Goal: Task Accomplishment & Management: Use online tool/utility

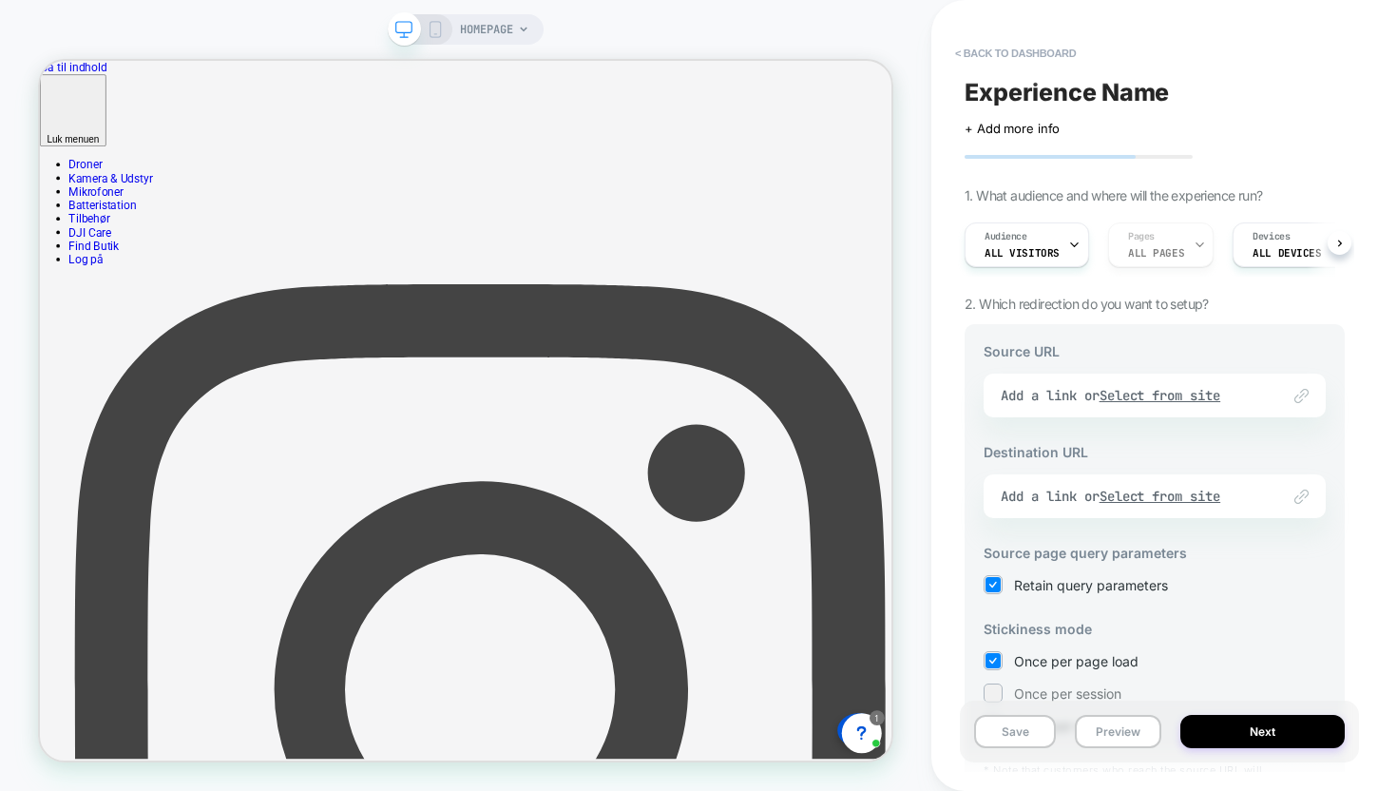
scroll to position [137, 0]
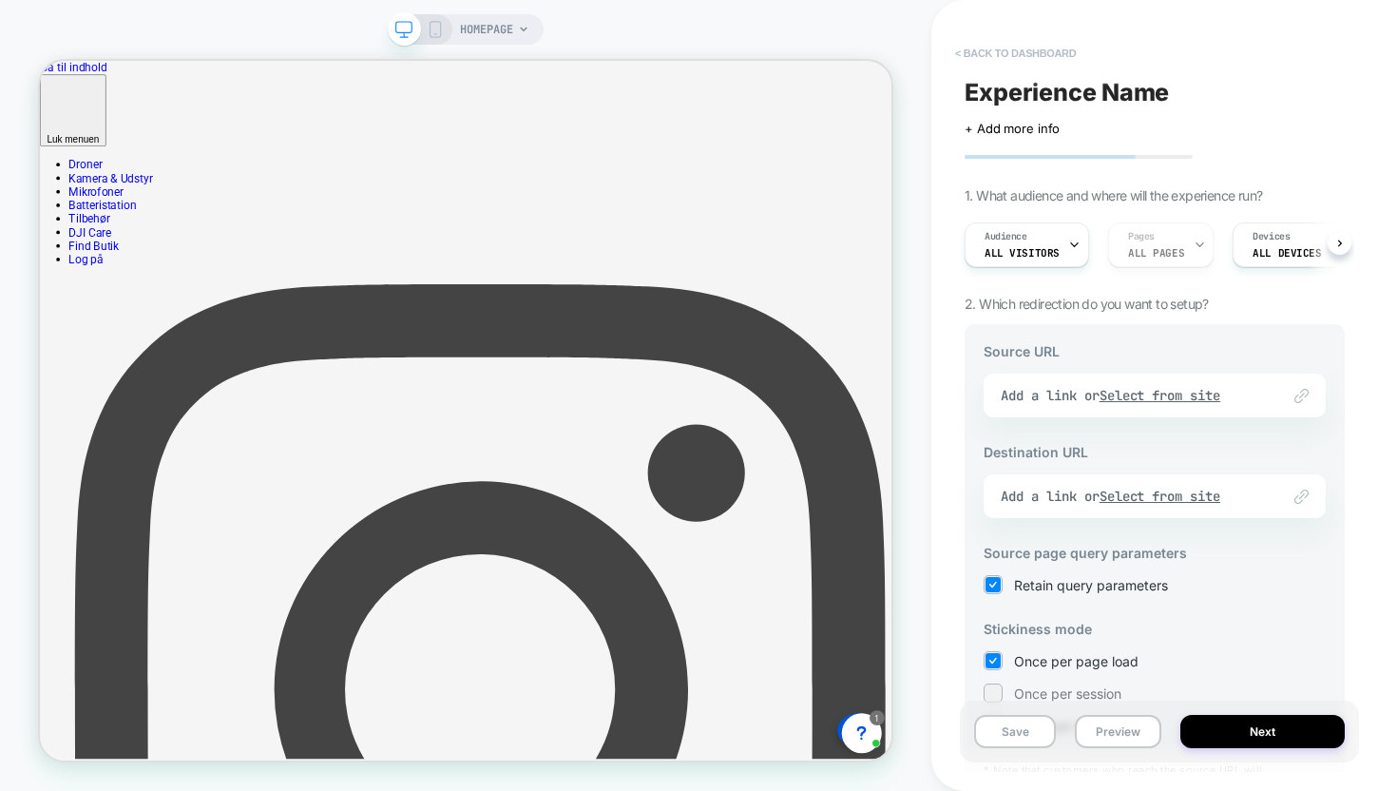
click at [995, 62] on button "< back to dashboard" at bounding box center [1016, 53] width 140 height 30
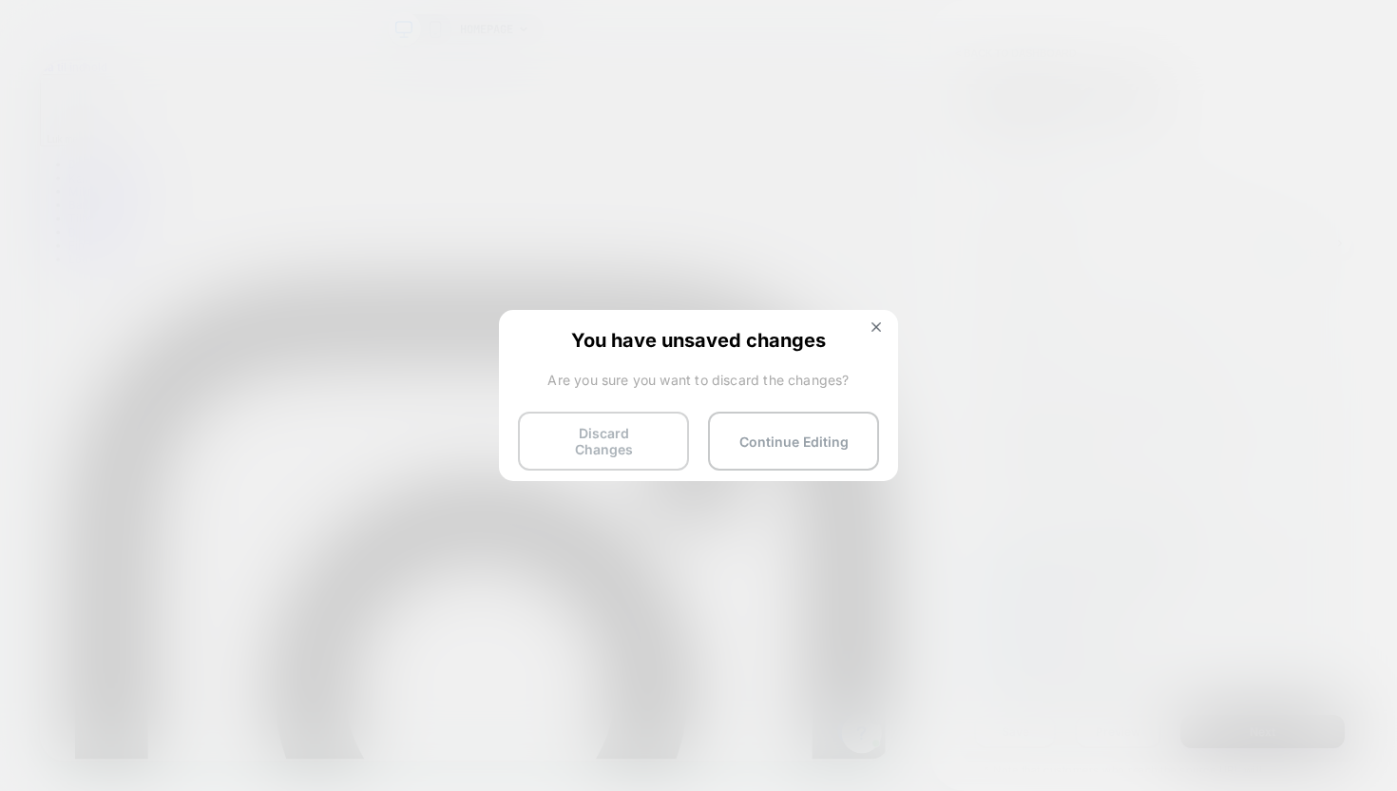
click at [652, 428] on button "Discard Changes" at bounding box center [603, 440] width 171 height 59
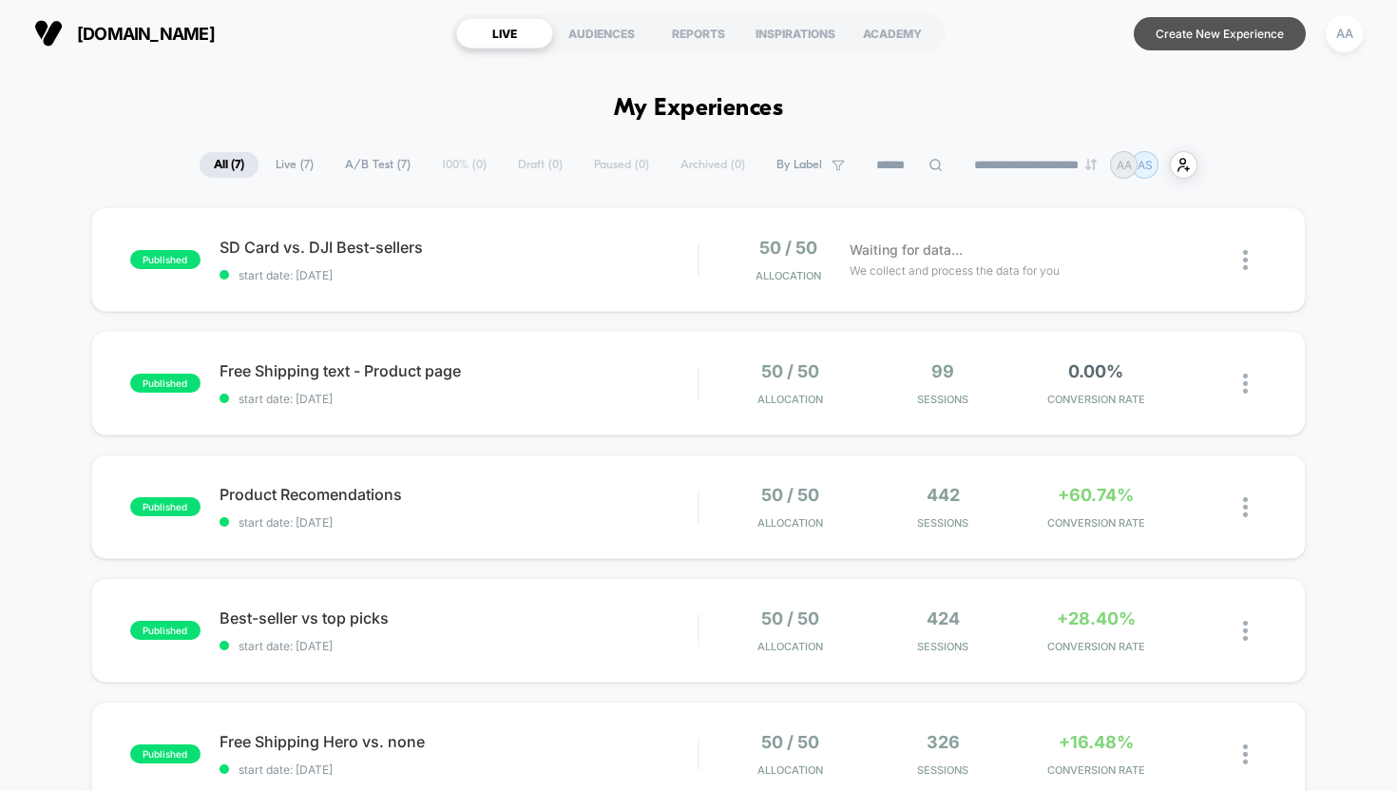
click at [1240, 37] on button "Create New Experience" at bounding box center [1220, 33] width 172 height 33
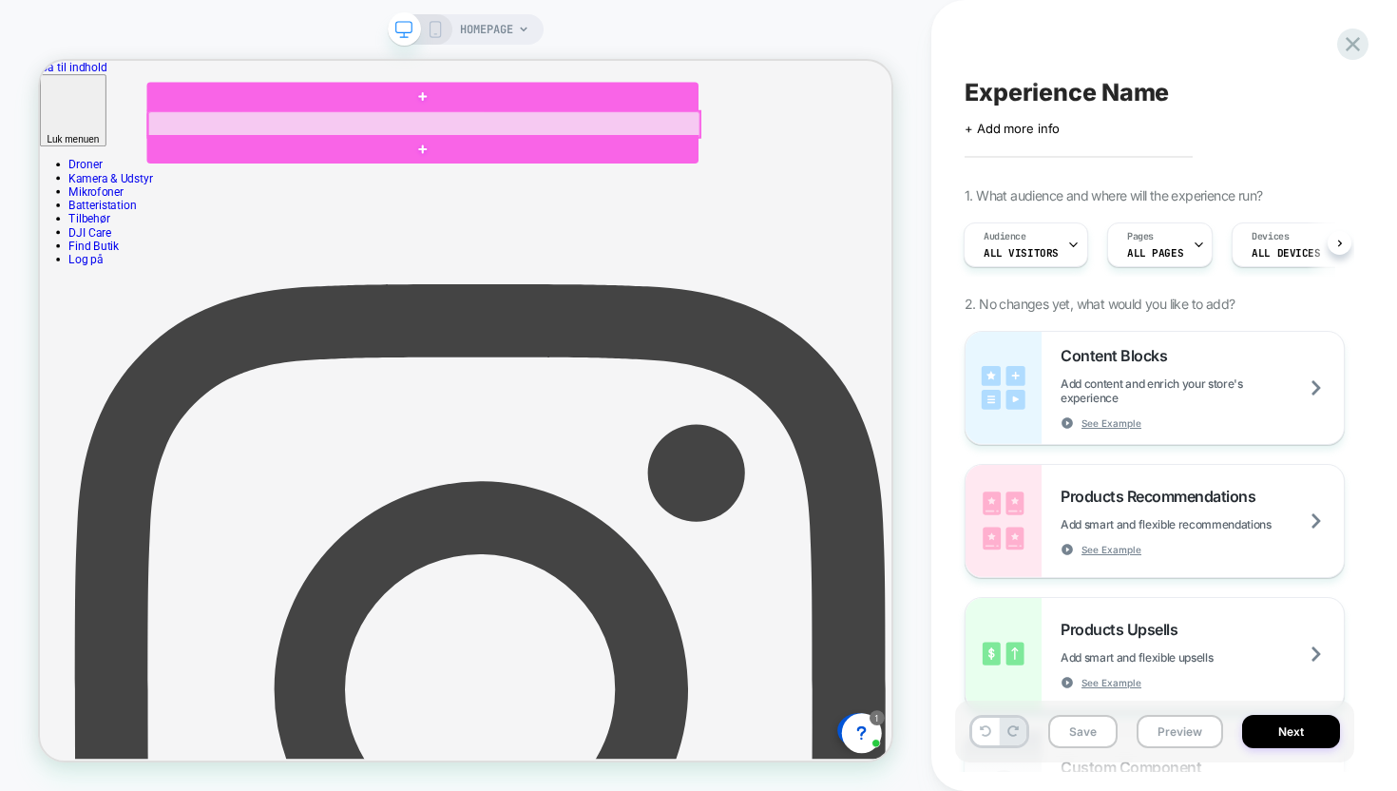
click at [229, 144] on div at bounding box center [552, 145] width 736 height 34
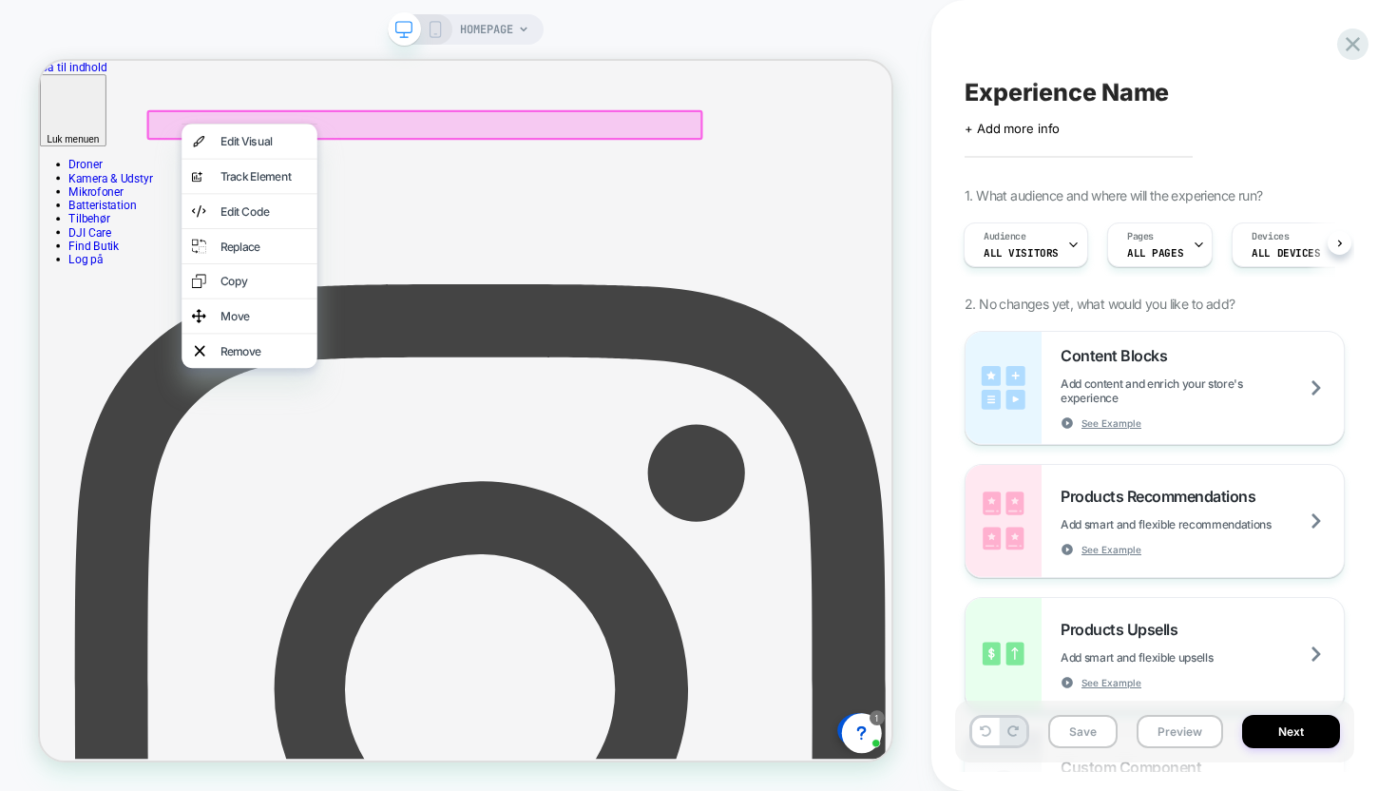
click at [219, 142] on div at bounding box center [552, 146] width 741 height 40
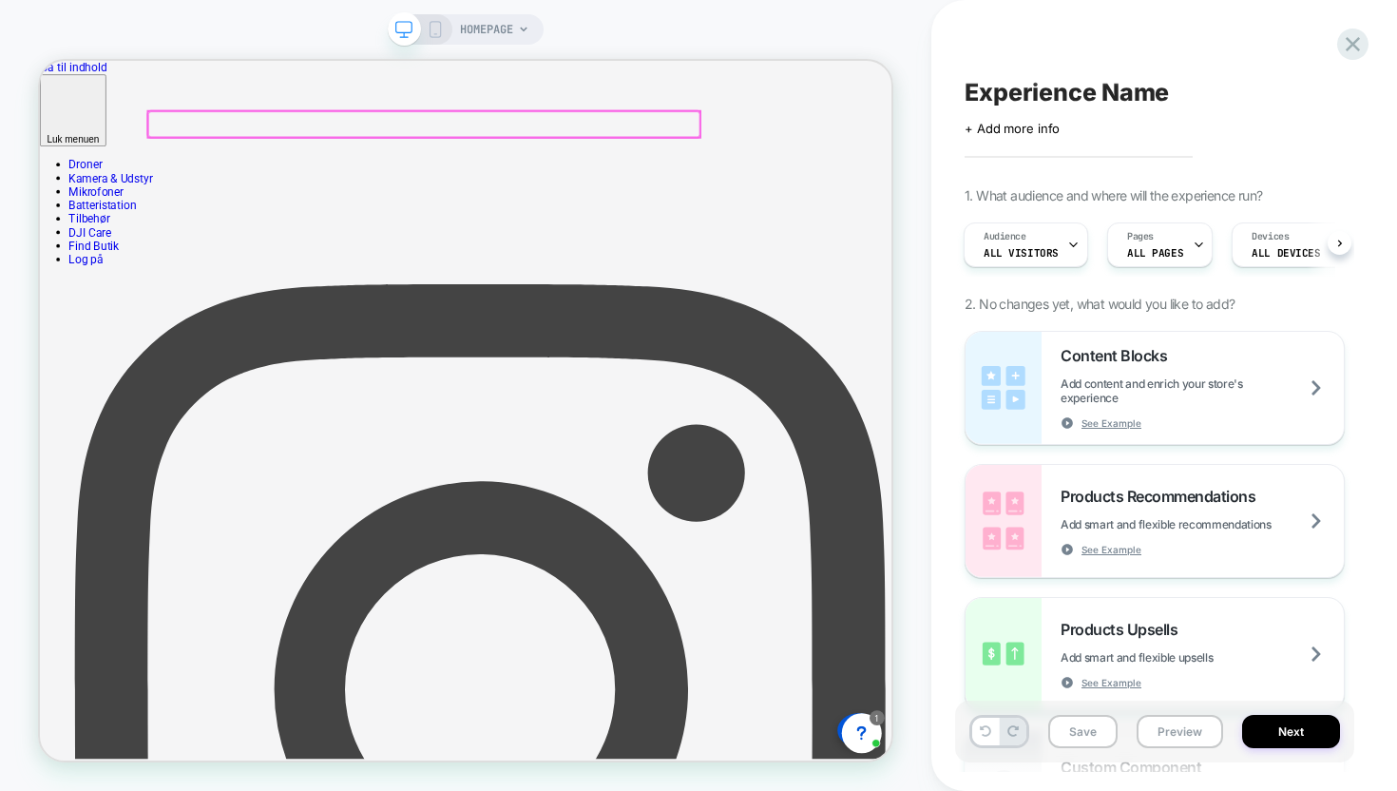
click at [219, 142] on div at bounding box center [552, 145] width 736 height 34
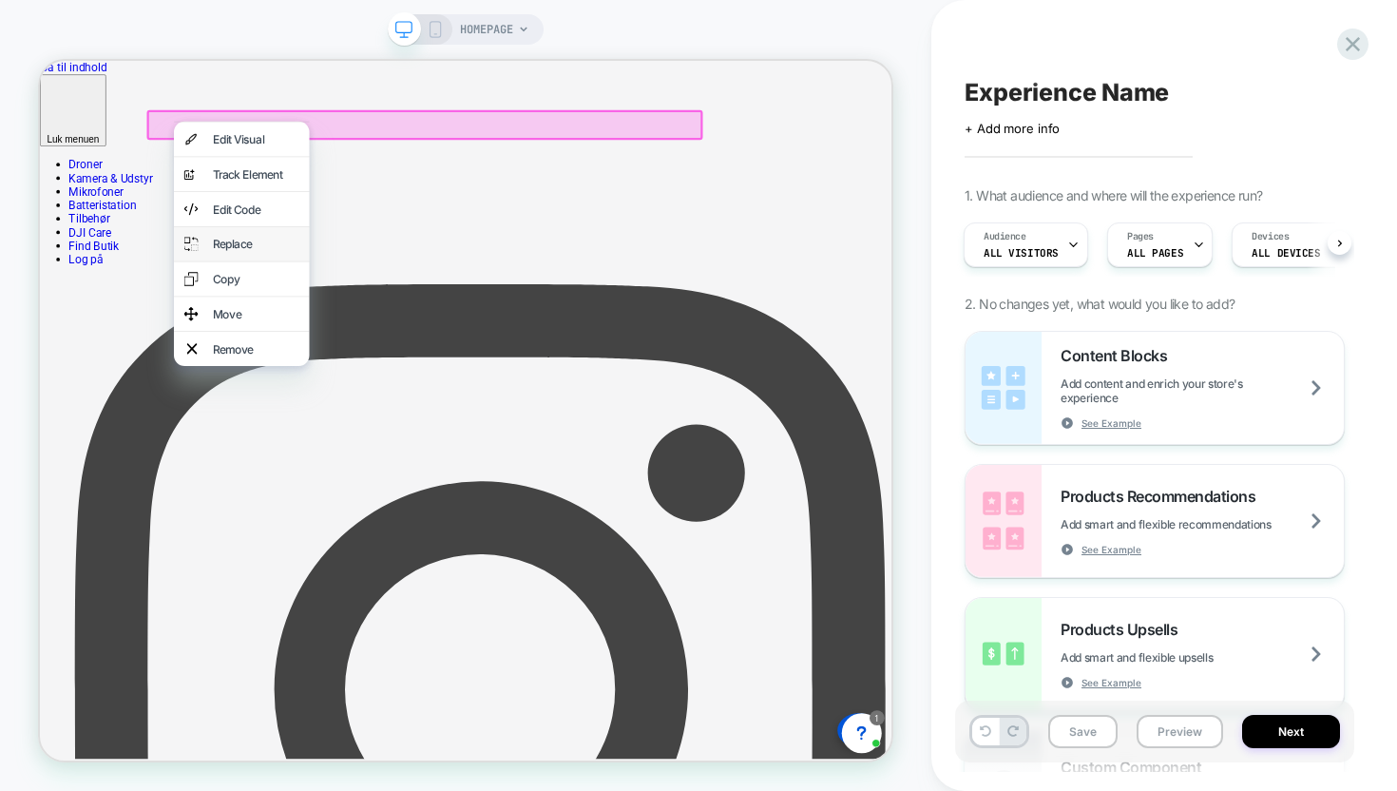
click at [303, 296] on div "Replace" at bounding box center [309, 305] width 181 height 46
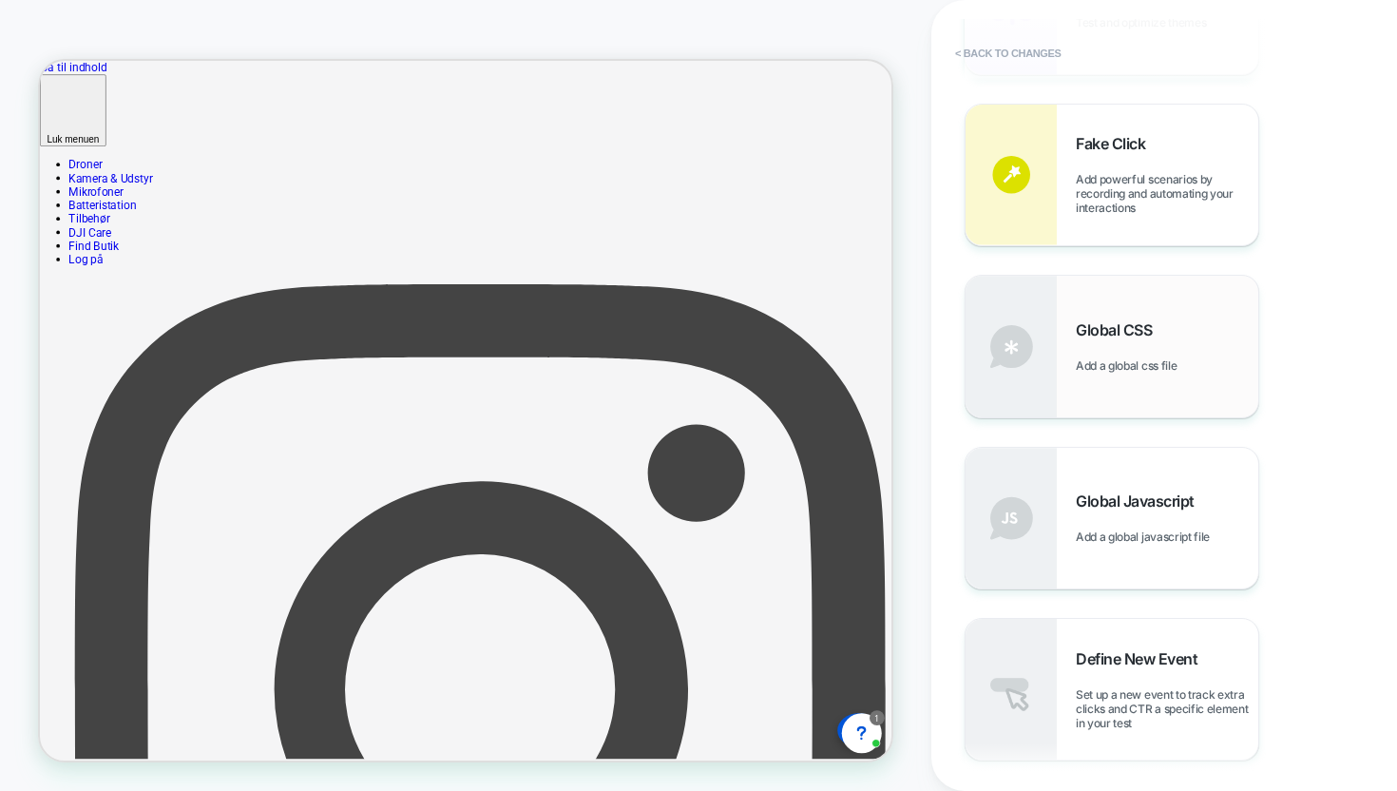
scroll to position [1203, 0]
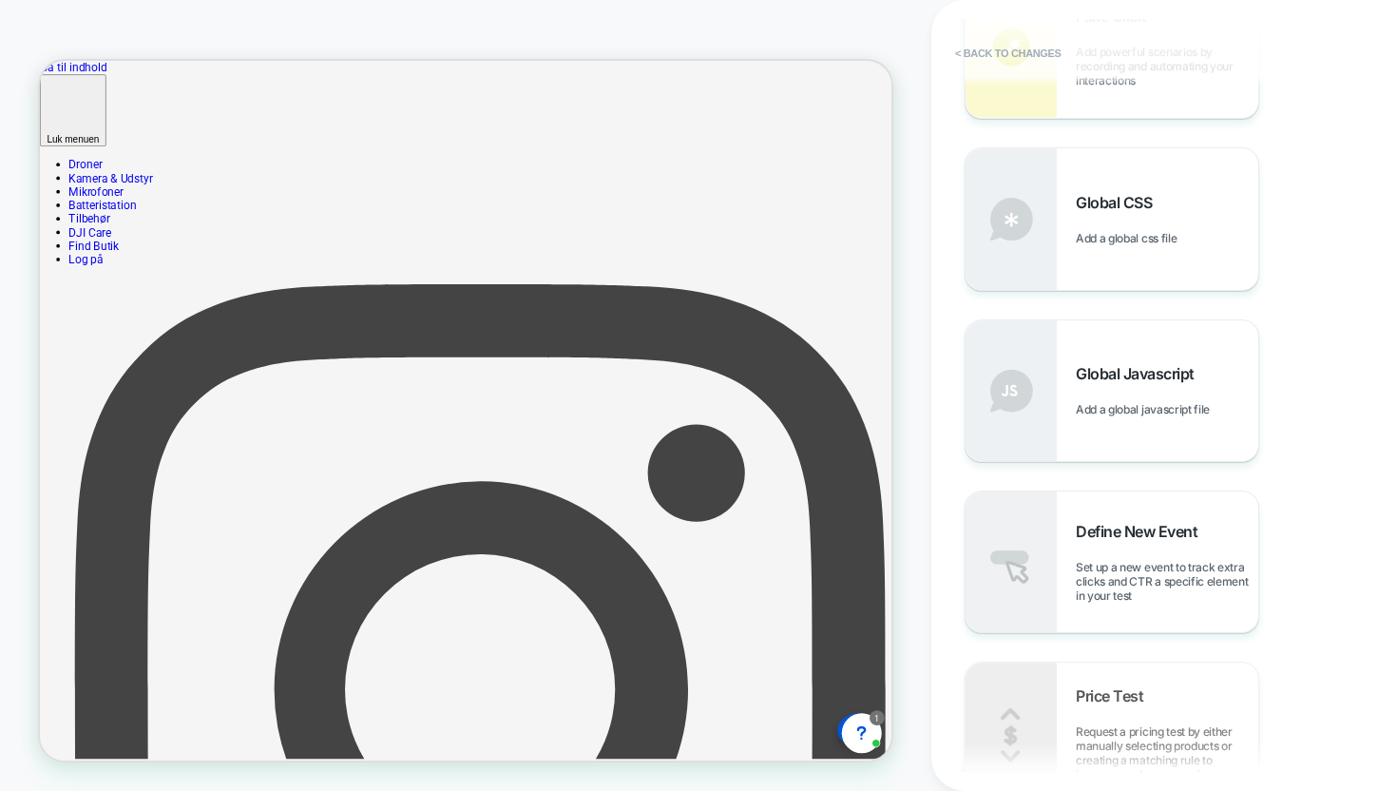
click at [1024, 62] on button "< Back to changes" at bounding box center [1008, 53] width 125 height 30
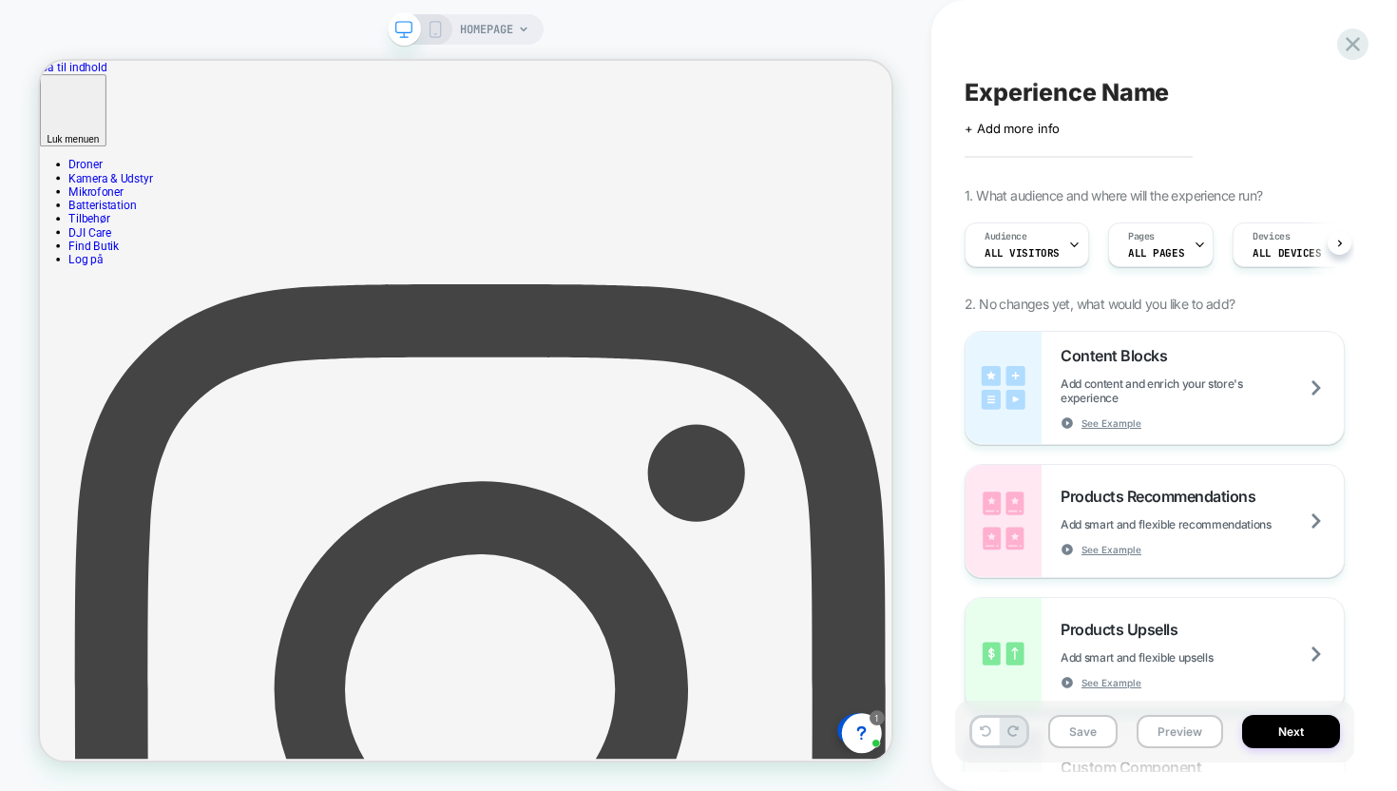
scroll to position [0, 1]
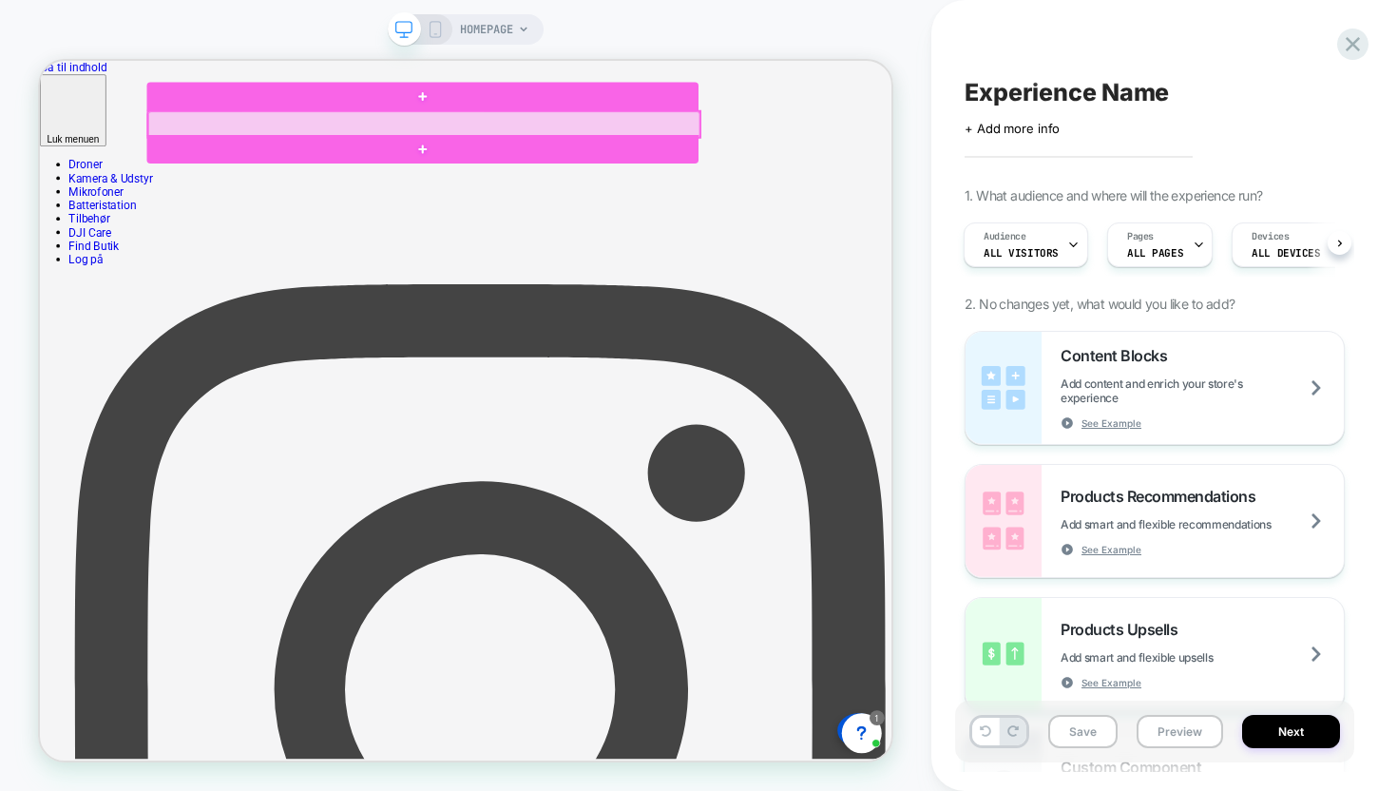
click at [231, 137] on div at bounding box center [552, 145] width 736 height 34
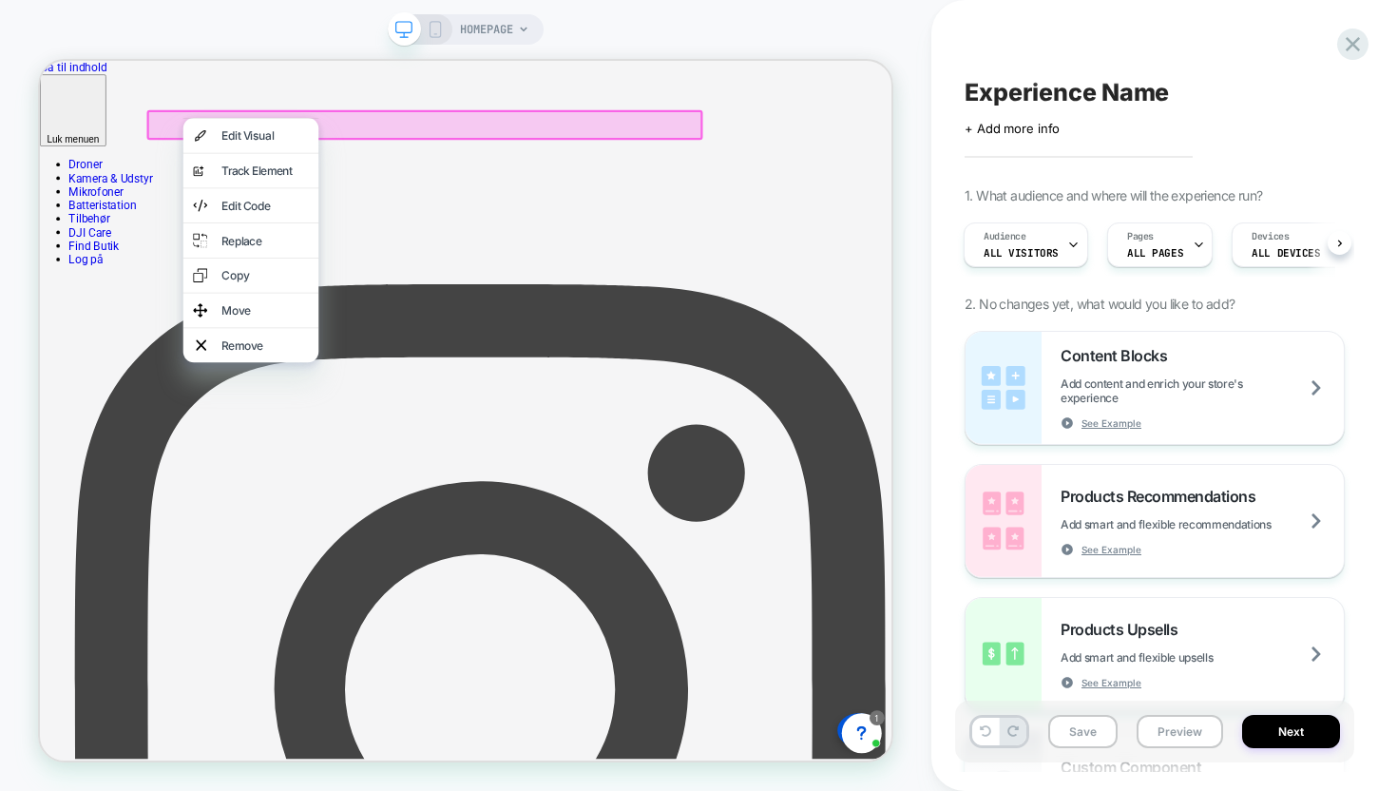
click at [226, 148] on div at bounding box center [552, 146] width 741 height 40
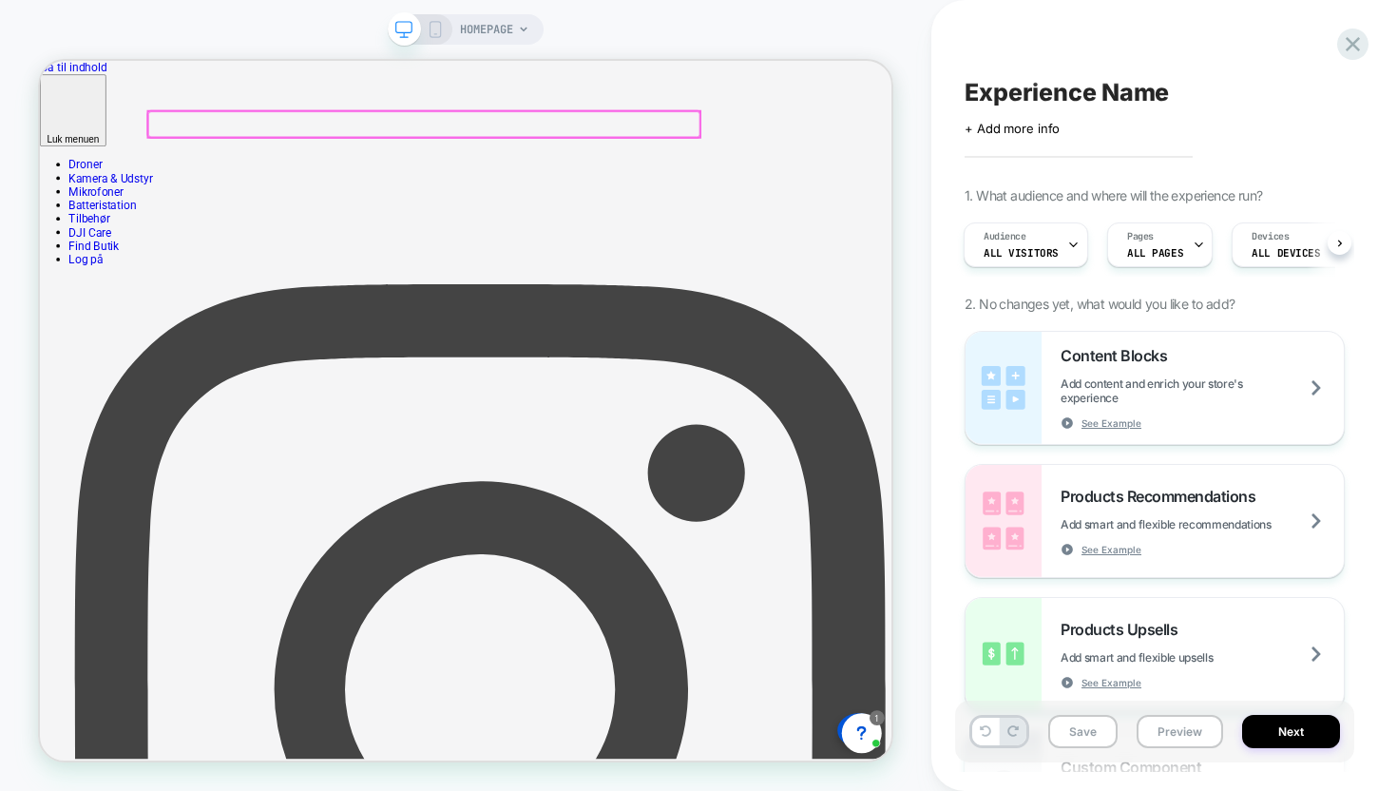
click at [208, 144] on div at bounding box center [552, 145] width 736 height 34
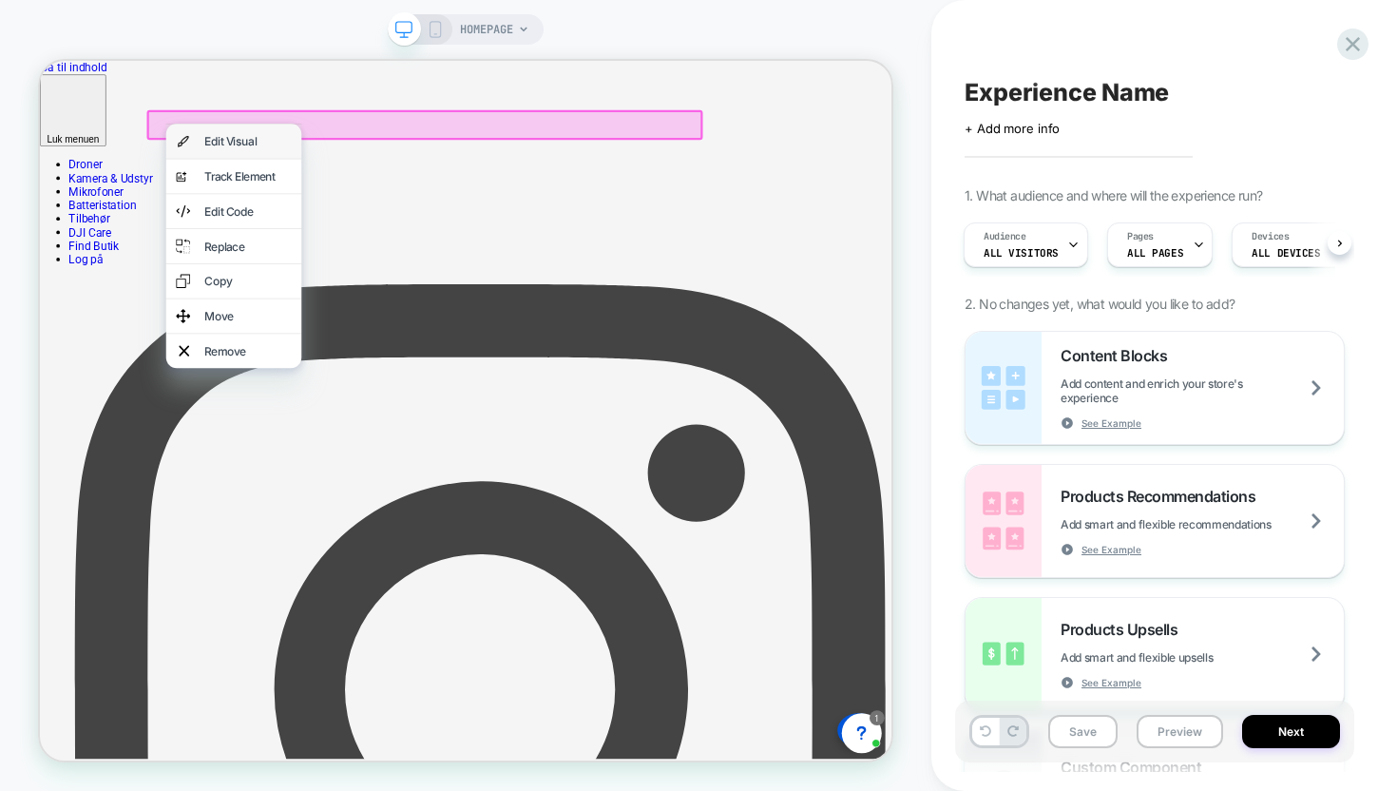
click at [279, 178] on div "Edit Visual" at bounding box center [317, 168] width 116 height 19
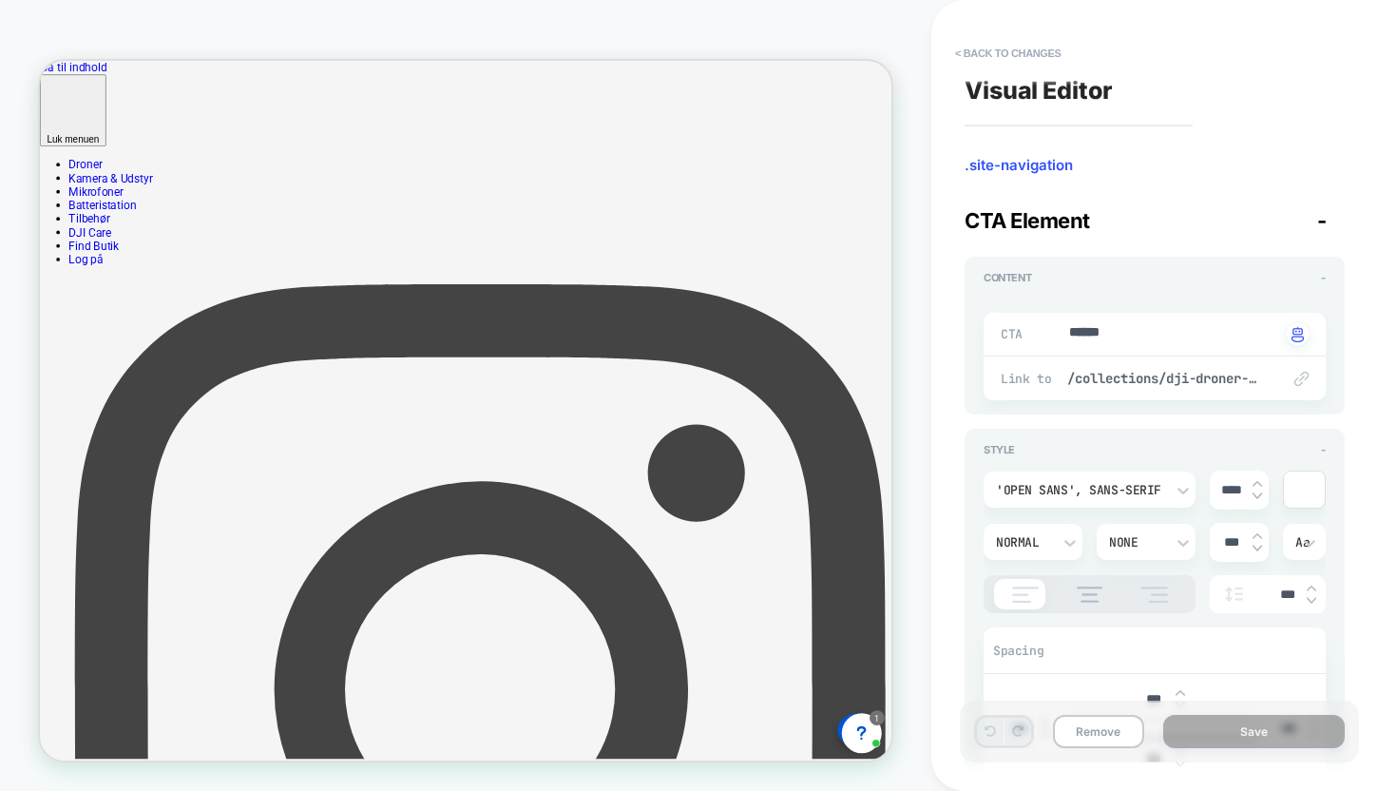
scroll to position [3, 0]
click at [1163, 371] on span "/collections/dji-droner-kamera" at bounding box center [1164, 375] width 194 height 17
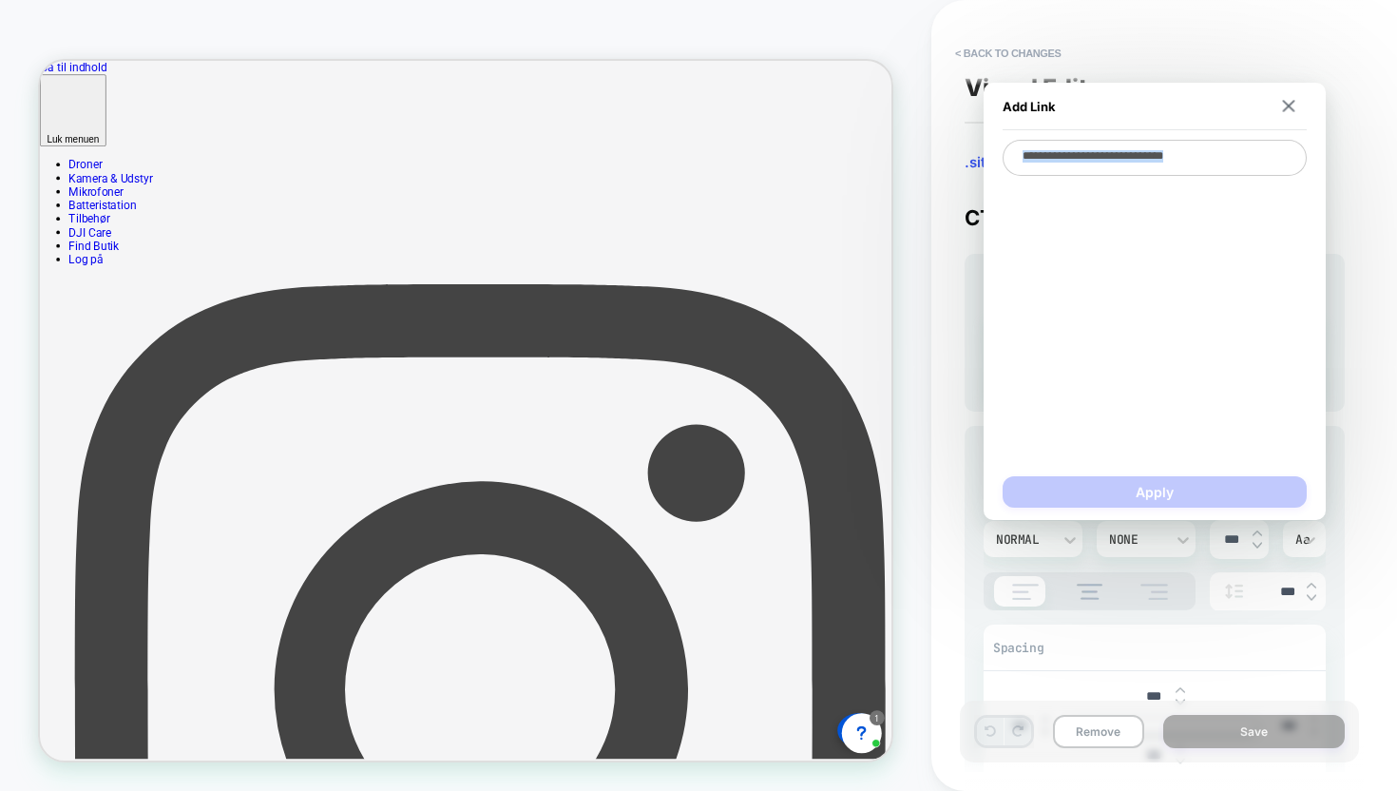
click at [1163, 371] on div "**********" at bounding box center [1155, 301] width 304 height 323
click at [1113, 153] on textarea "**********" at bounding box center [1155, 158] width 304 height 36
paste textarea
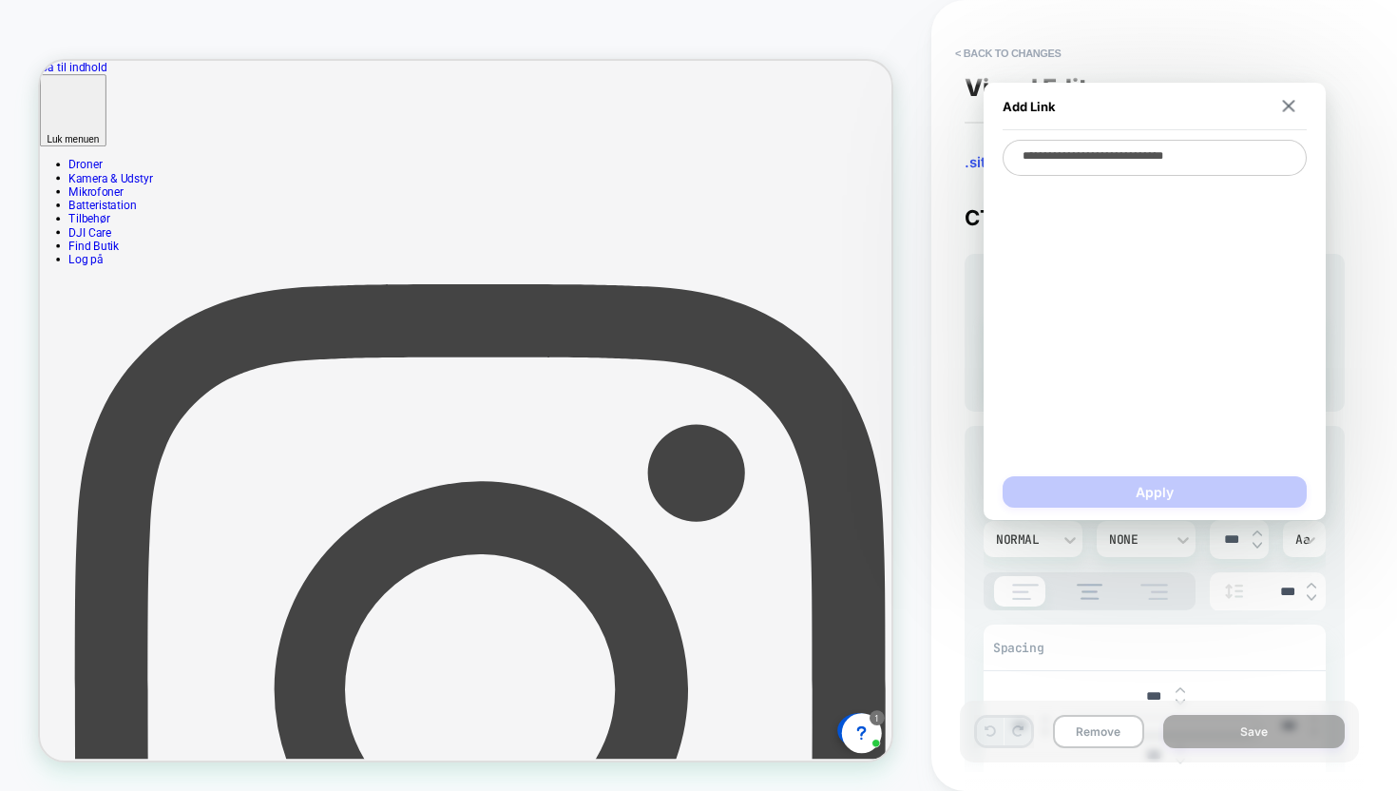
type textarea "*"
type textarea "**********"
type textarea "*"
type textarea "**********"
click at [1092, 148] on textarea "**********" at bounding box center [1155, 158] width 304 height 36
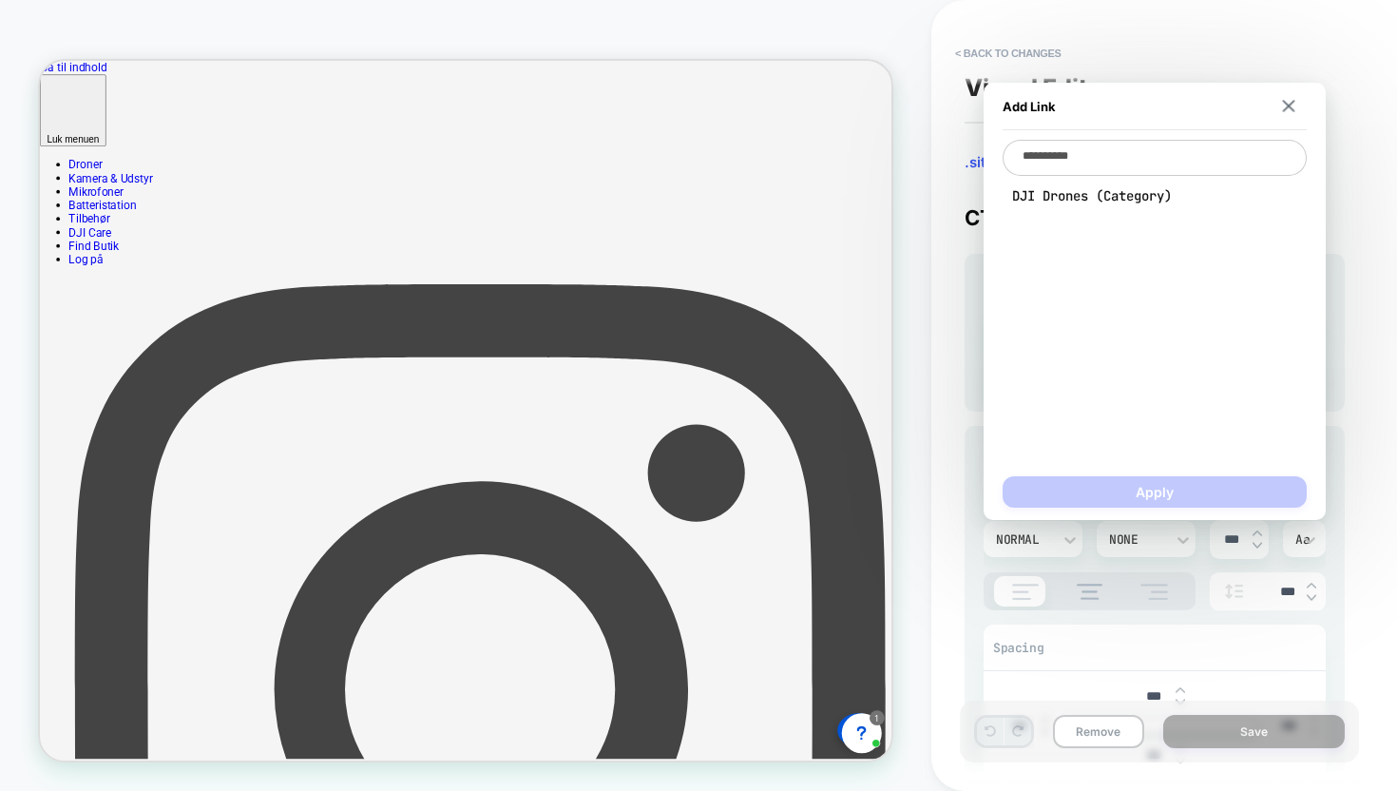
click at [1092, 148] on textarea "**********" at bounding box center [1155, 158] width 304 height 36
paste textarea "**********"
type textarea "*"
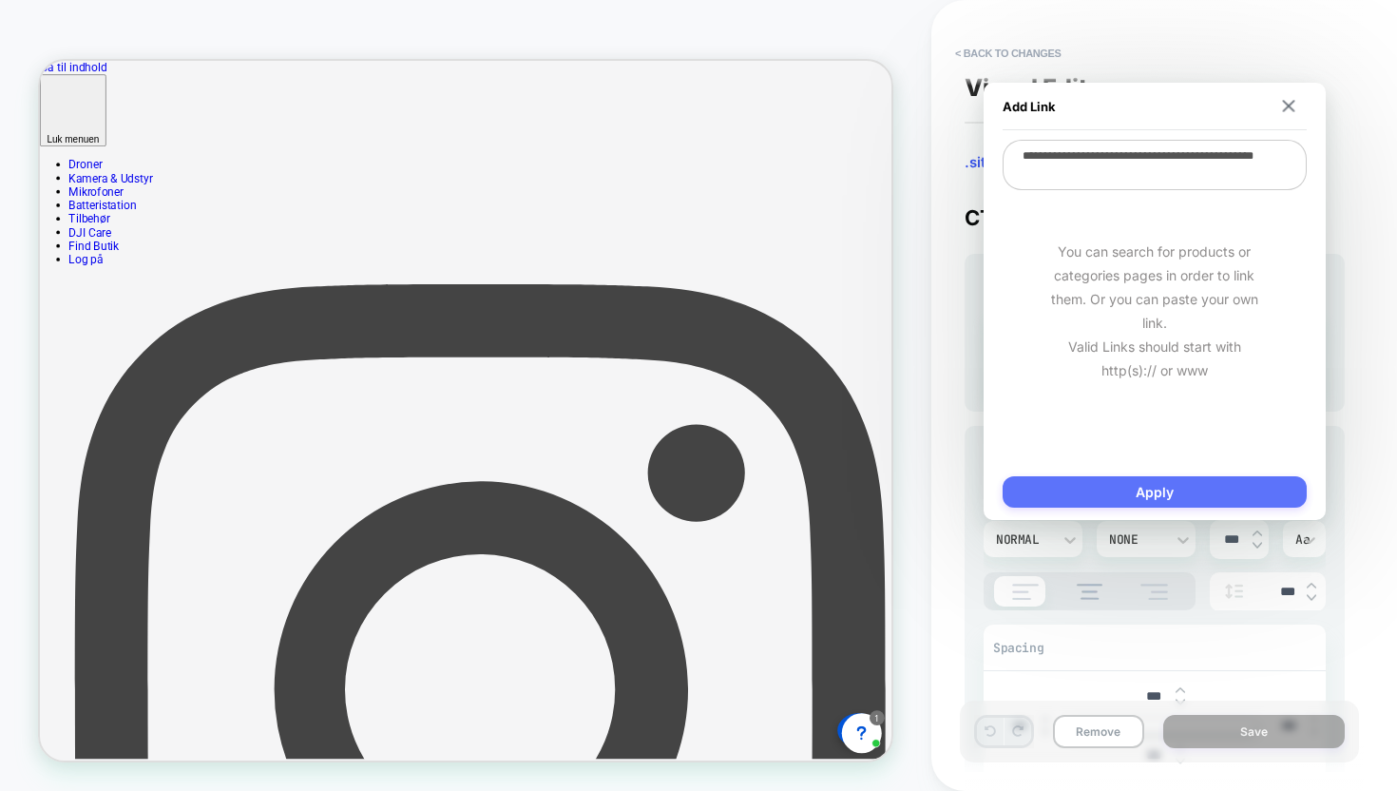
type textarea "**********"
click at [1127, 479] on button "Apply" at bounding box center [1155, 491] width 304 height 31
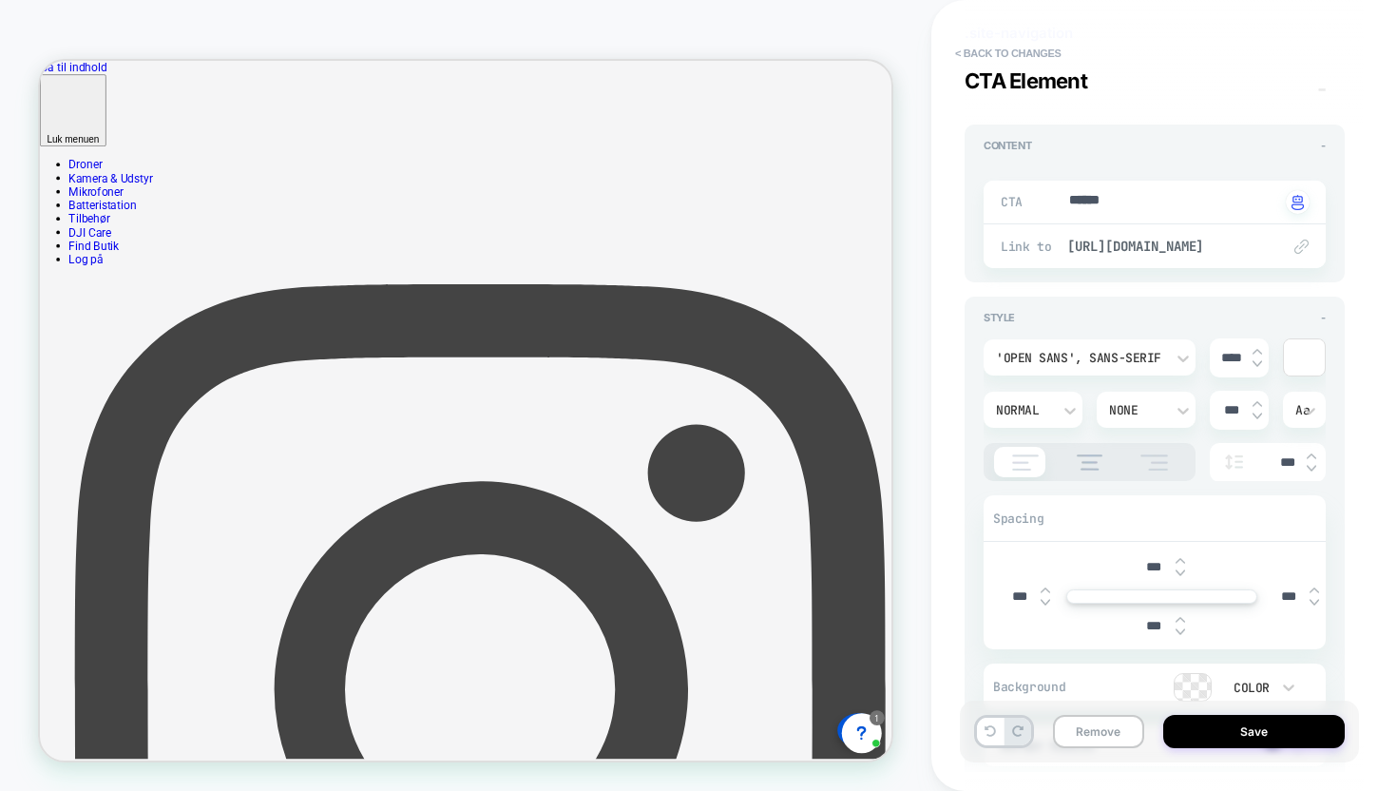
scroll to position [143, 0]
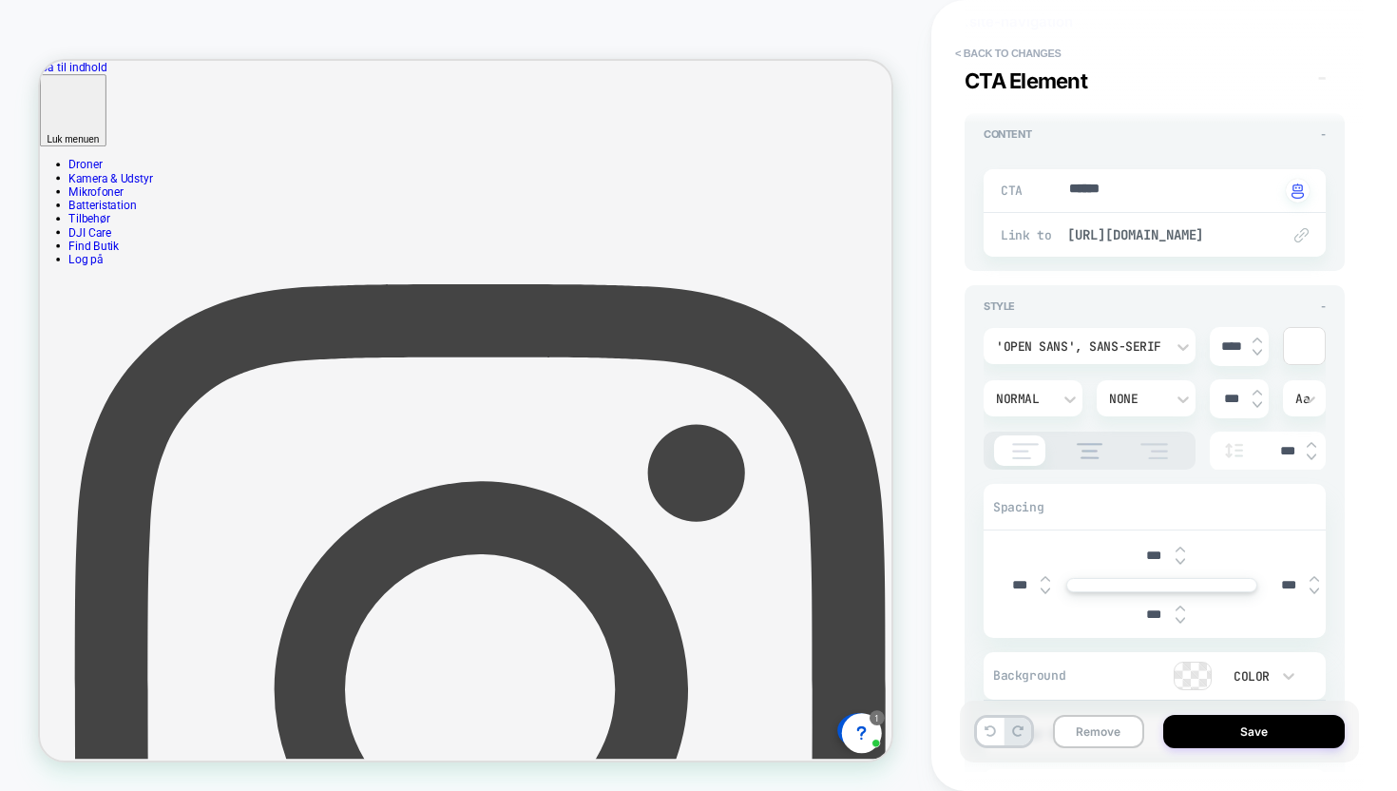
click at [1211, 247] on div "Link to https://djistoredanmark.dk/collections/dji-droner" at bounding box center [1155, 235] width 342 height 44
drag, startPoint x: 1211, startPoint y: 239, endPoint x: 1256, endPoint y: 253, distance: 47.8
click at [1257, 252] on div "Link to https://djistoredanmark.dk/collections/dji-droner" at bounding box center [1155, 235] width 342 height 44
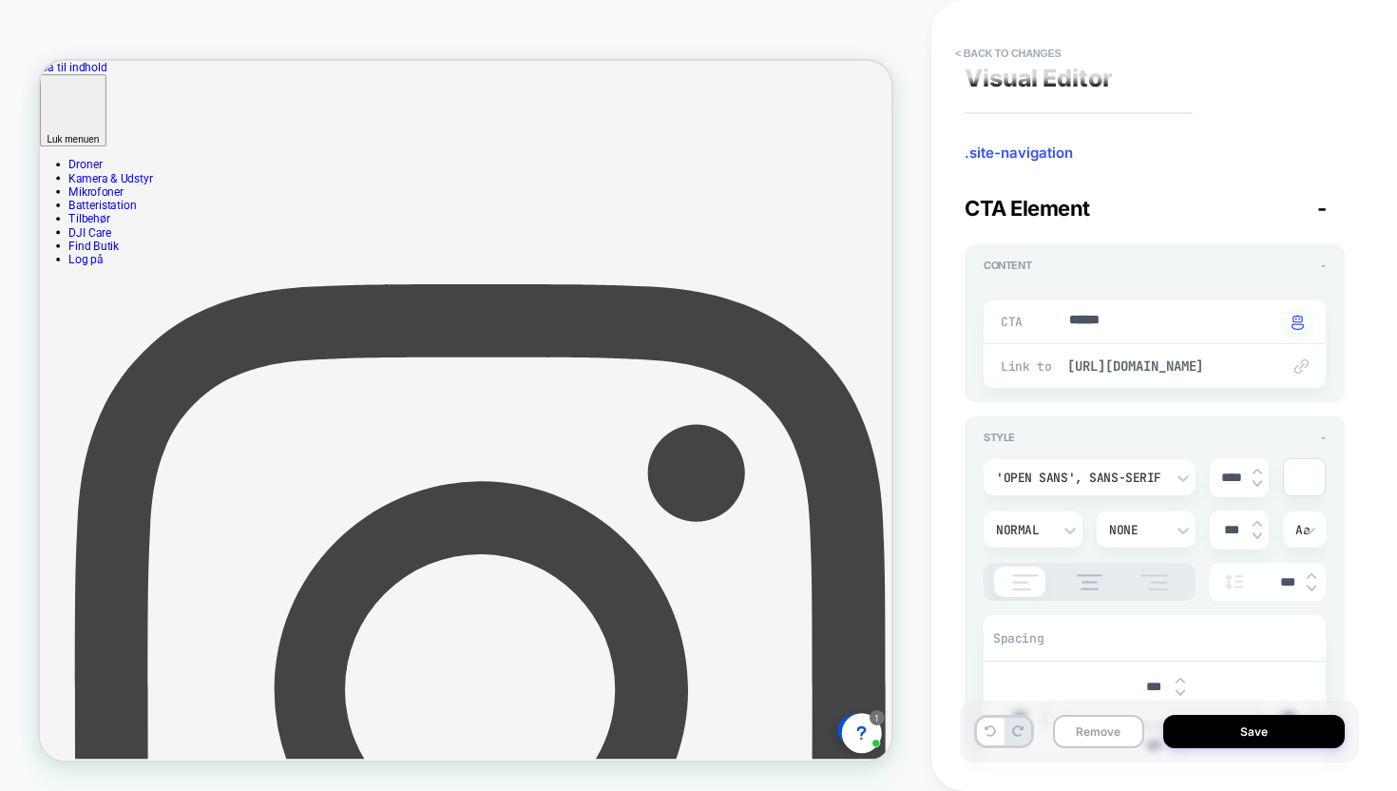
scroll to position [14, 0]
click at [1184, 365] on span "https://djistoredanmark.dk/collections/dji-droner" at bounding box center [1164, 363] width 194 height 17
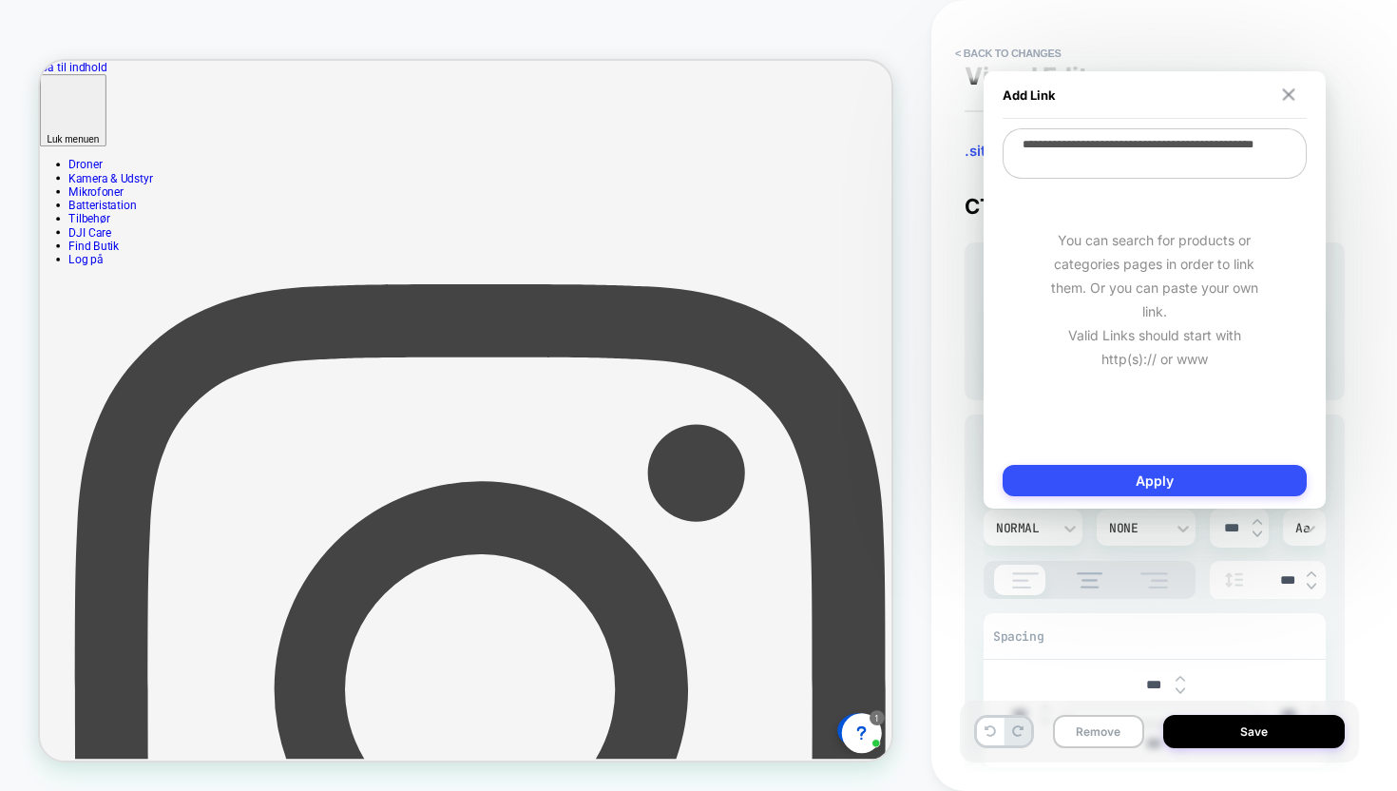
click at [1291, 94] on img at bounding box center [1288, 94] width 12 height 12
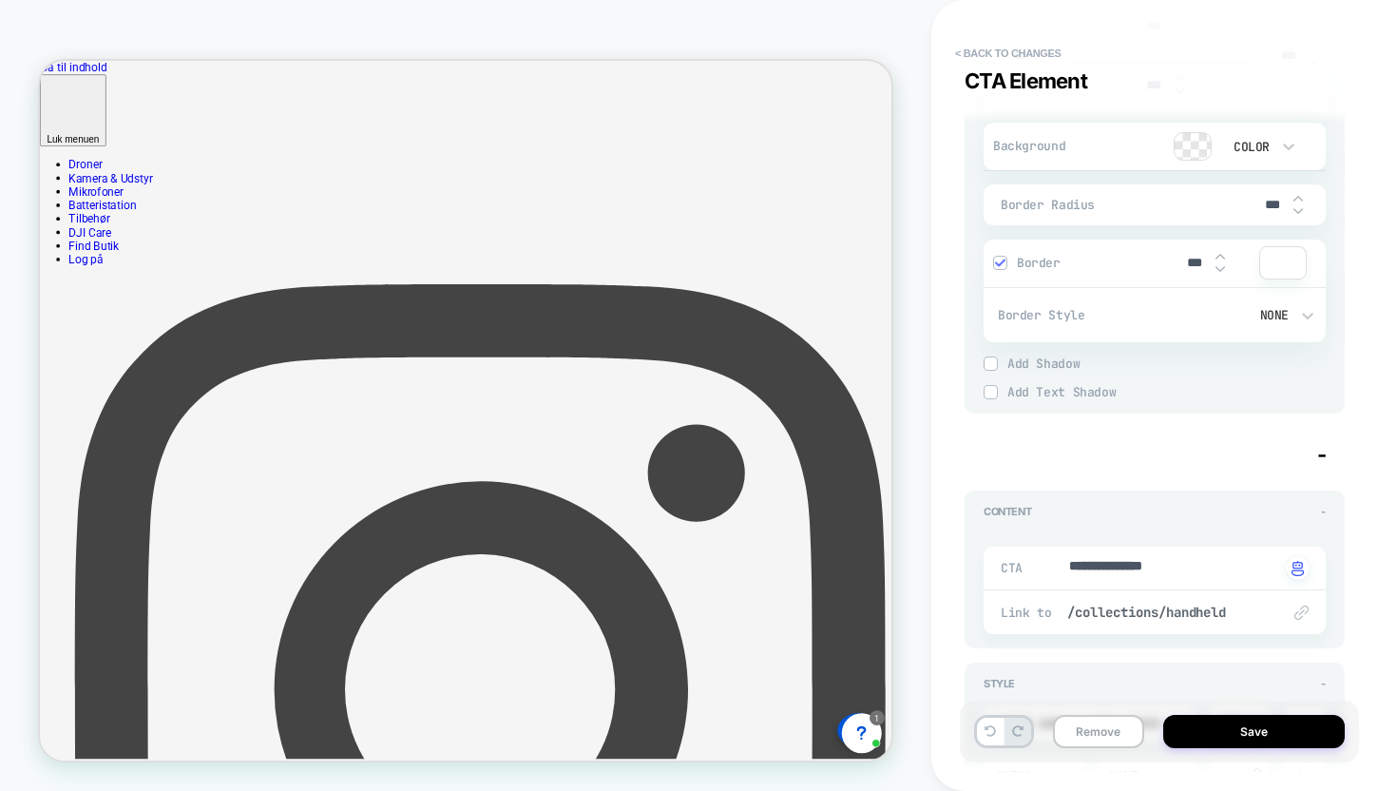
scroll to position [675, 0]
click at [1230, 733] on button "Save" at bounding box center [1254, 731] width 182 height 33
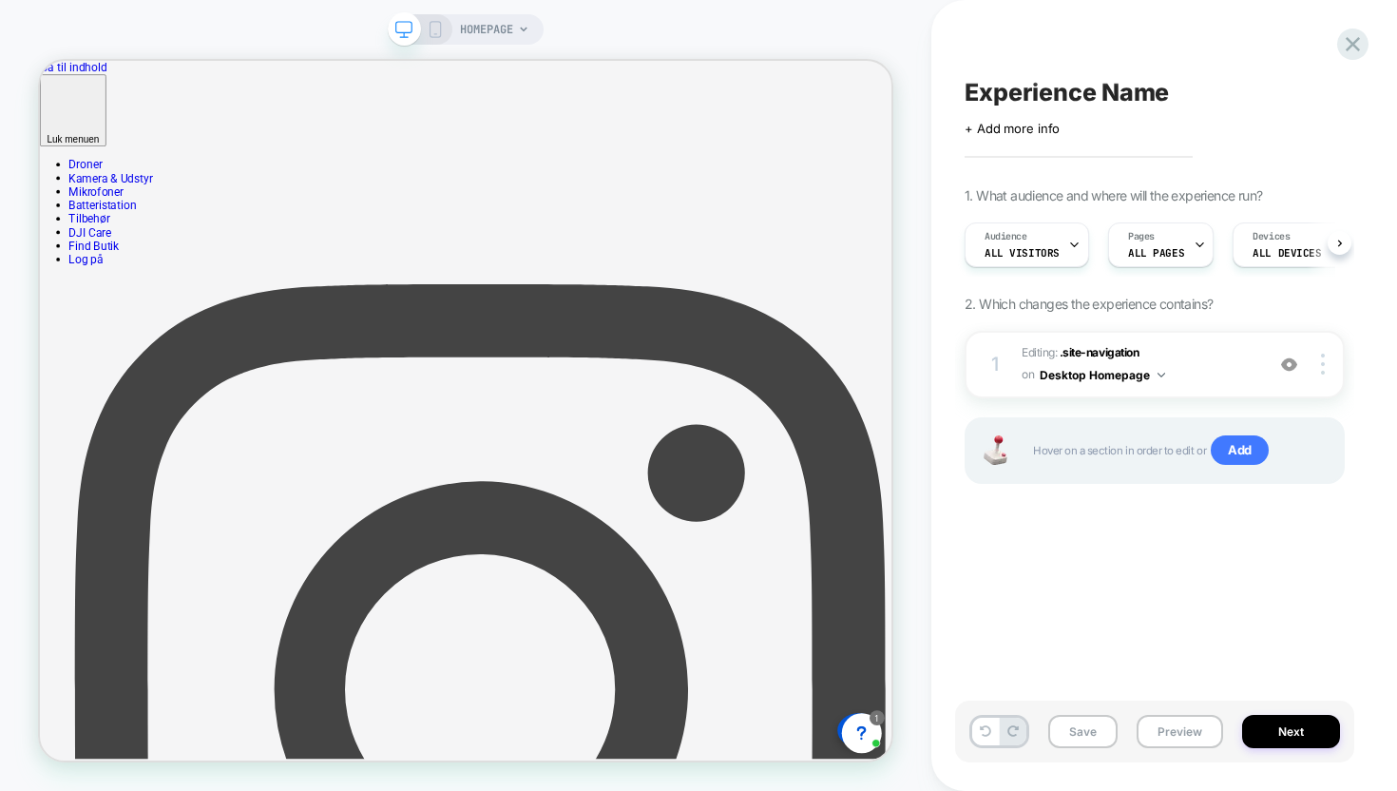
scroll to position [0, 1]
click at [1325, 374] on div "1 Editing : .site-navigation .site-navigation on Desktop Homepage Add Before Ad…" at bounding box center [1155, 364] width 380 height 67
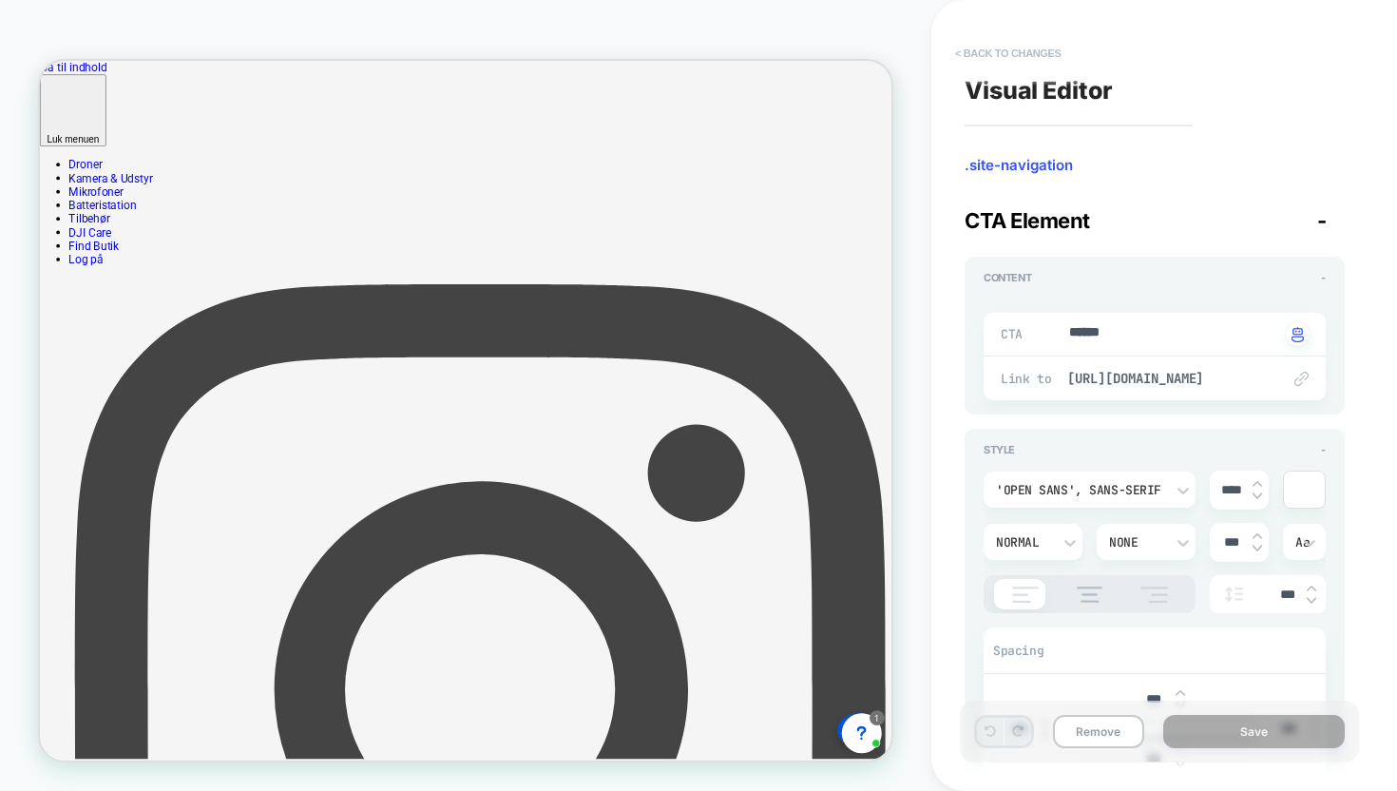
click at [1013, 53] on button "< Back to changes" at bounding box center [1008, 53] width 125 height 30
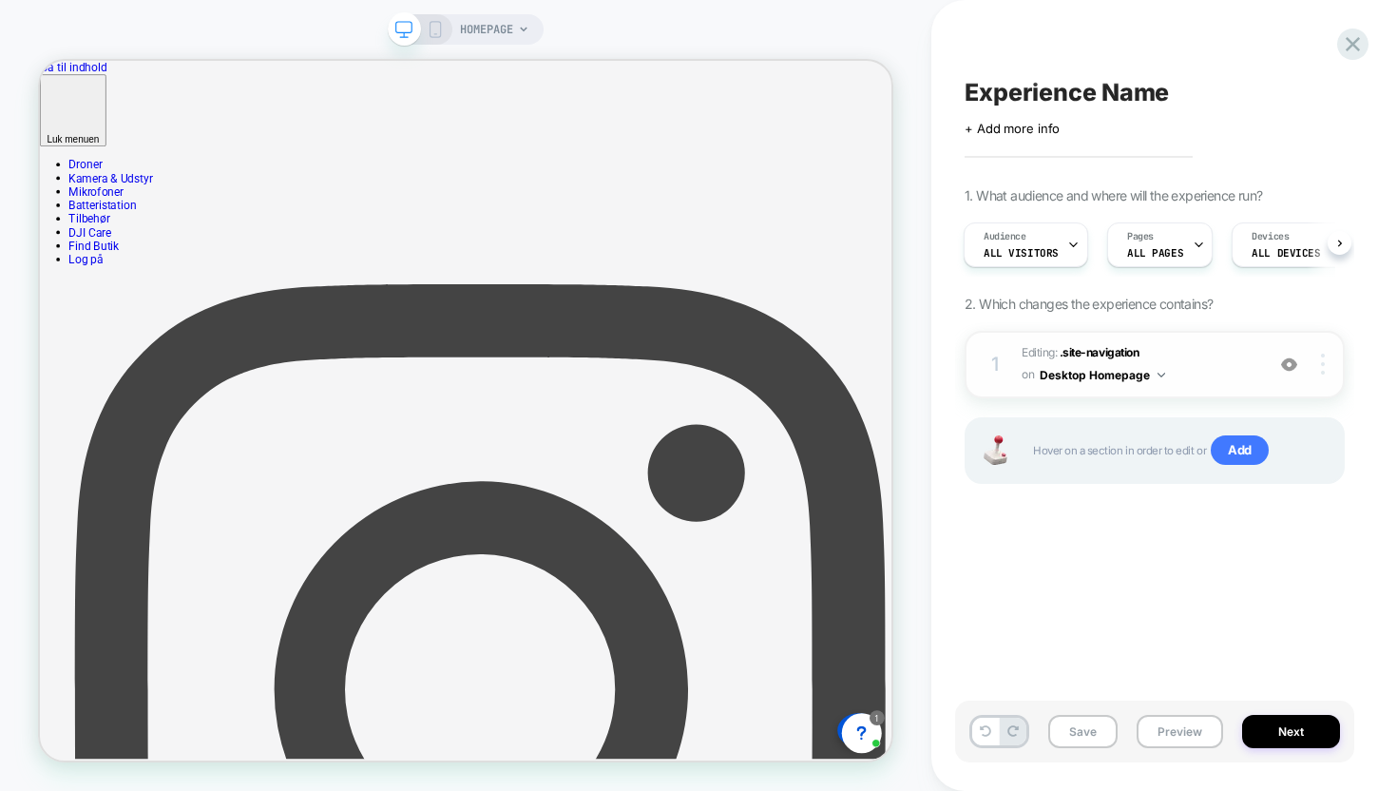
click at [1322, 364] on img at bounding box center [1323, 364] width 4 height 21
click at [1329, 364] on div at bounding box center [1326, 364] width 36 height 21
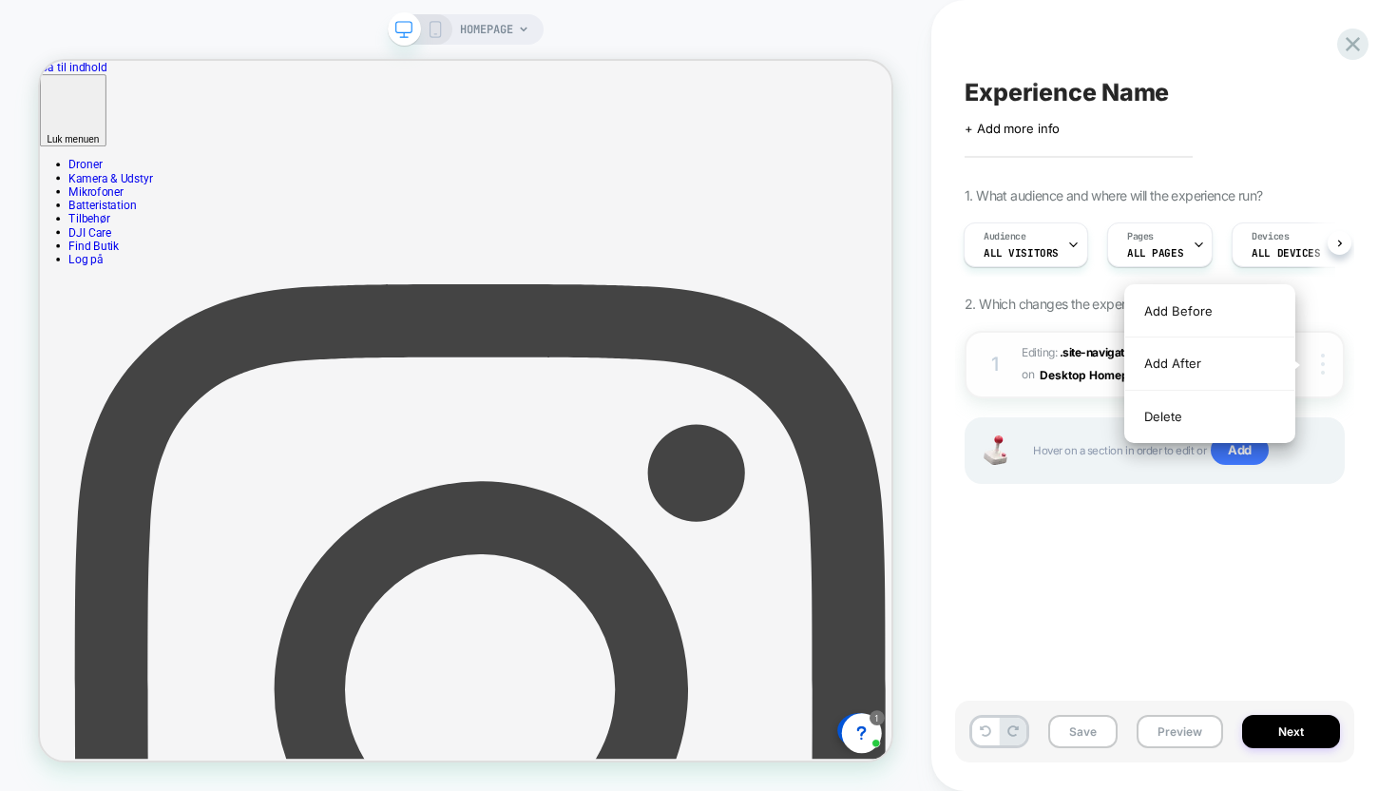
click at [1318, 364] on div at bounding box center [1326, 364] width 36 height 21
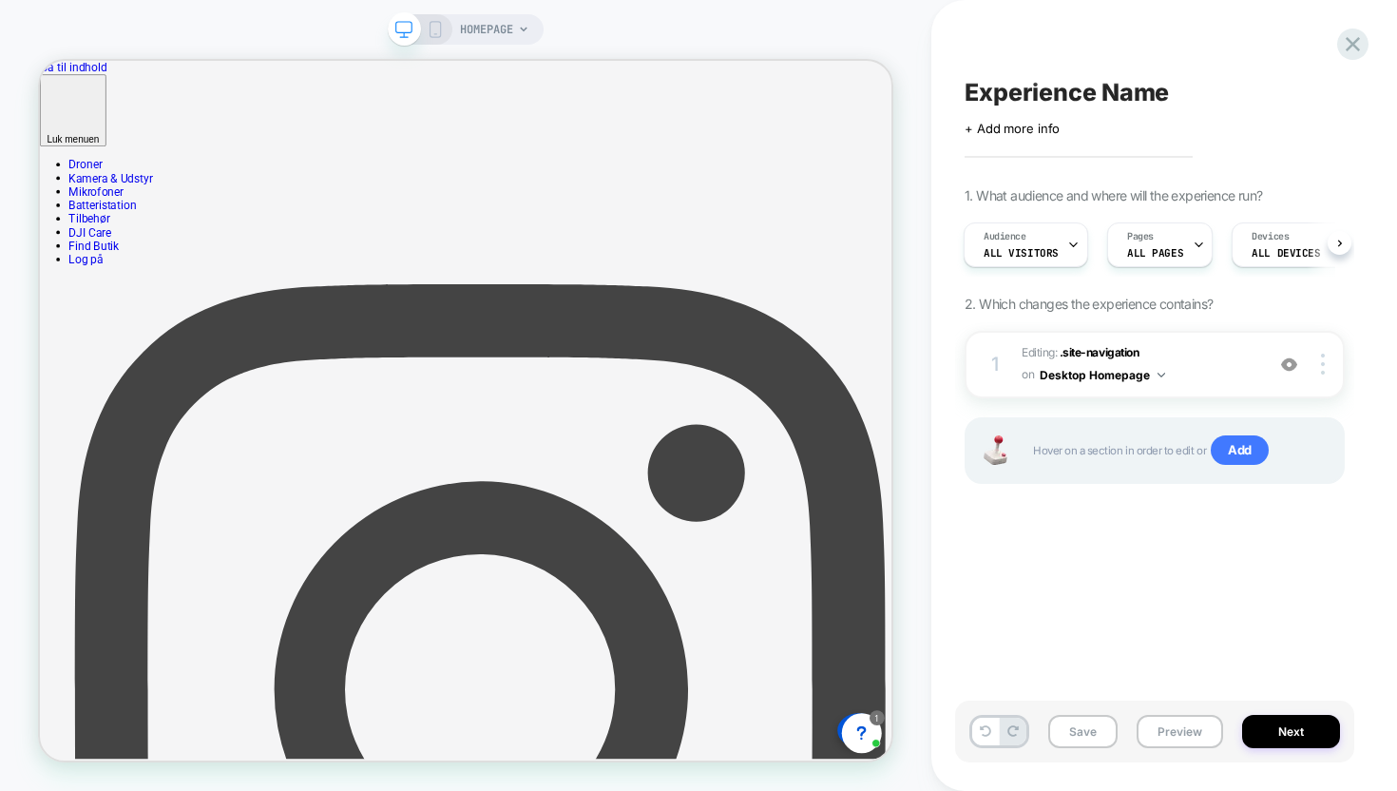
click at [1330, 305] on div "1. What audience and where will the experience run? Audience All Visitors Pages…" at bounding box center [1155, 359] width 380 height 344
click at [1318, 363] on div at bounding box center [1326, 364] width 36 height 21
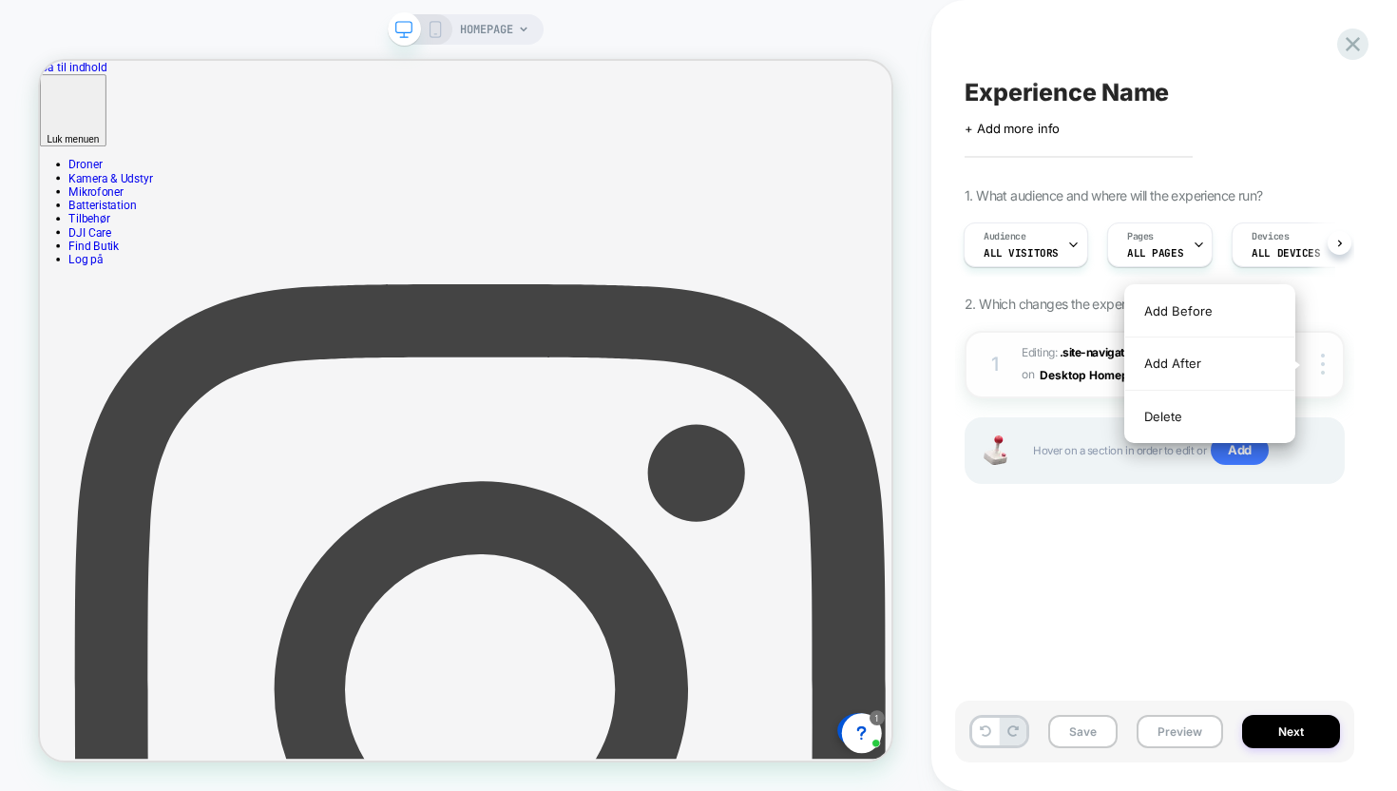
click at [1043, 383] on div "on Desktop Homepage" at bounding box center [1093, 375] width 143 height 24
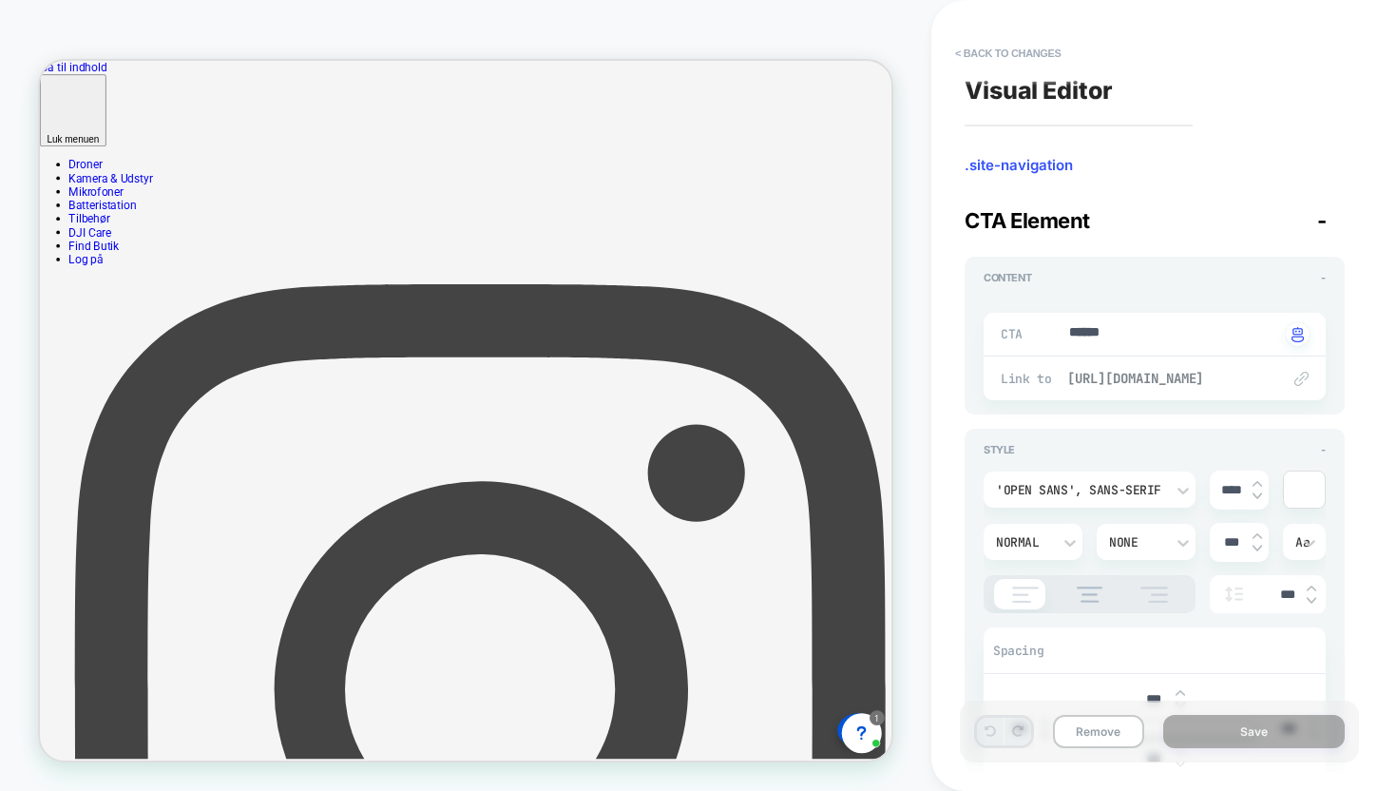
type textarea "*"
click at [1022, 64] on button "< Back to changes" at bounding box center [1008, 53] width 125 height 30
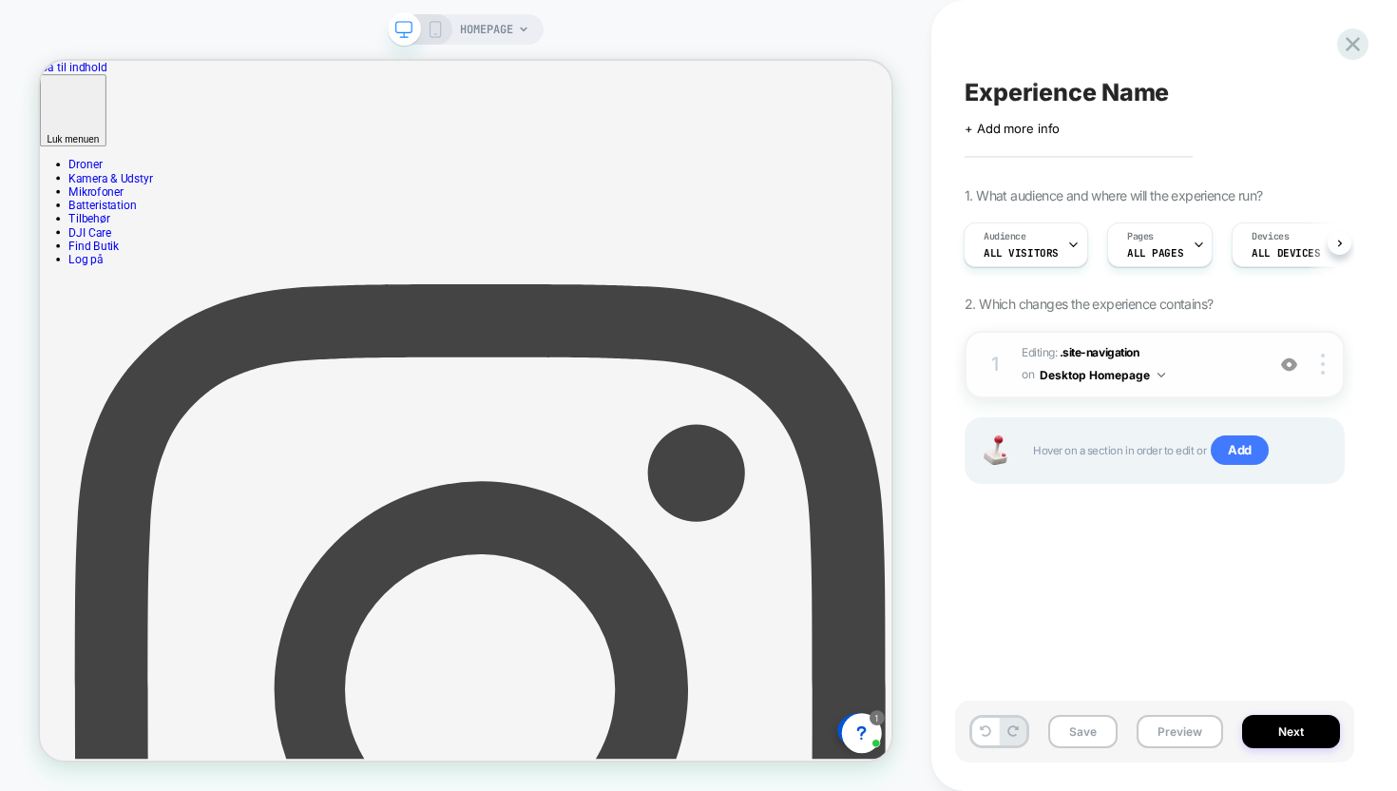
click at [1144, 374] on button "Desktop Homepage" at bounding box center [1102, 375] width 125 height 24
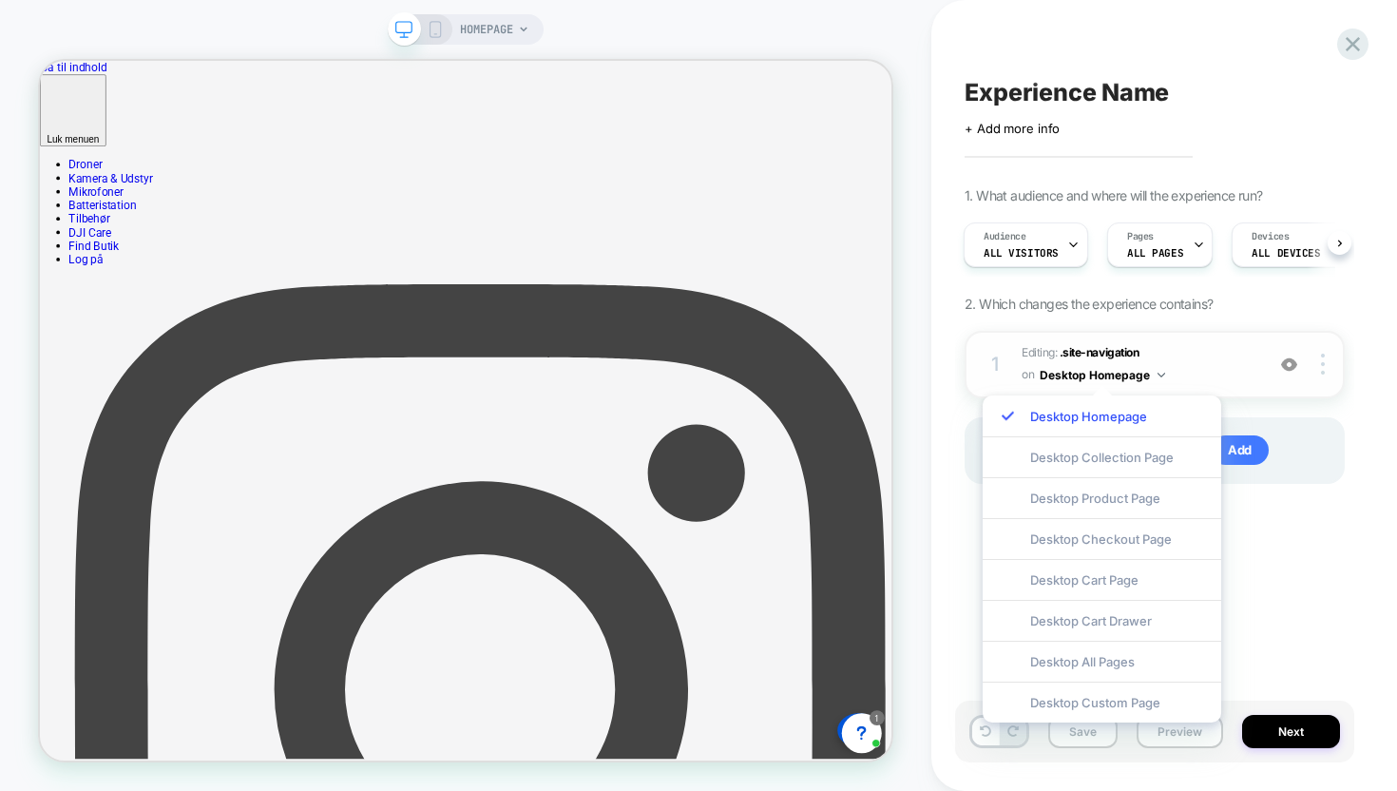
click at [1157, 376] on button "Desktop Homepage" at bounding box center [1102, 375] width 125 height 24
click at [1319, 365] on div at bounding box center [1326, 364] width 36 height 21
click at [1331, 354] on div at bounding box center [1326, 364] width 36 height 21
click at [1312, 288] on div "1. What audience and where will the experience run? Audience All Visitors Pages…" at bounding box center [1155, 359] width 380 height 344
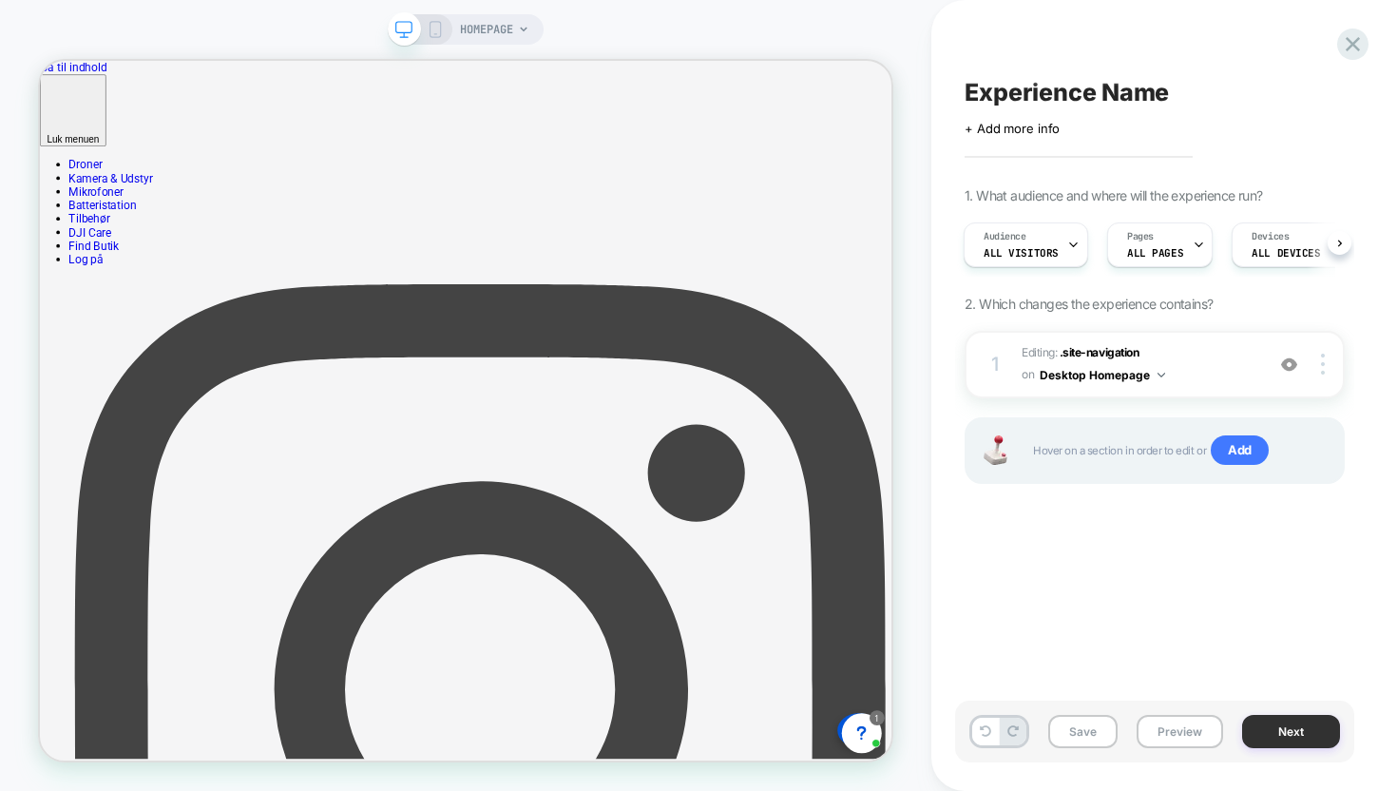
click at [1280, 734] on button "Next" at bounding box center [1291, 731] width 98 height 33
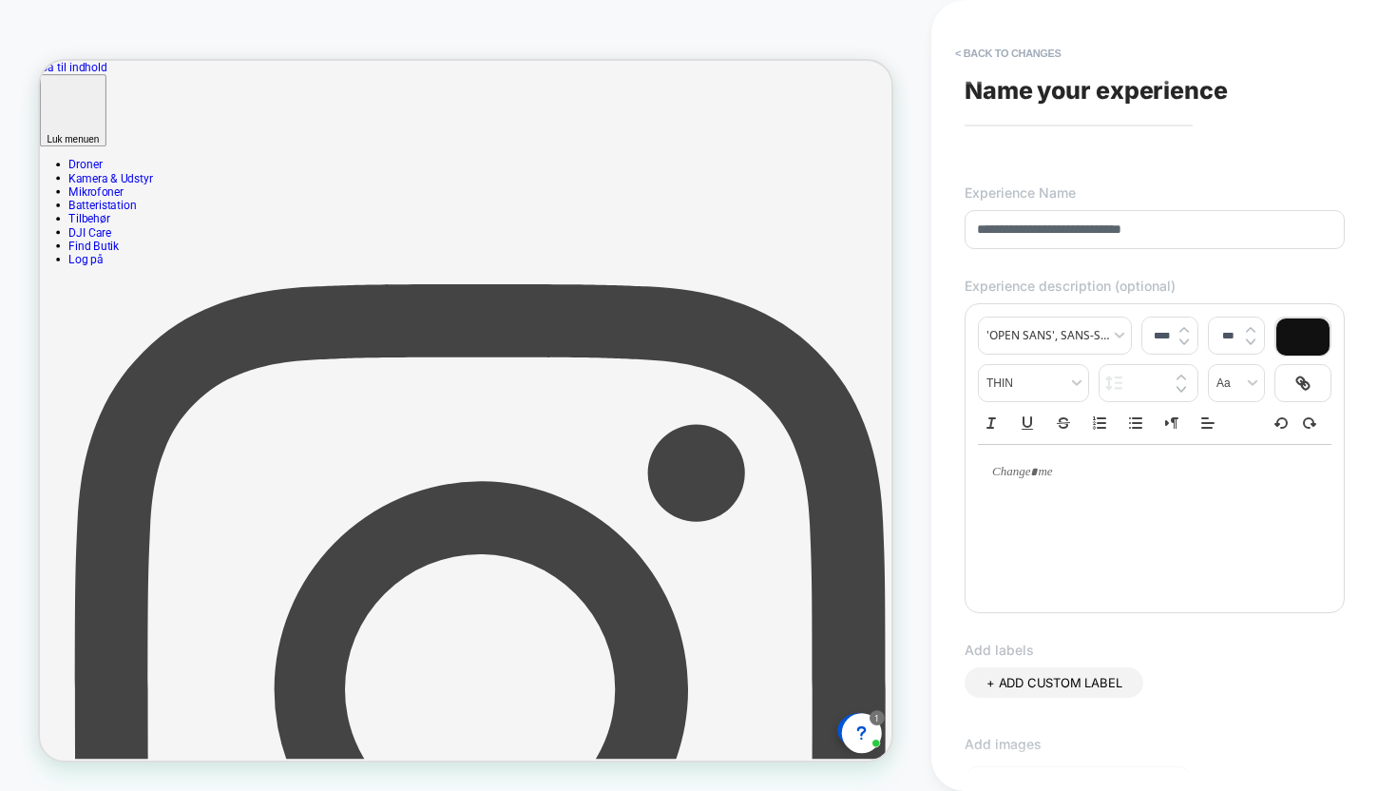
click at [983, 240] on input "**********" at bounding box center [1155, 229] width 380 height 39
click at [974, 231] on input "**********" at bounding box center [1155, 229] width 380 height 39
click at [986, 223] on input "**********" at bounding box center [1155, 229] width 380 height 39
click at [1174, 225] on input "**********" at bounding box center [1155, 229] width 380 height 39
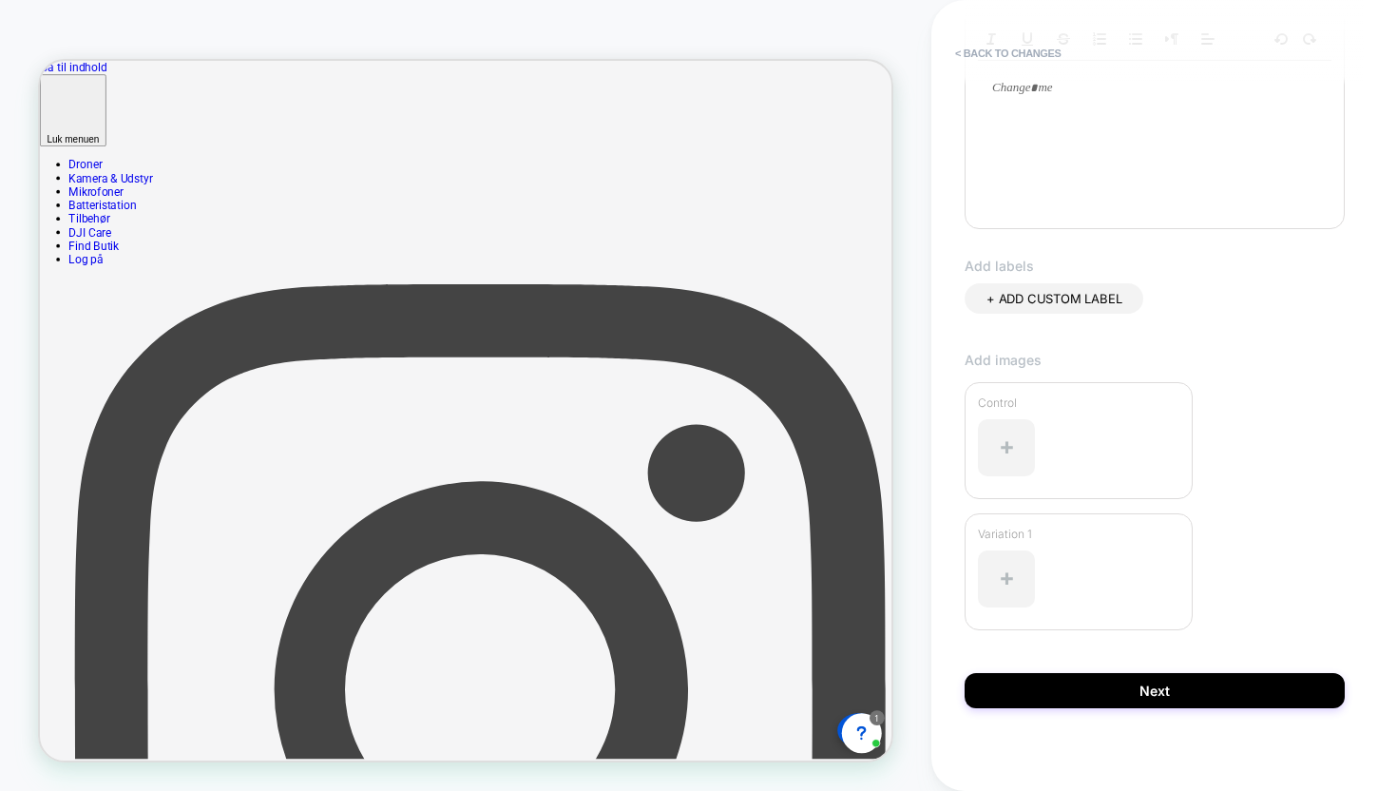
scroll to position [396, 0]
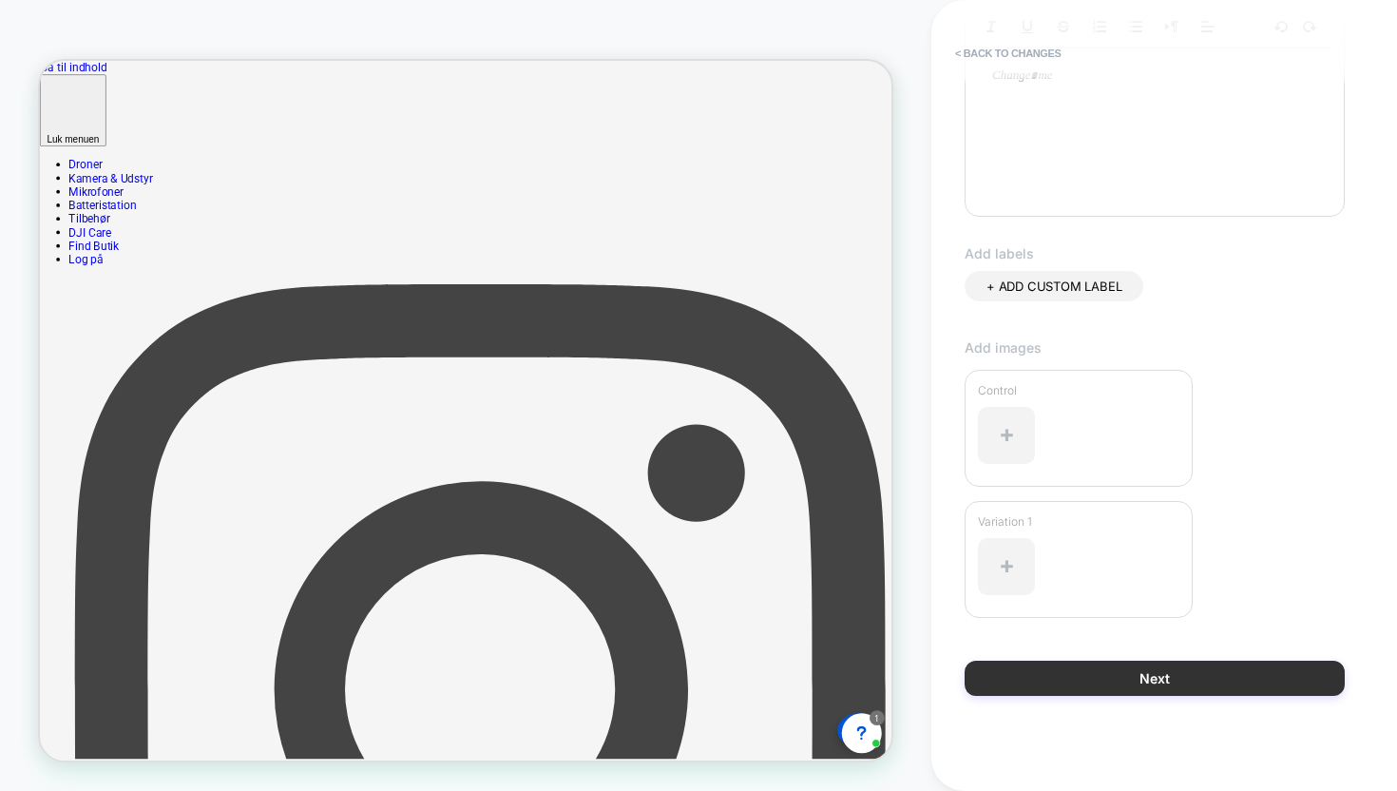
type input "**********"
click at [1141, 684] on button "Next" at bounding box center [1155, 677] width 380 height 35
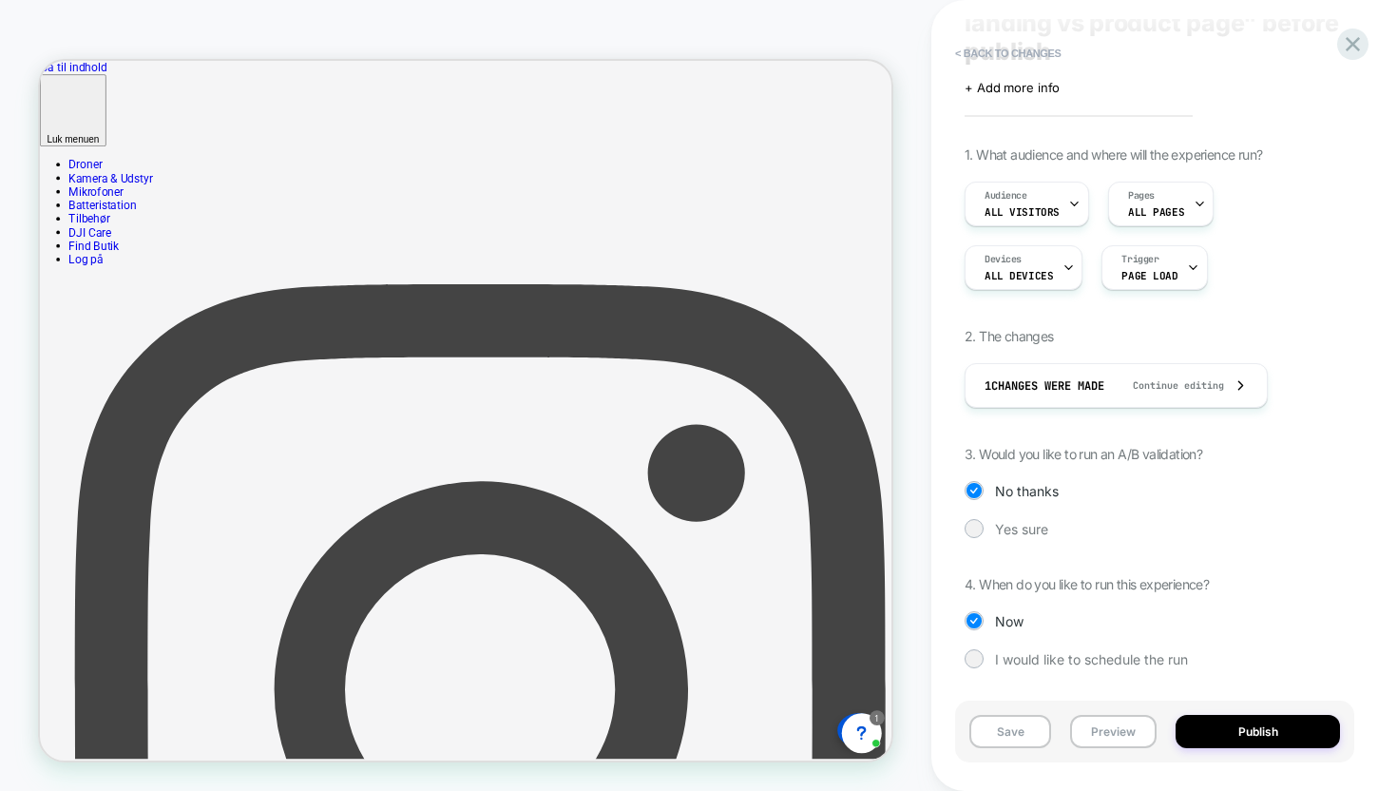
scroll to position [0, 0]
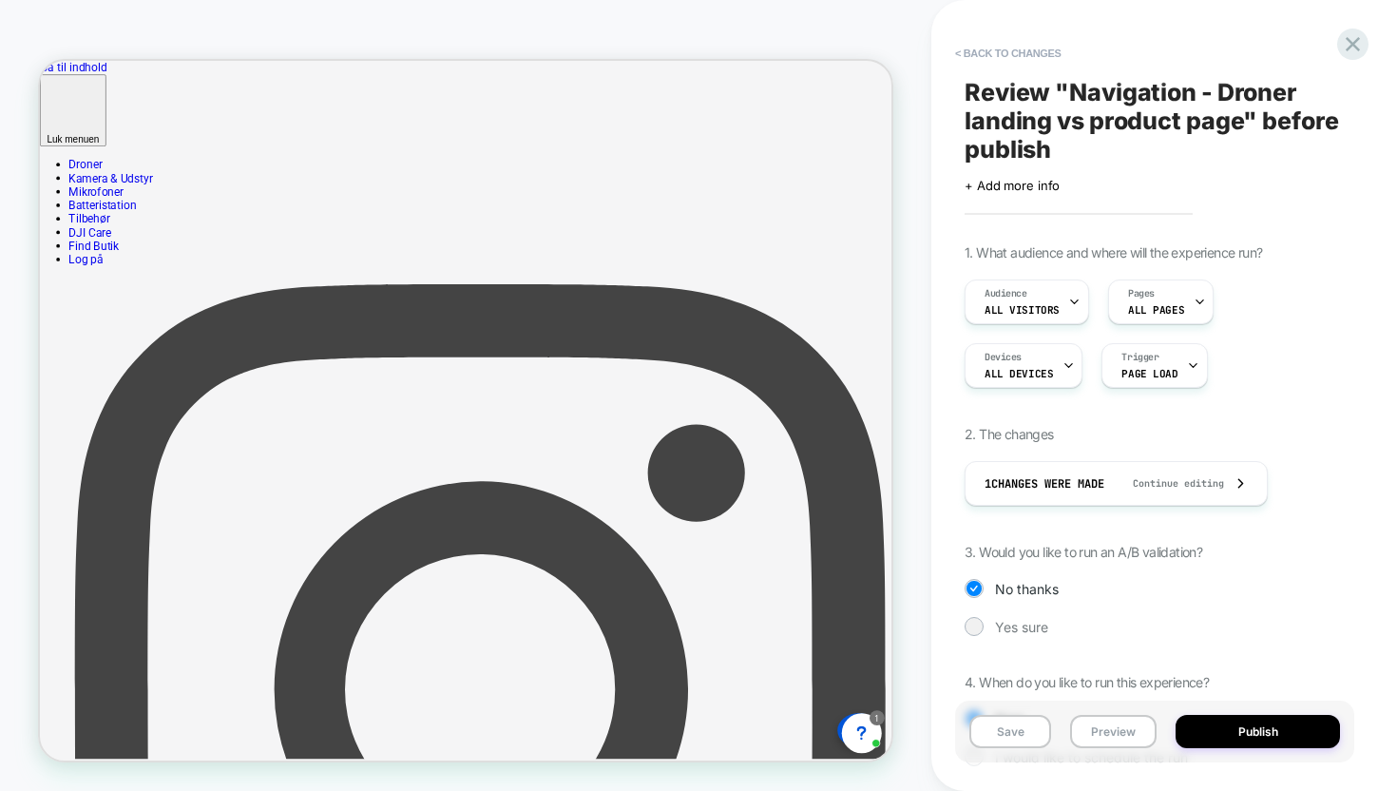
click at [1033, 611] on div "1. What audience and where will the experience run? Audience All Visitors Pages…" at bounding box center [1155, 519] width 380 height 550
click at [1031, 622] on span "Yes sure" at bounding box center [1021, 627] width 53 height 16
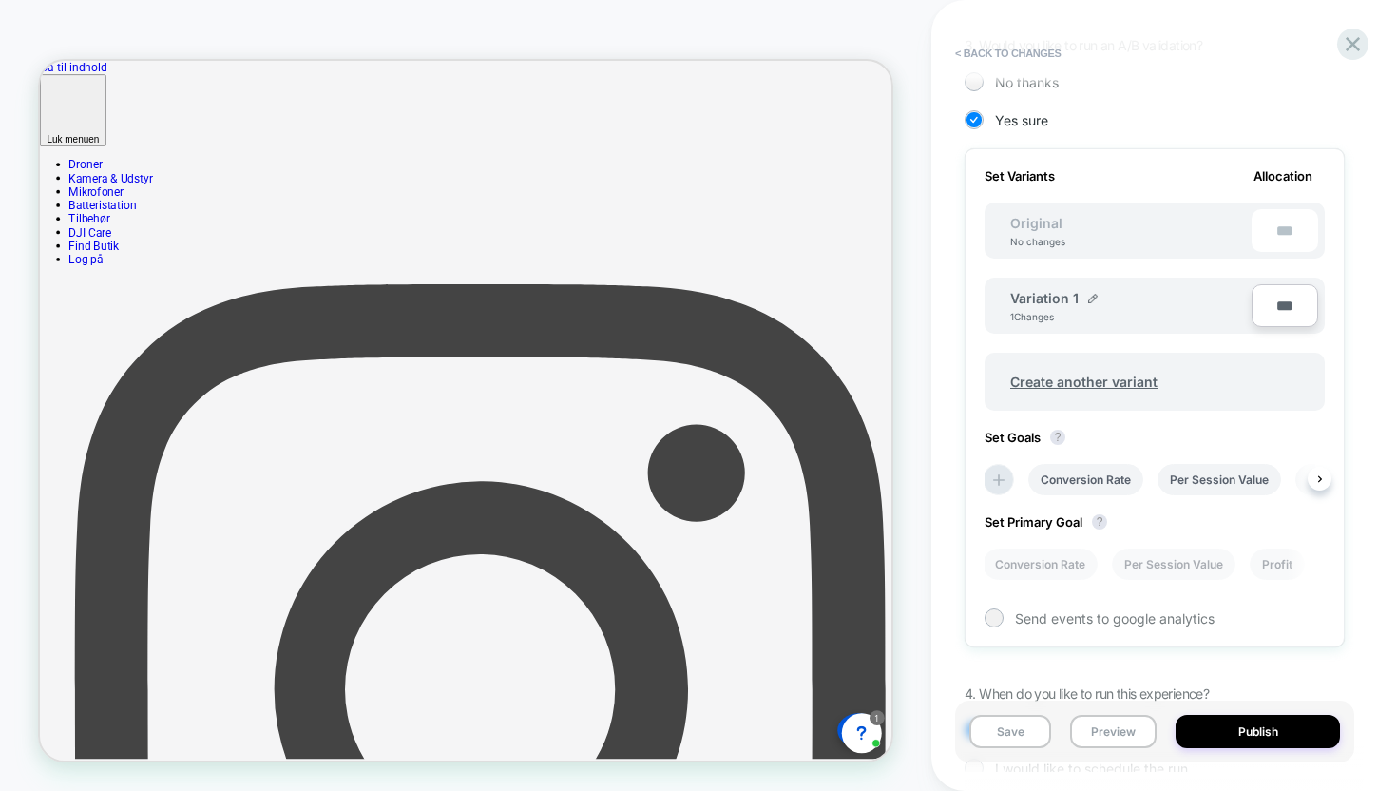
scroll to position [489, 0]
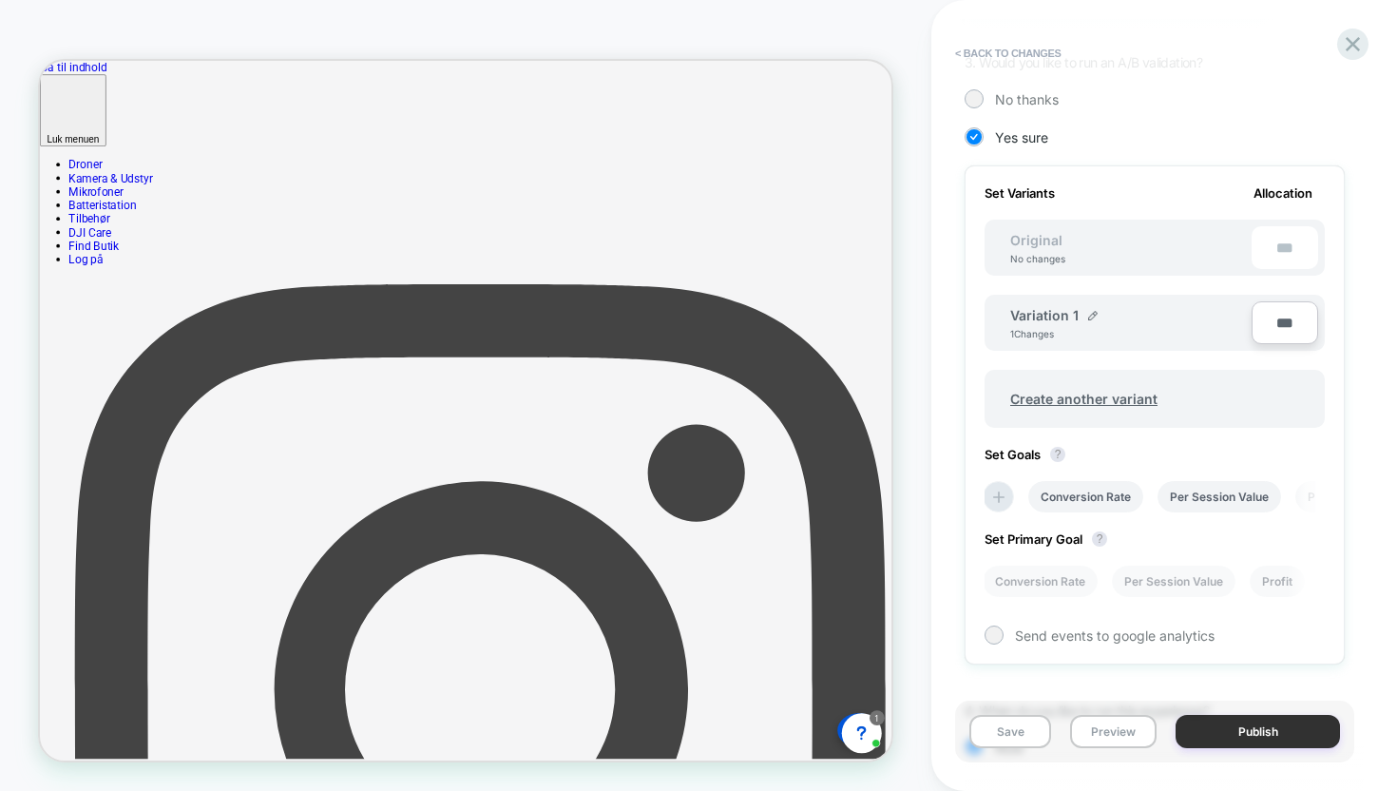
click at [1277, 733] on button "Publish" at bounding box center [1257, 731] width 164 height 33
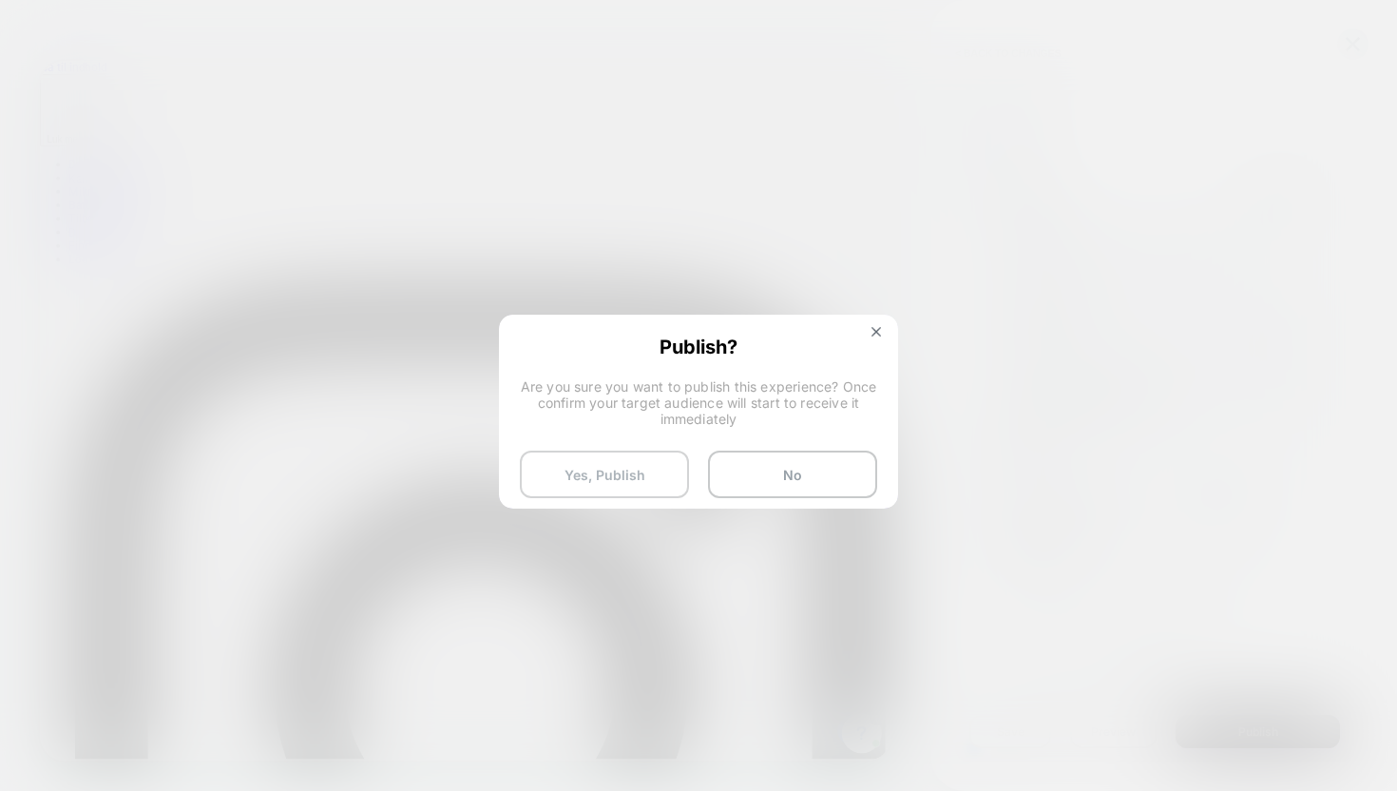
click at [657, 476] on button "Yes, Publish" at bounding box center [604, 474] width 169 height 48
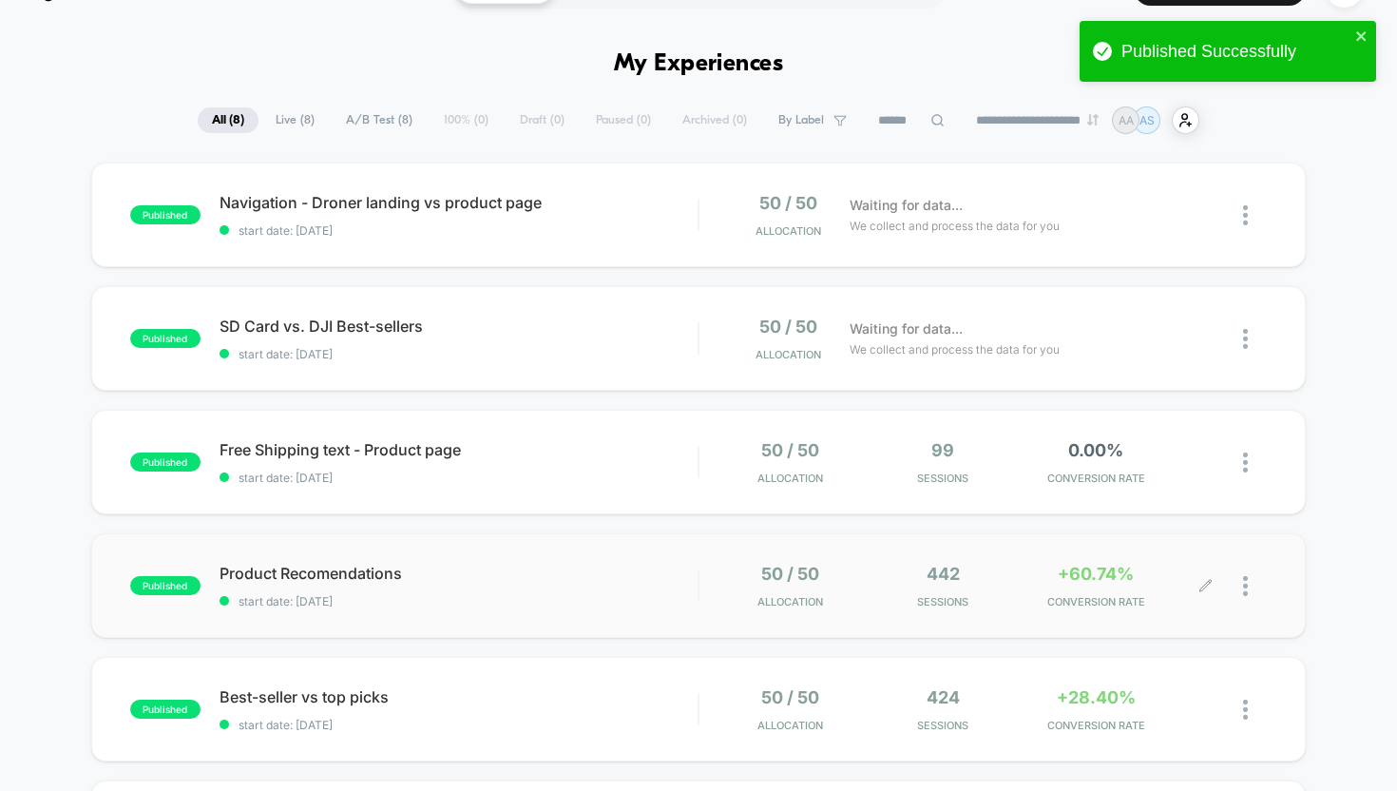
scroll to position [59, 0]
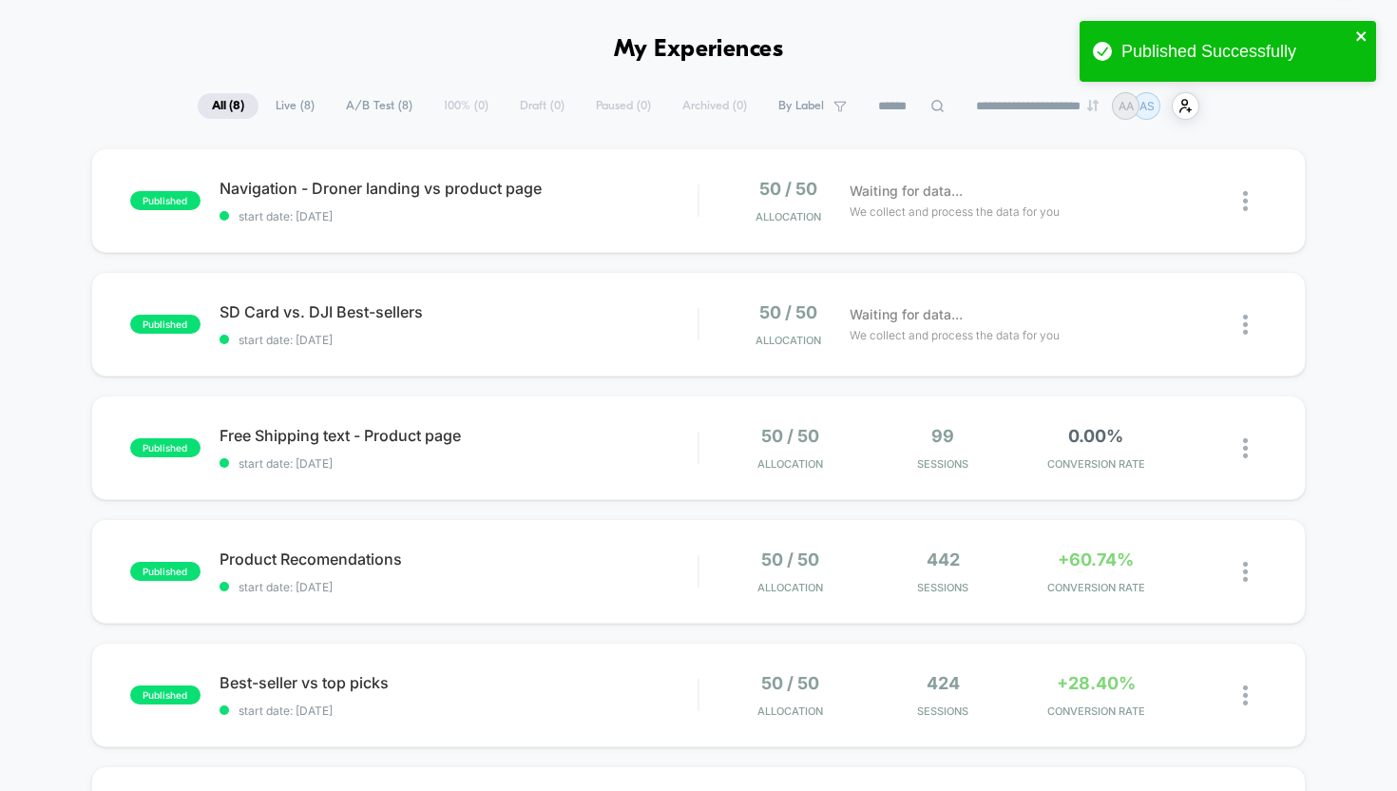
click at [1358, 29] on icon "close" at bounding box center [1361, 36] width 13 height 15
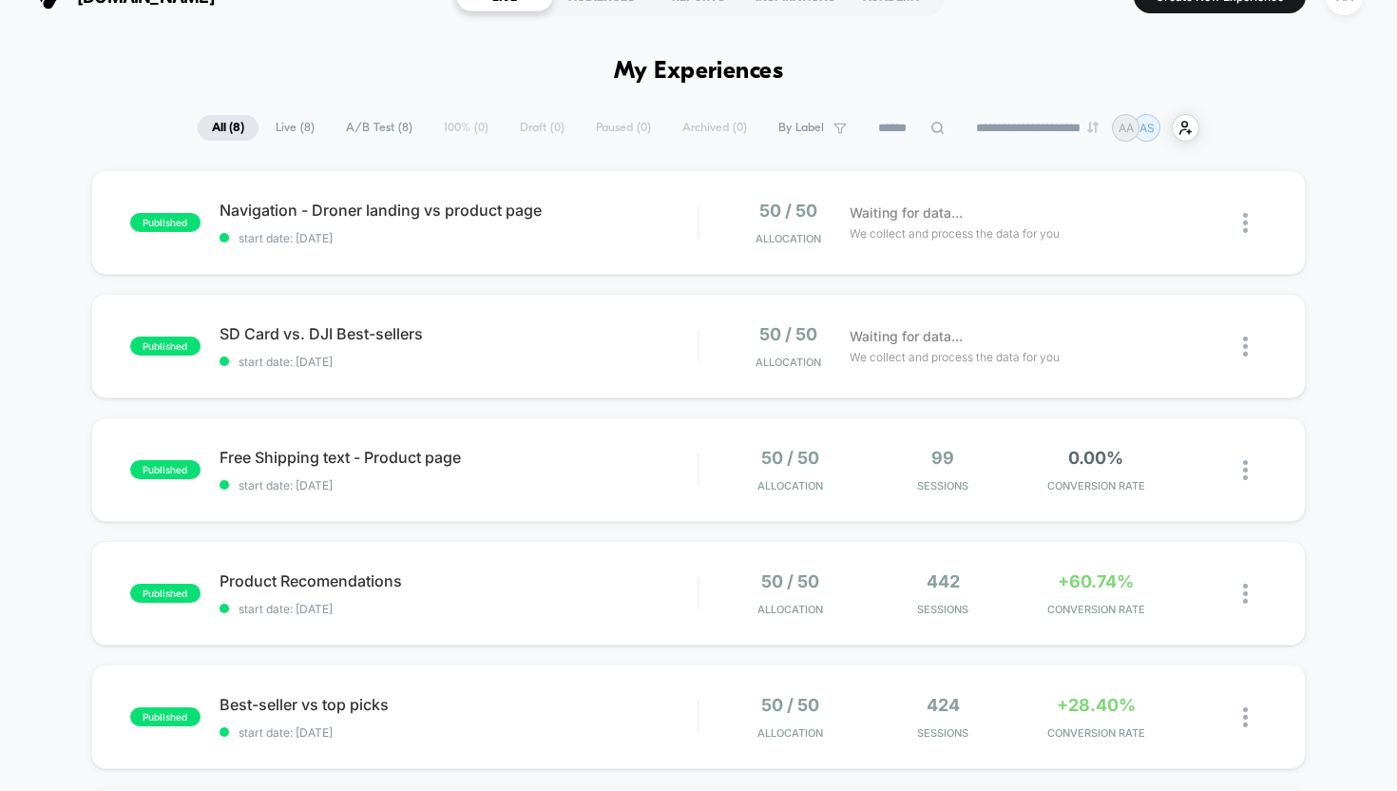
scroll to position [0, 0]
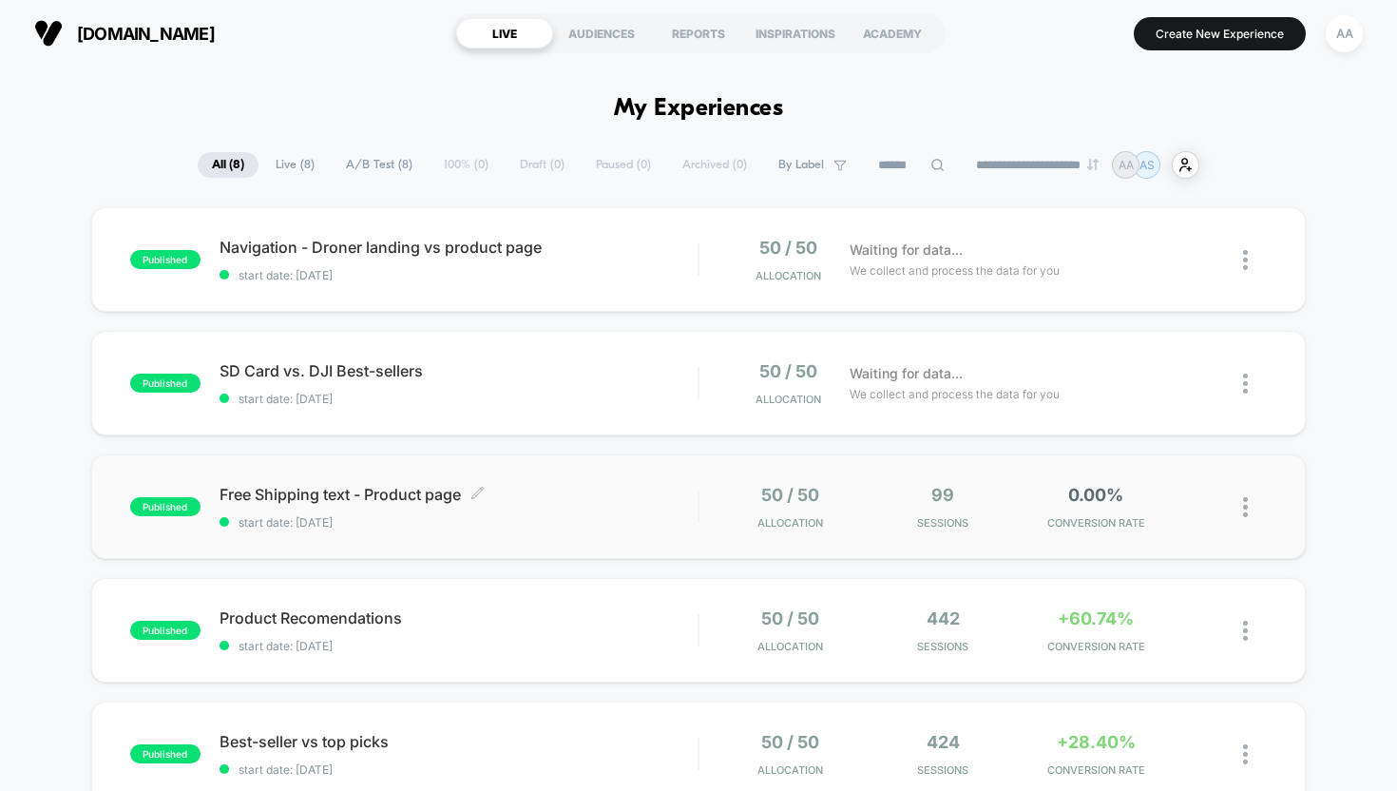
click at [517, 510] on div "Free Shipping text - Product page Click to edit experience details Click to edi…" at bounding box center [459, 507] width 479 height 45
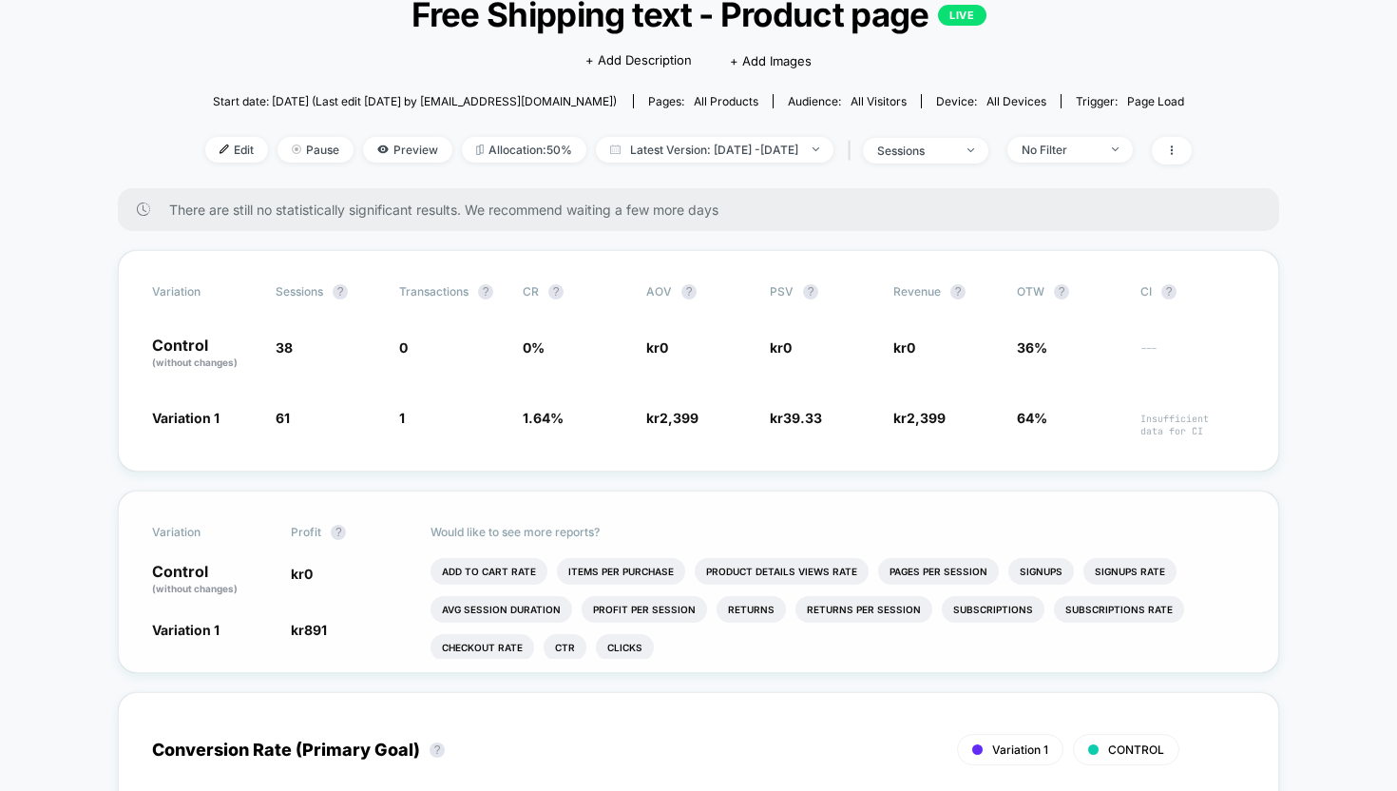
scroll to position [164, 0]
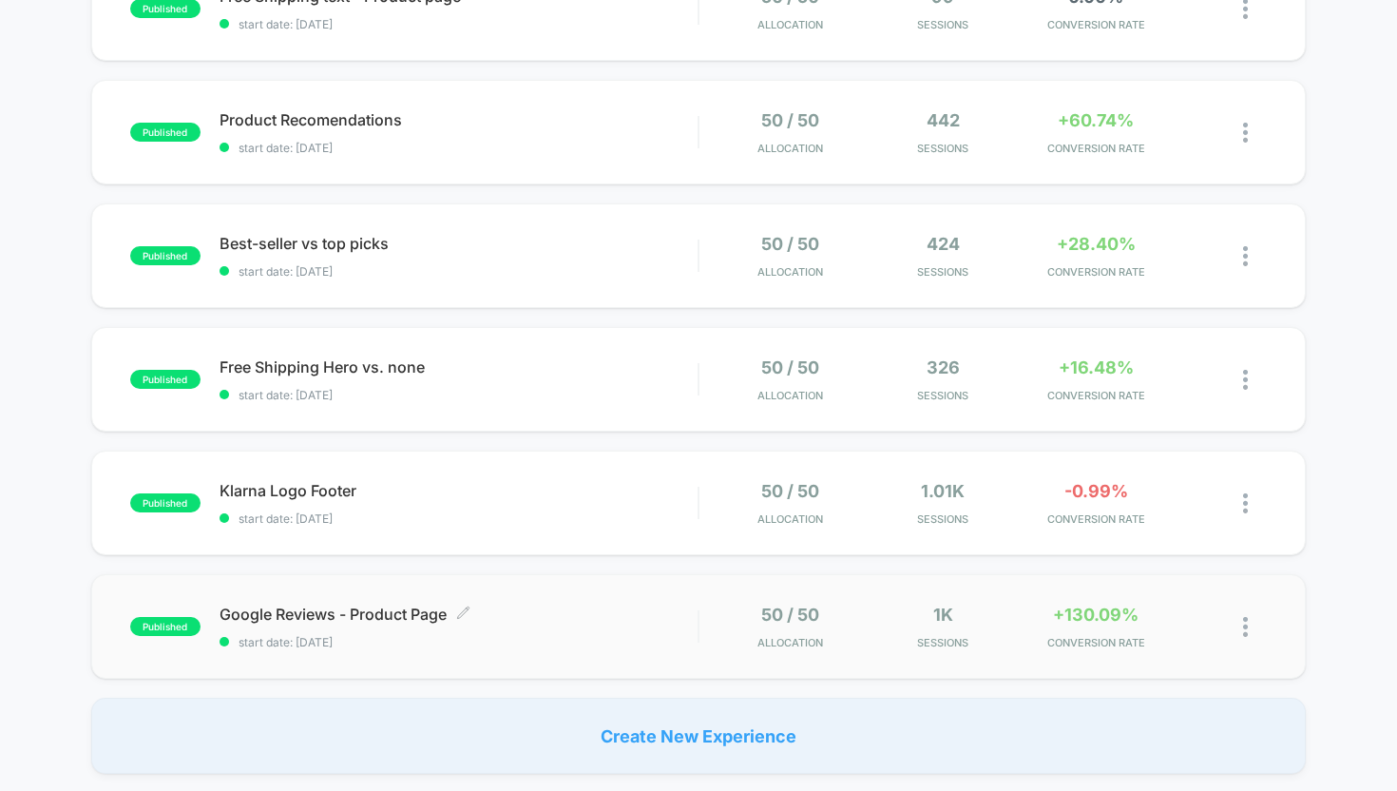
scroll to position [489, 0]
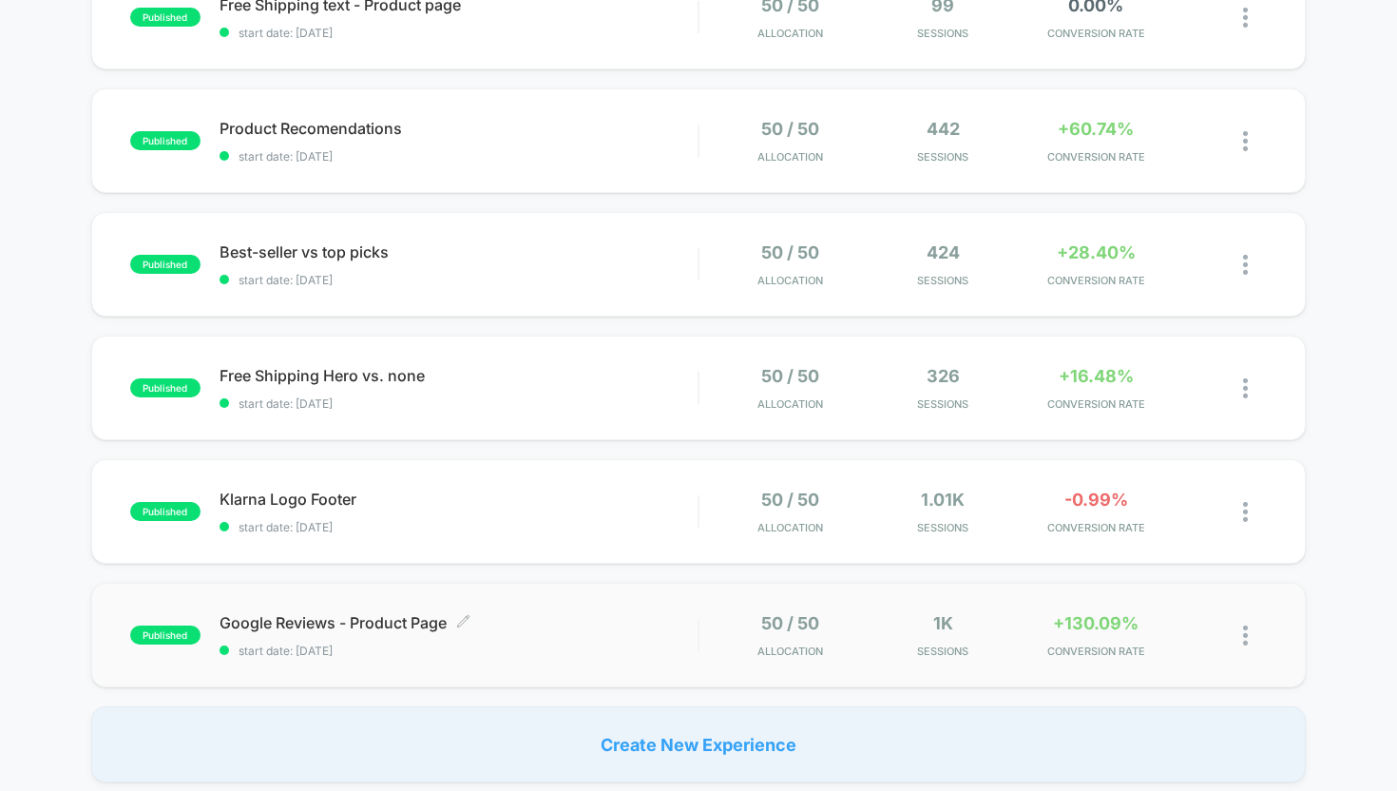
click at [548, 636] on div "Google Reviews - Product Page Click to edit experience details Click to edit ex…" at bounding box center [459, 635] width 479 height 45
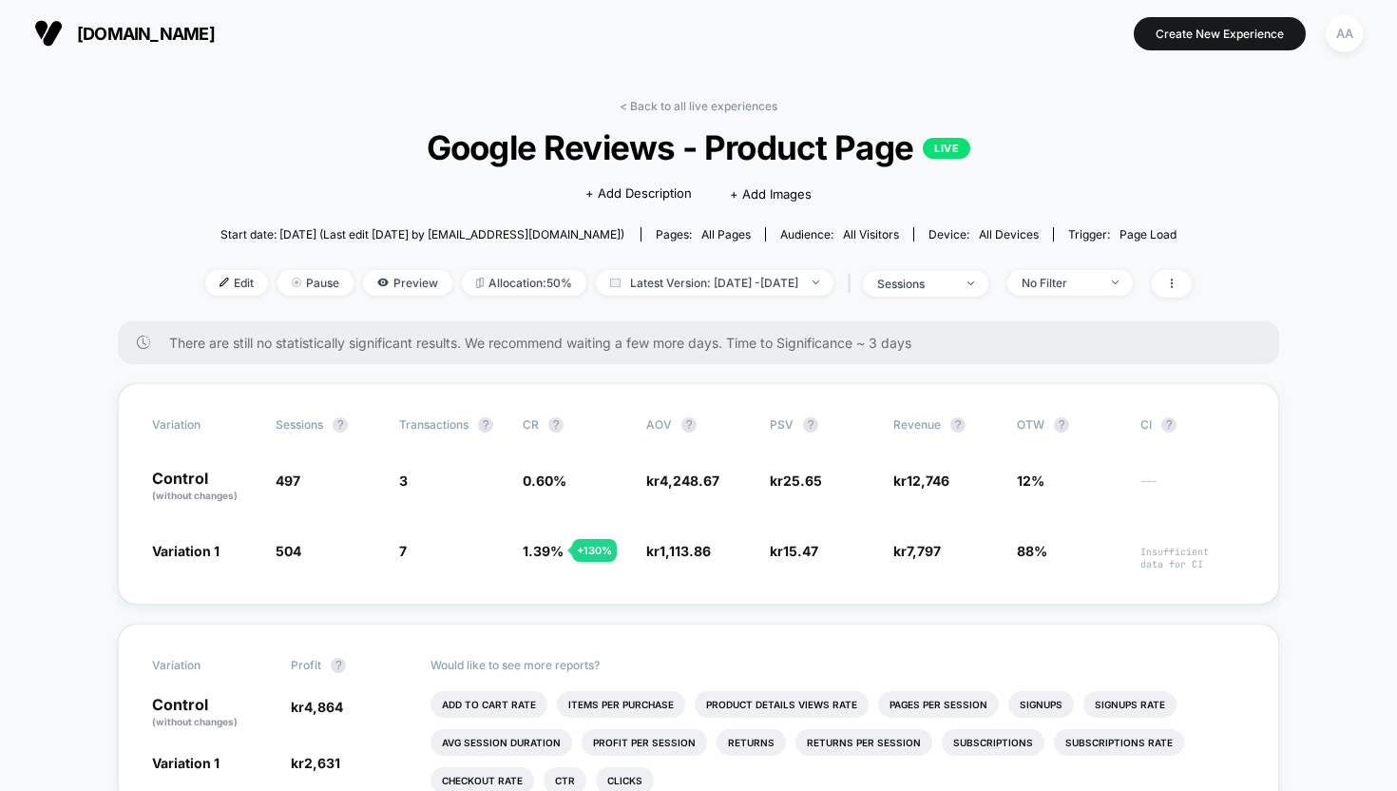
scroll to position [47, 0]
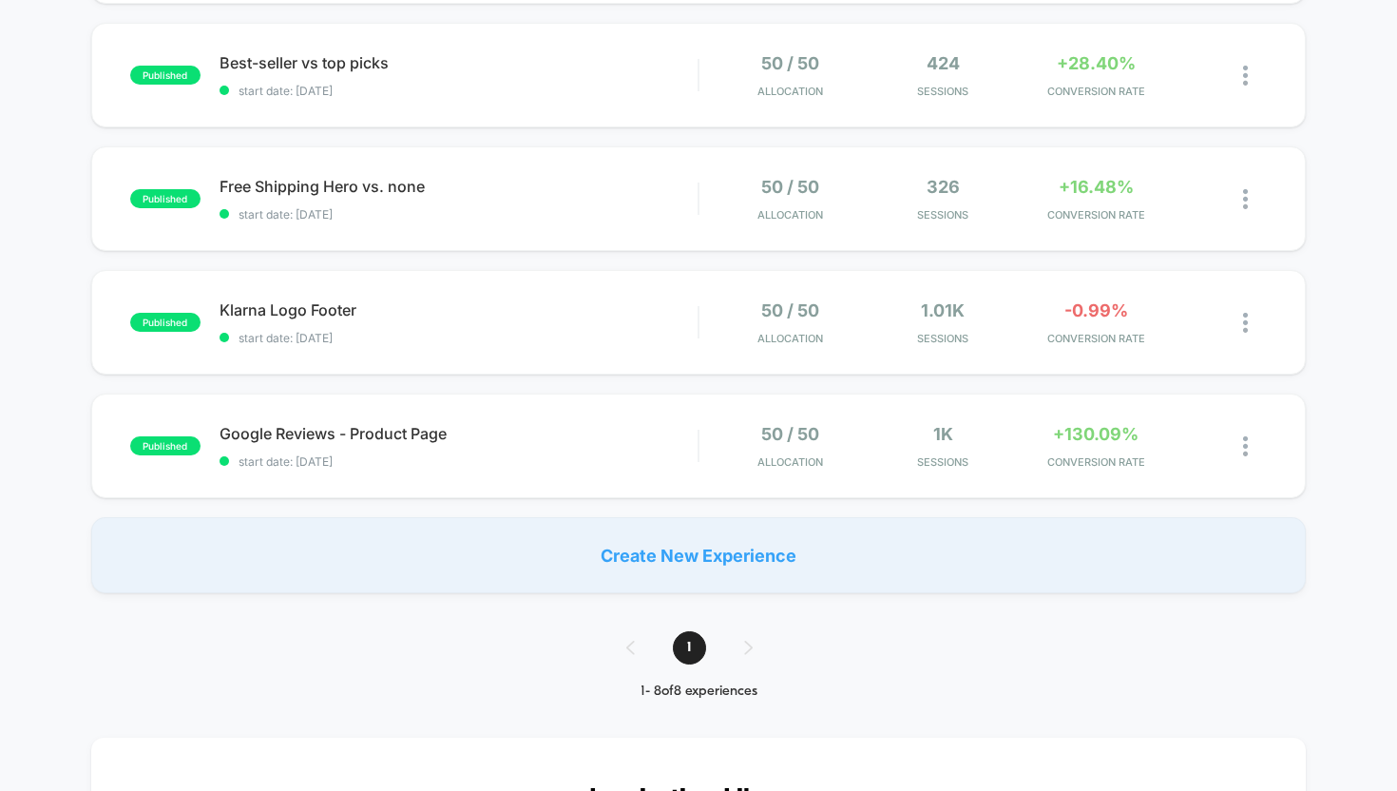
scroll to position [666, 0]
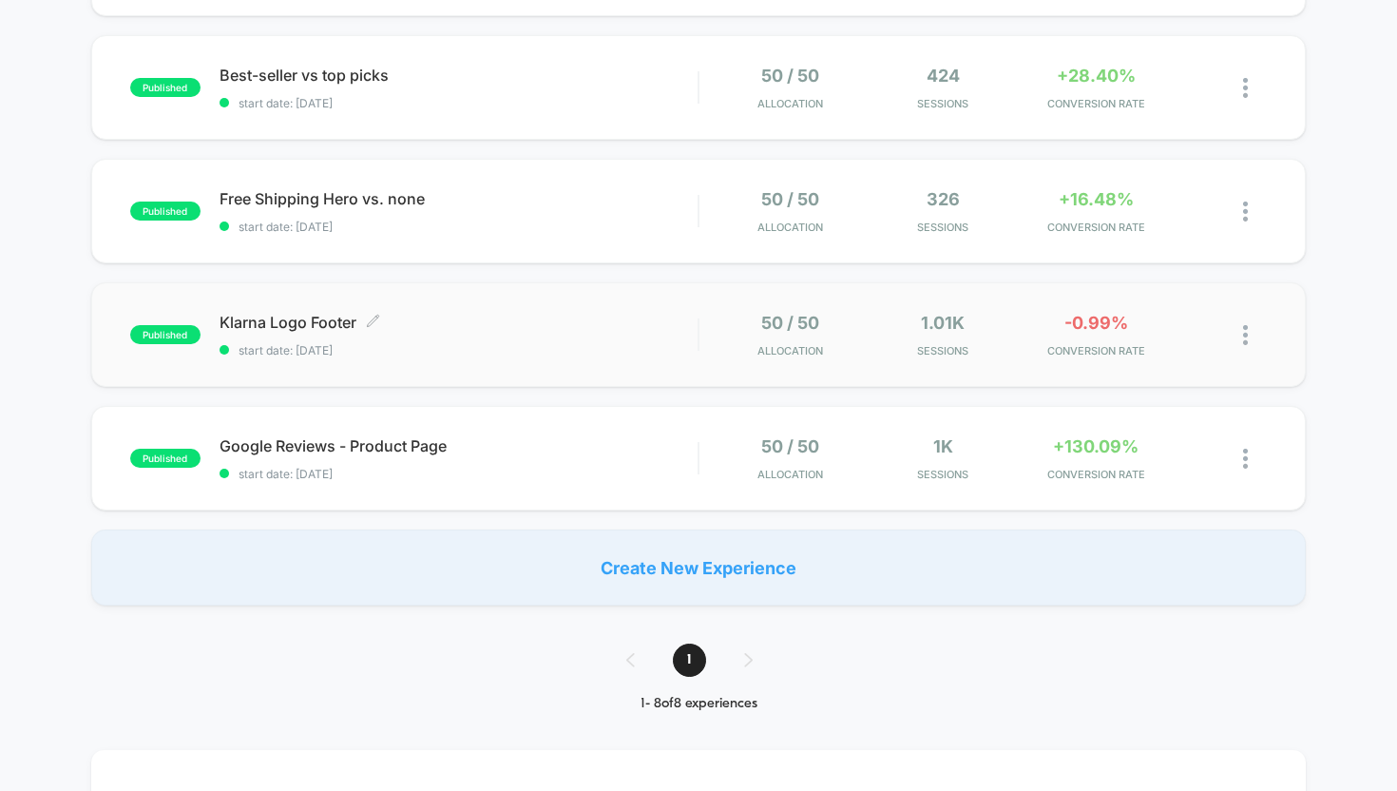
click at [507, 323] on span "Klarna Logo Footer Click to edit experience details" at bounding box center [459, 322] width 479 height 19
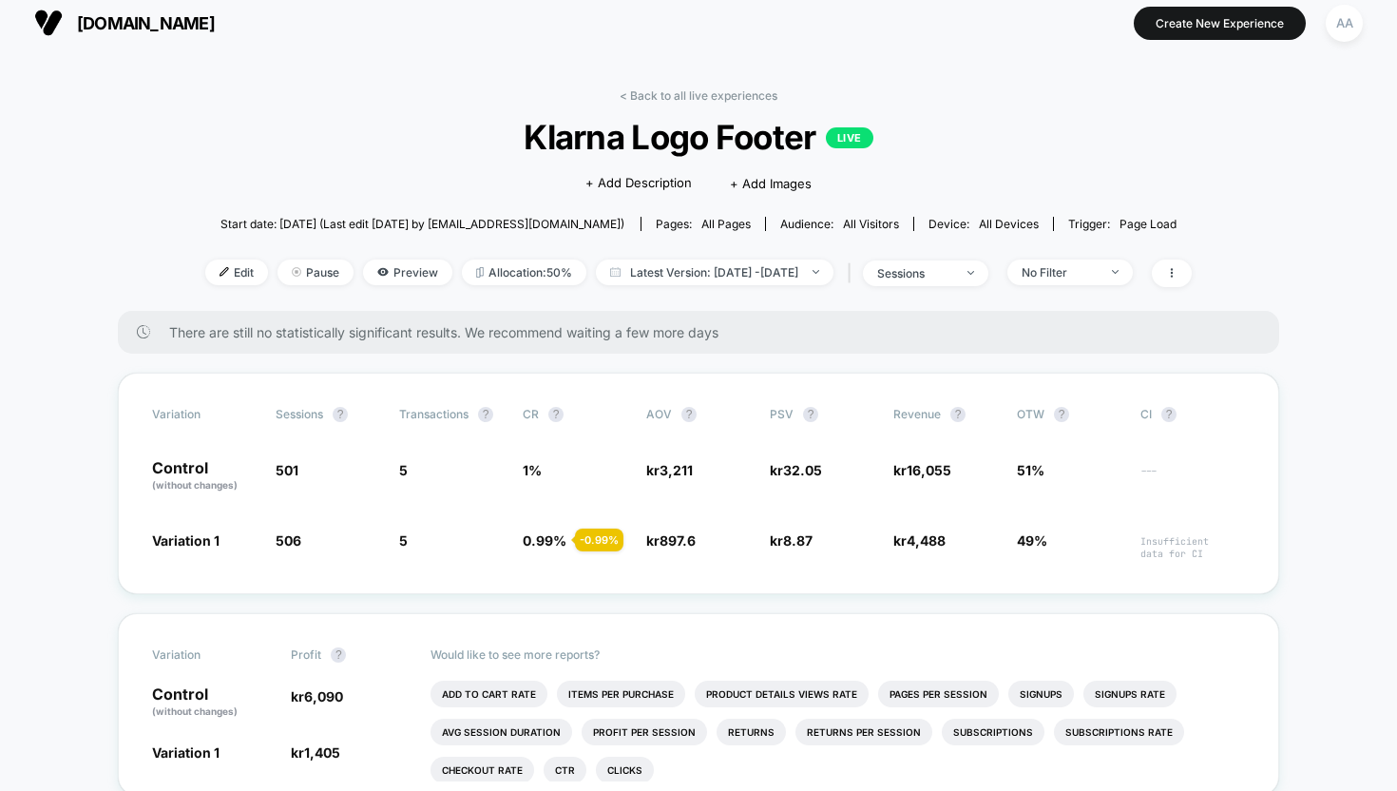
scroll to position [110, 0]
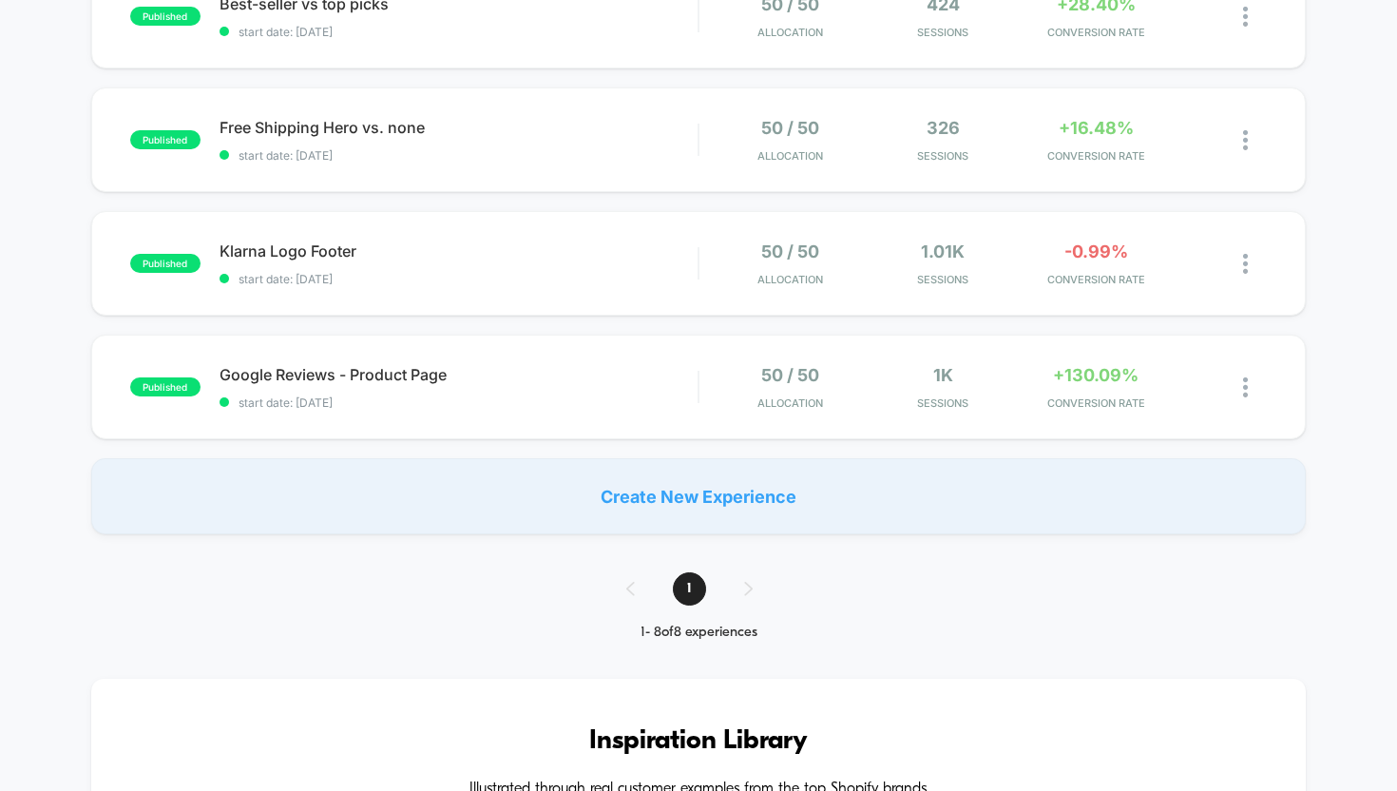
scroll to position [463, 0]
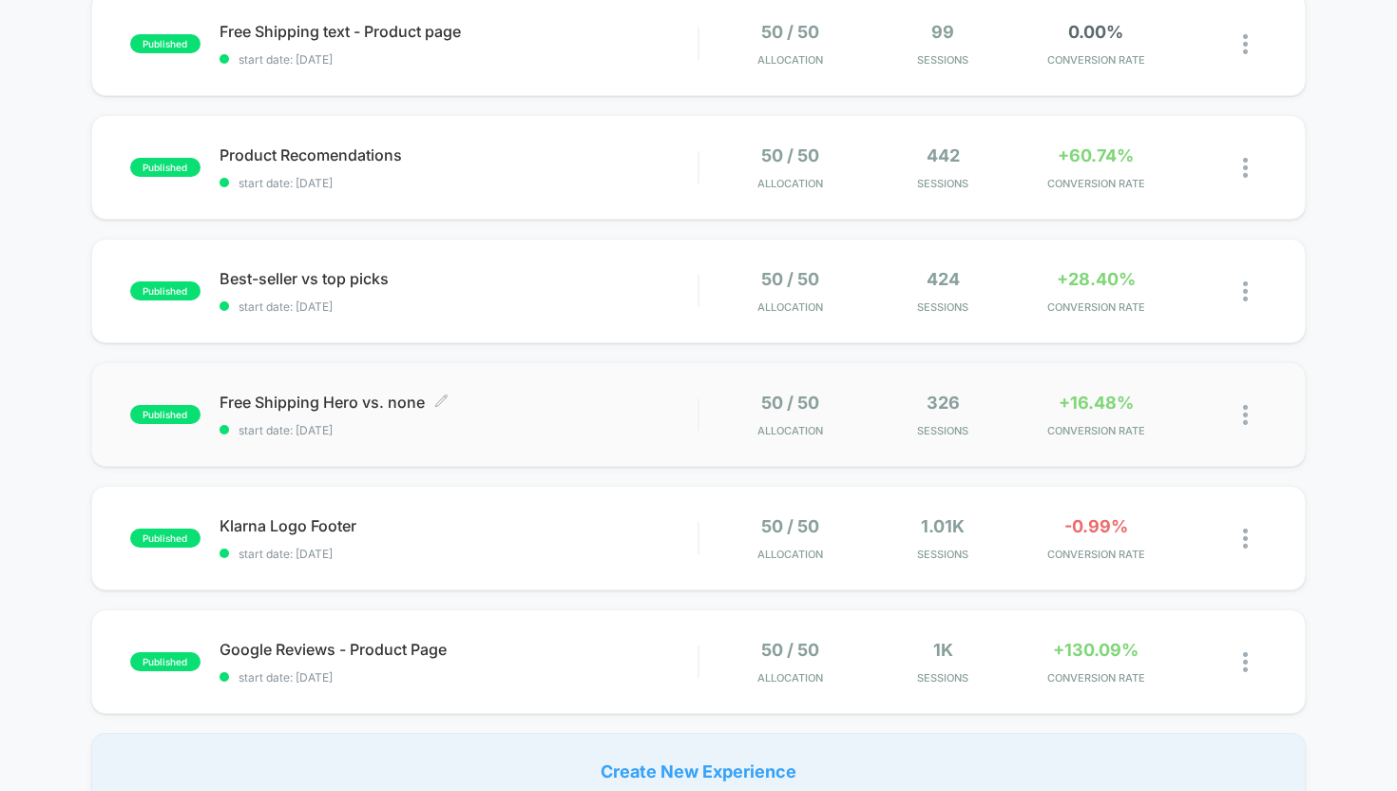
click at [454, 427] on span "start date: [DATE]" at bounding box center [459, 430] width 479 height 14
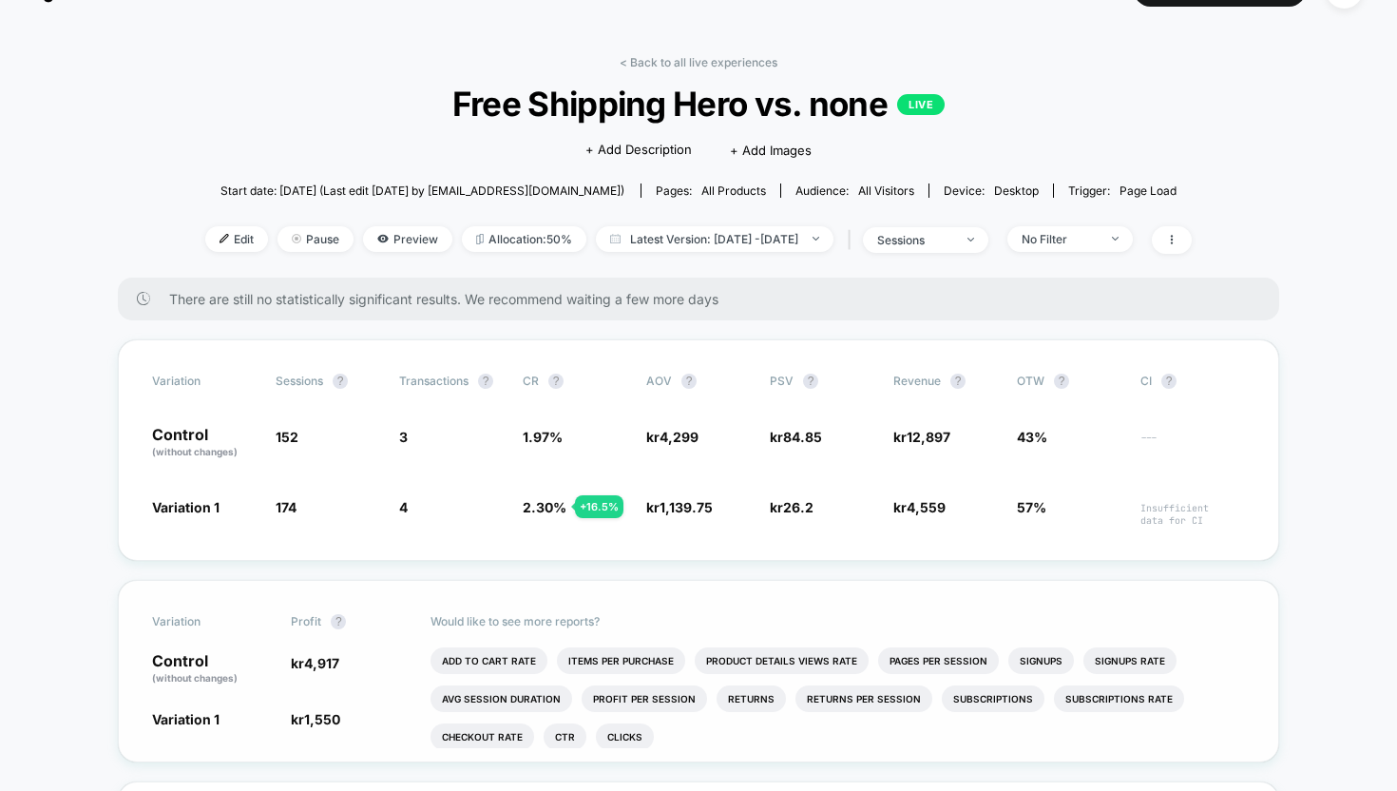
scroll to position [45, 0]
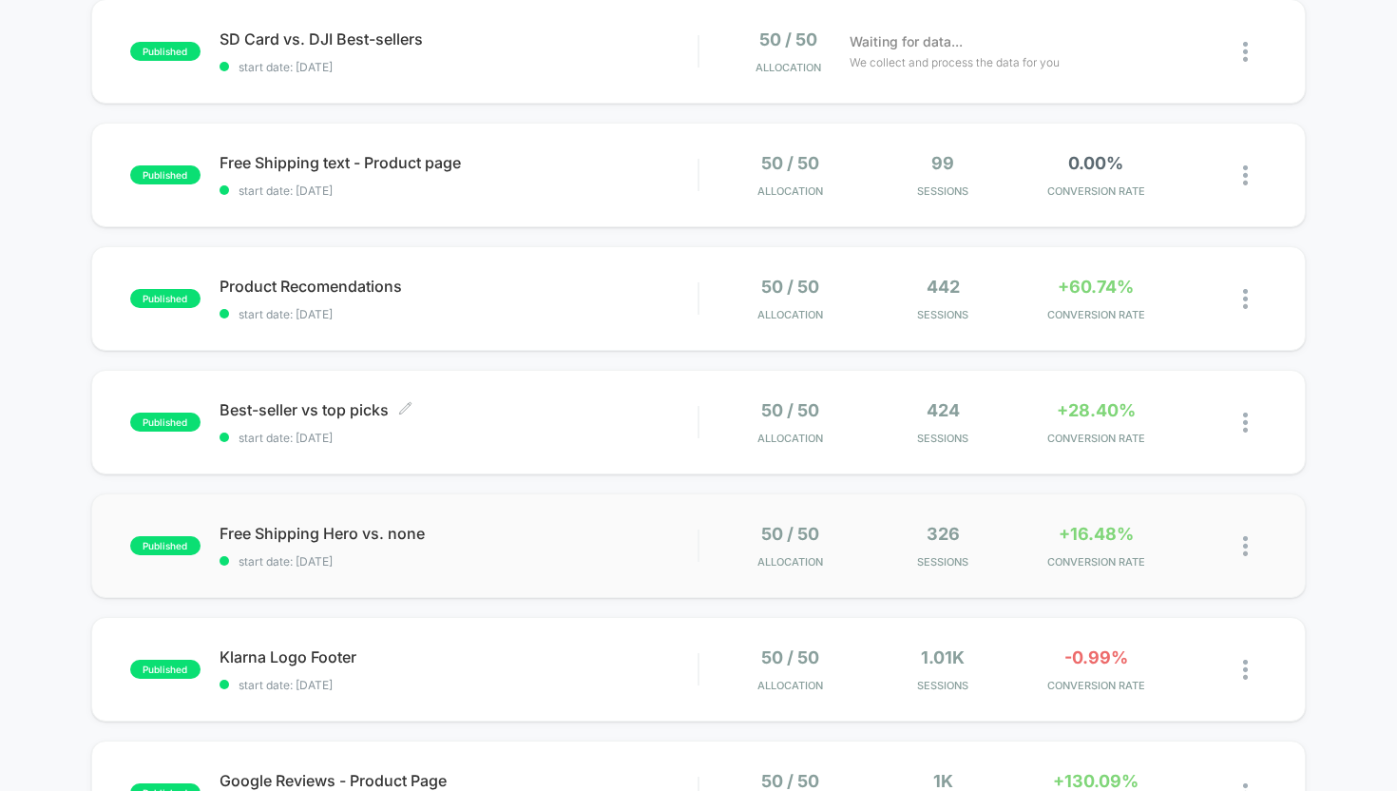
scroll to position [284, 0]
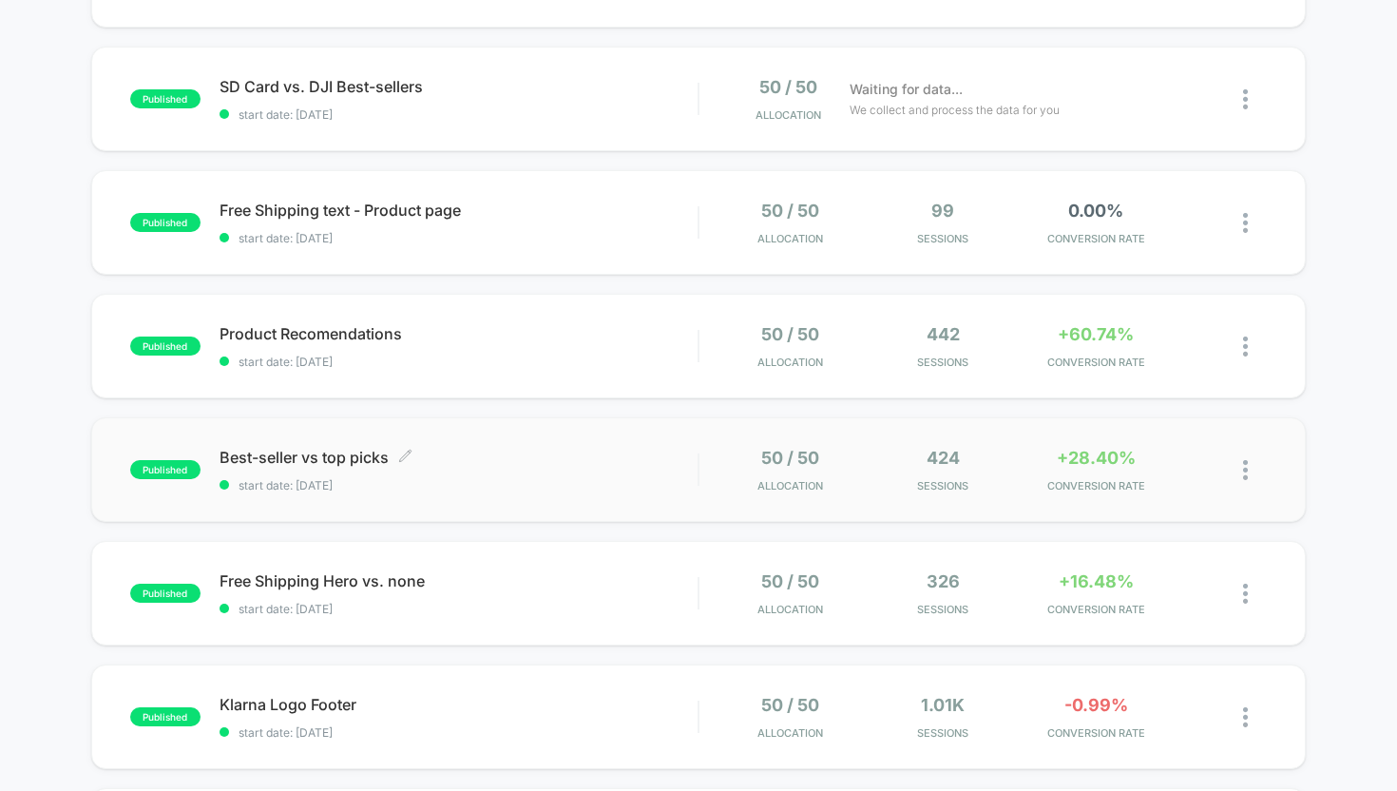
click at [481, 460] on span "Best-seller vs top picks Click to edit experience details" at bounding box center [459, 457] width 479 height 19
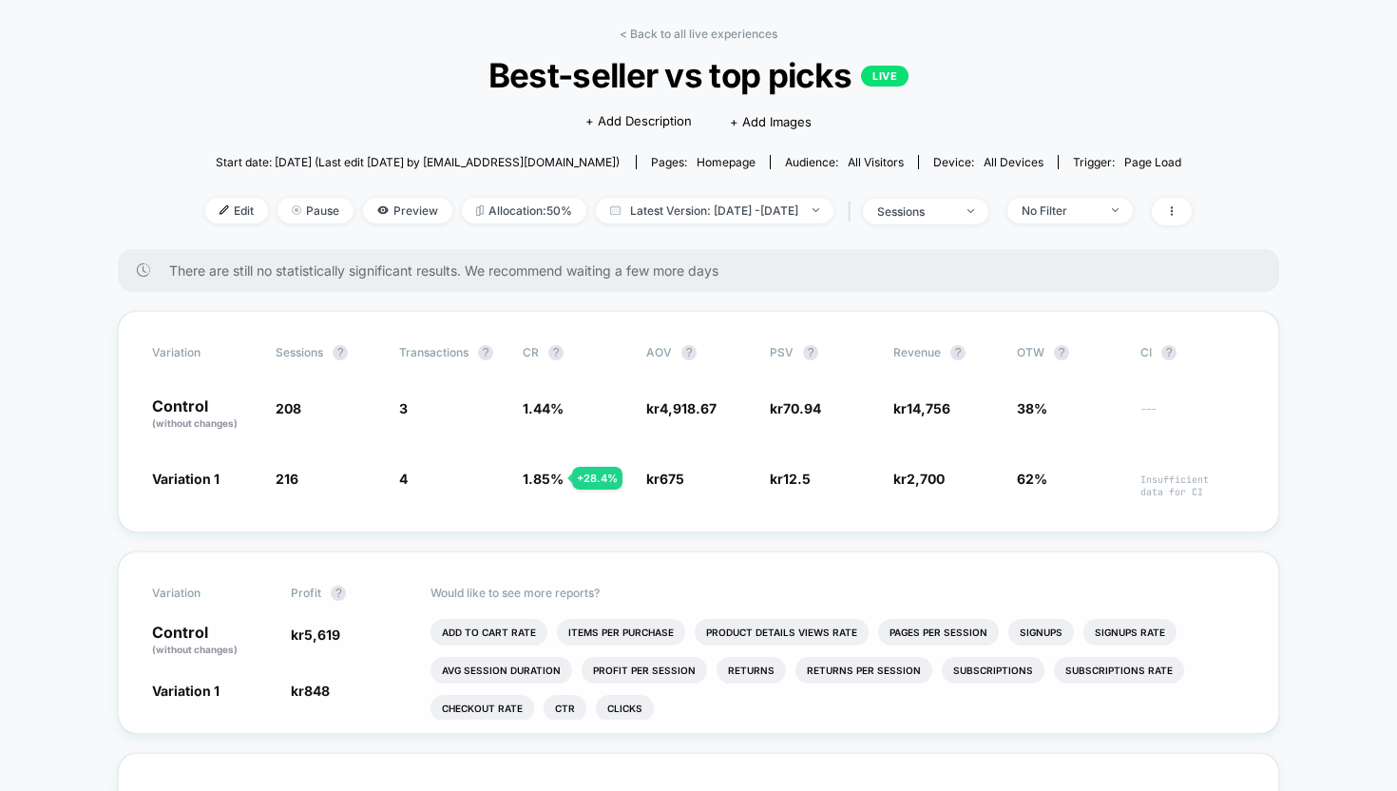
scroll to position [71, 0]
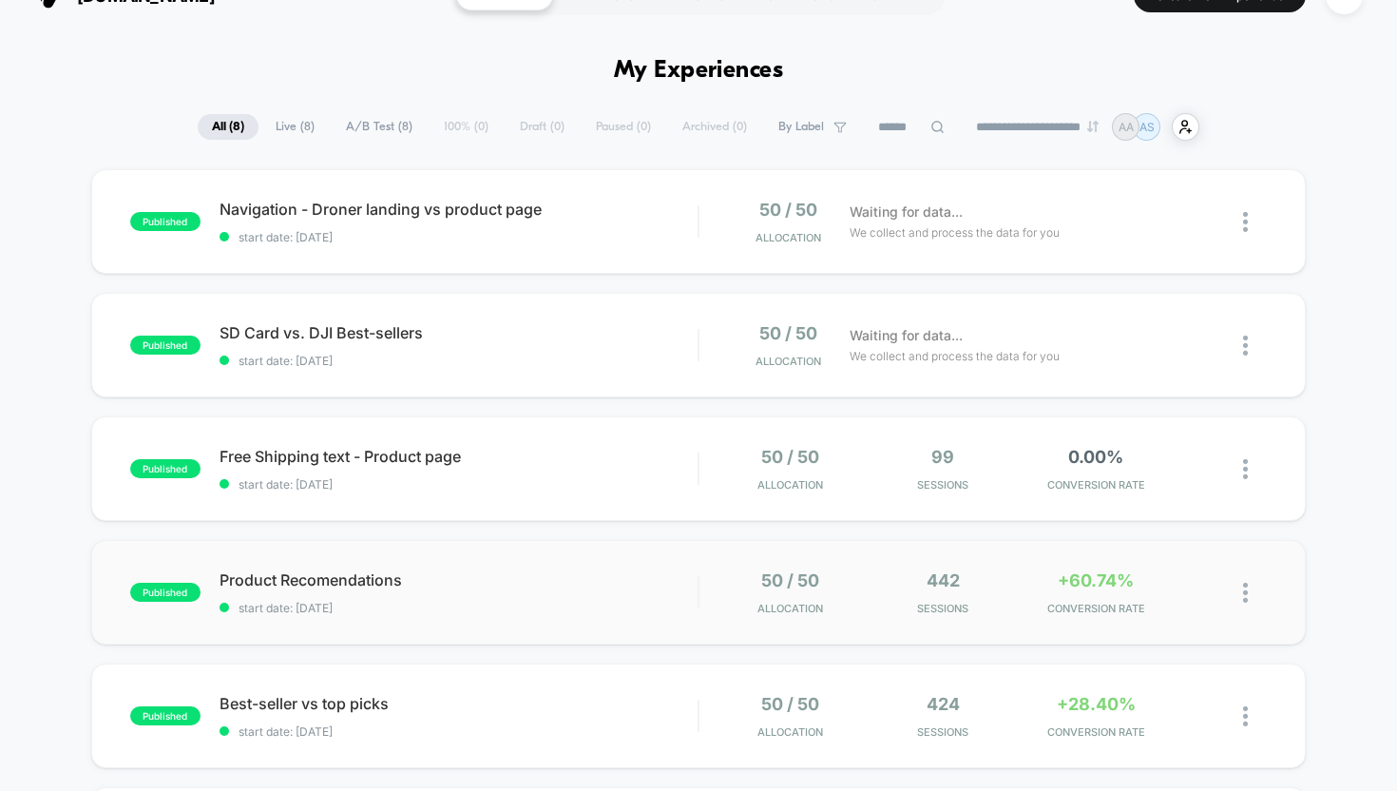
scroll to position [48, 0]
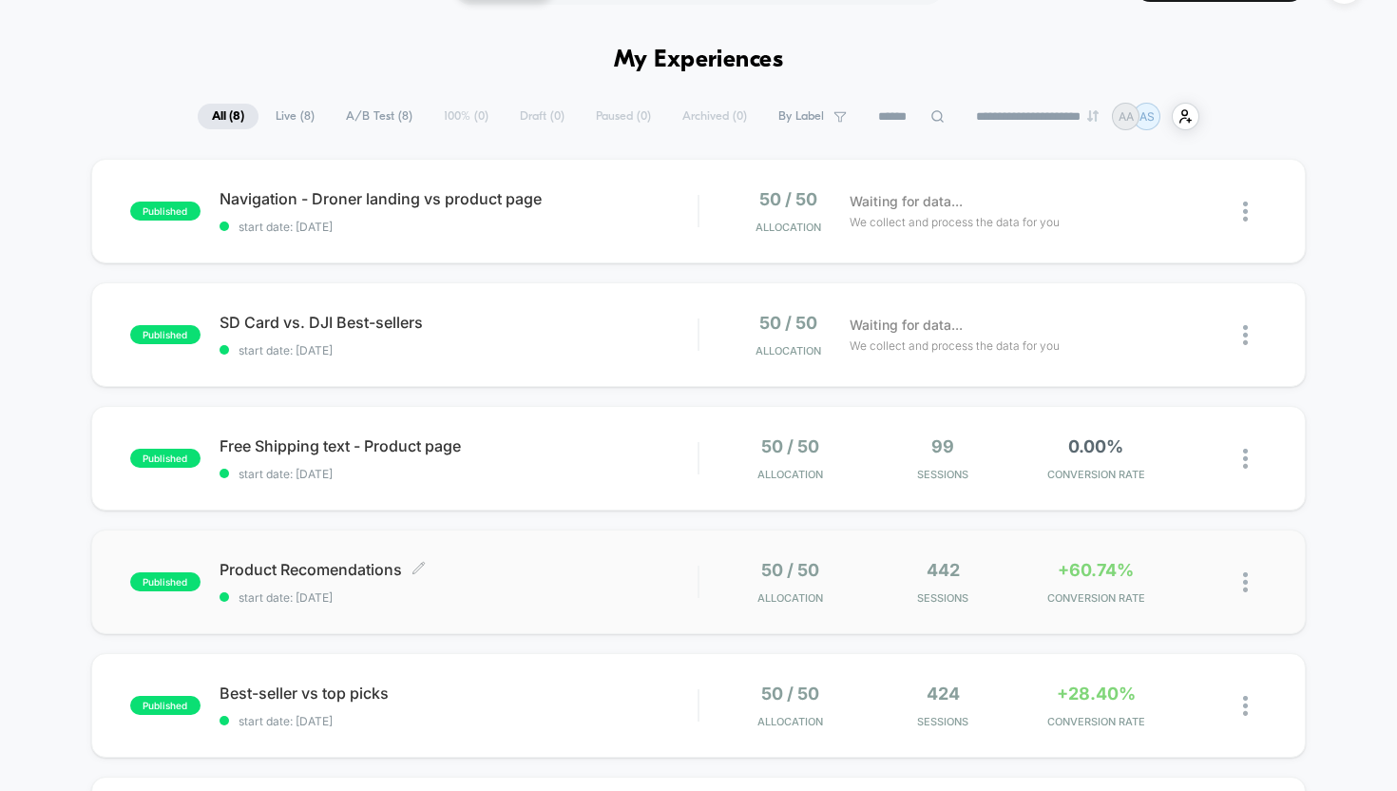
click at [466, 587] on div "Product Recomendations Click to edit experience details Click to edit experienc…" at bounding box center [459, 582] width 479 height 45
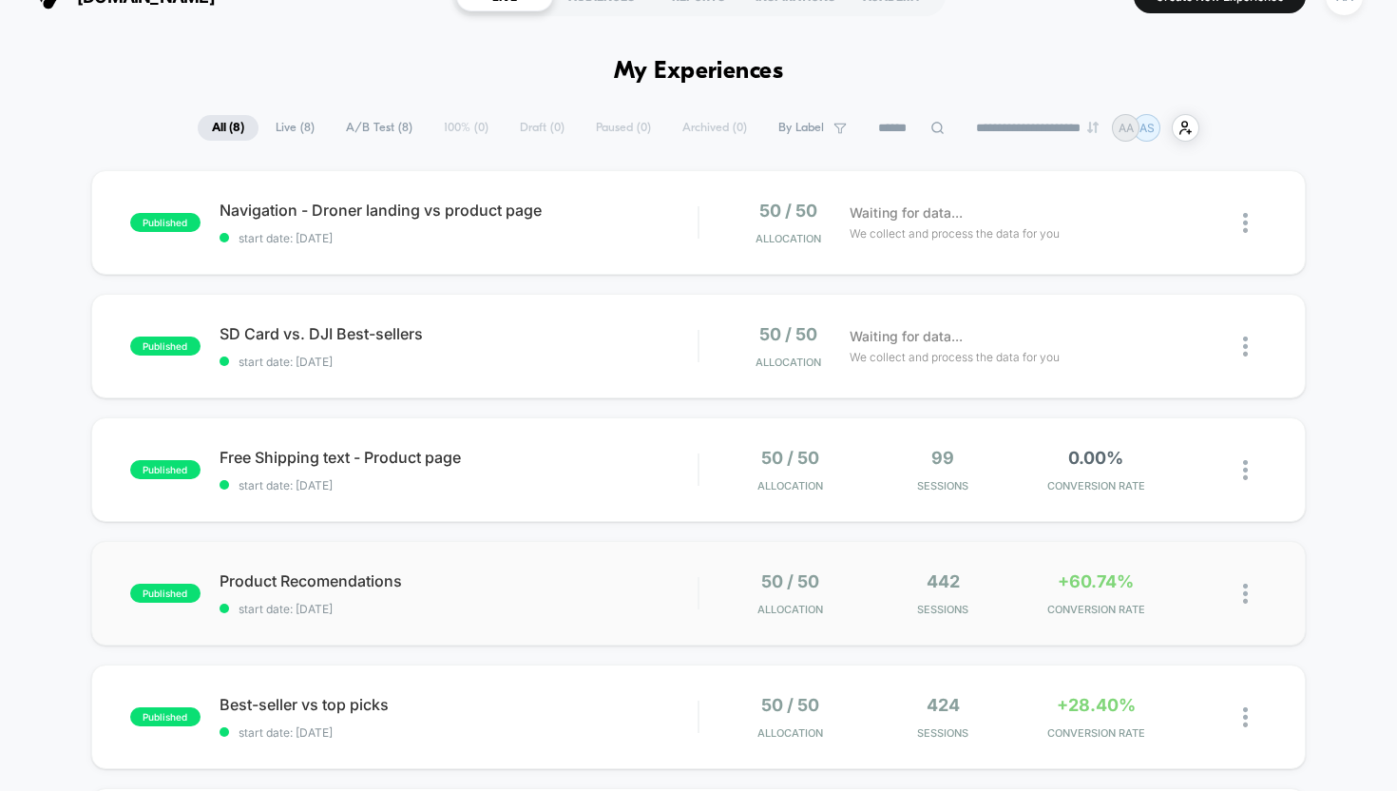
scroll to position [64, 0]
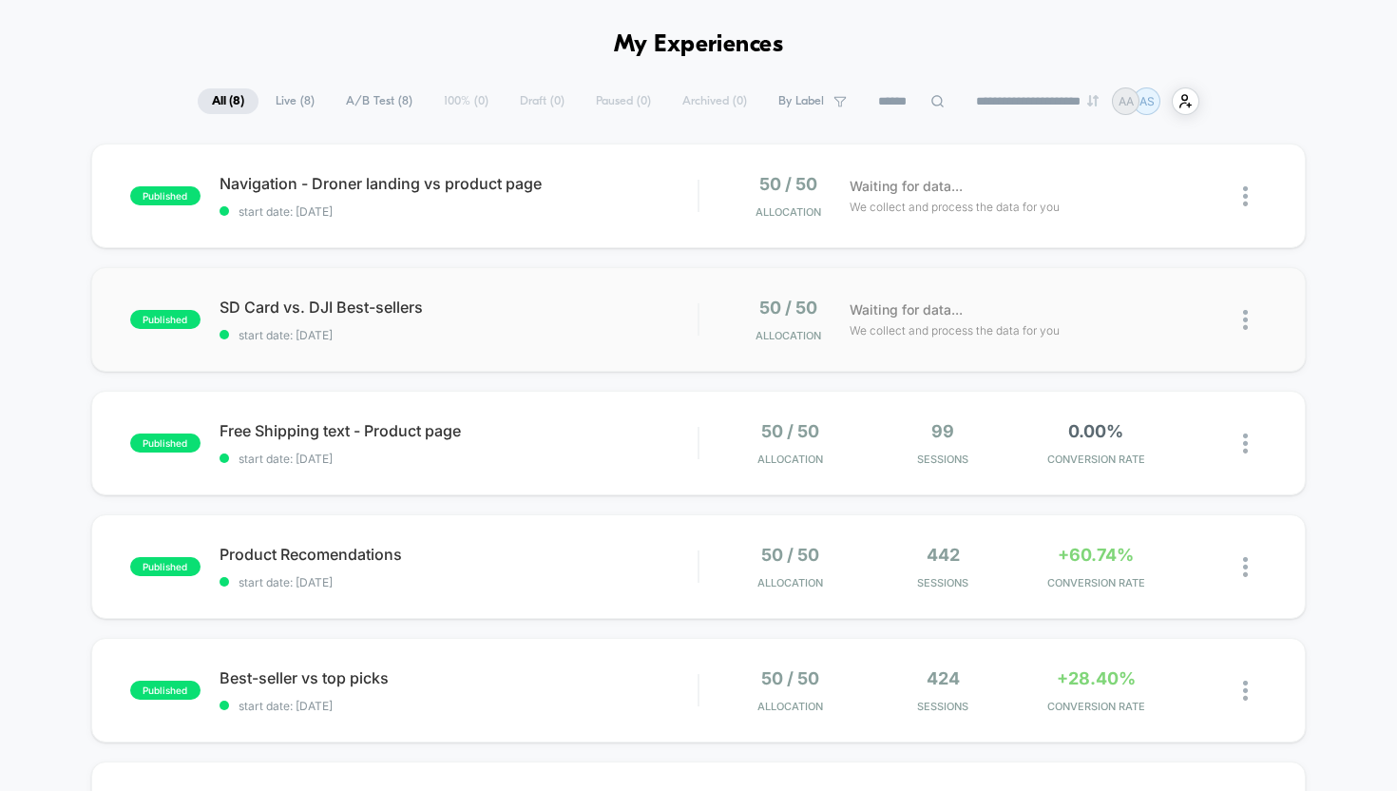
click at [484, 309] on span "SD Card vs. DJI Best-sellers" at bounding box center [459, 306] width 479 height 19
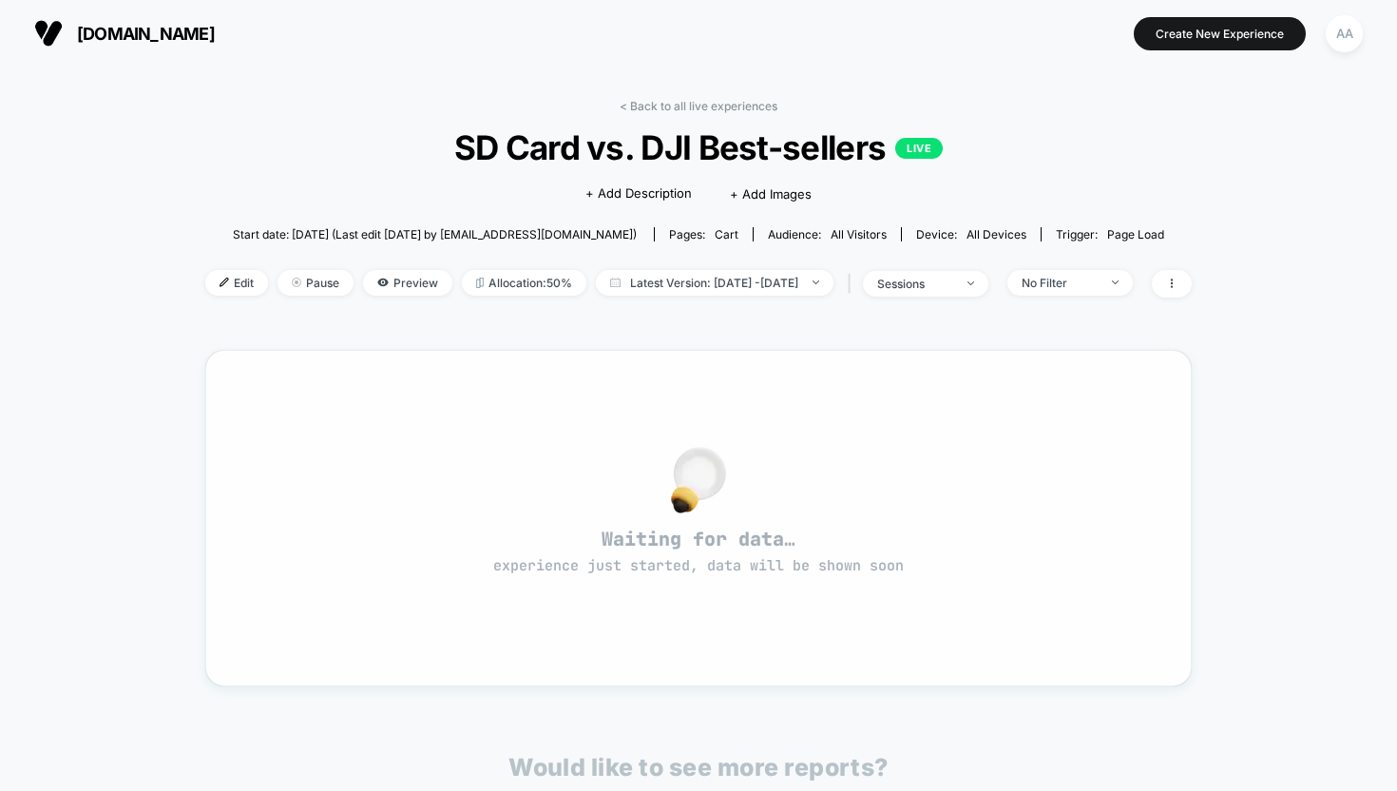
scroll to position [282, 0]
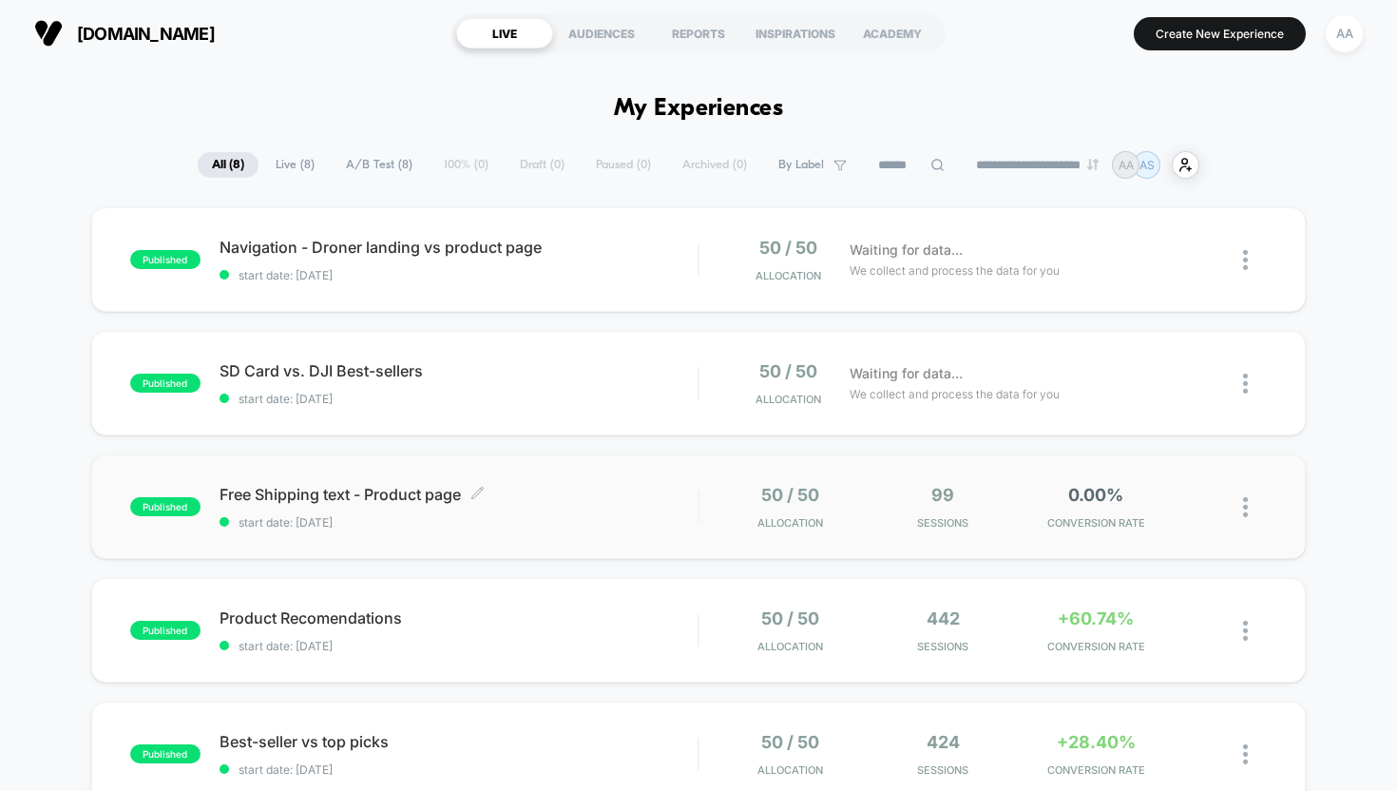
click at [578, 507] on div "Free Shipping text - Product page Click to edit experience details Click to edi…" at bounding box center [459, 507] width 479 height 45
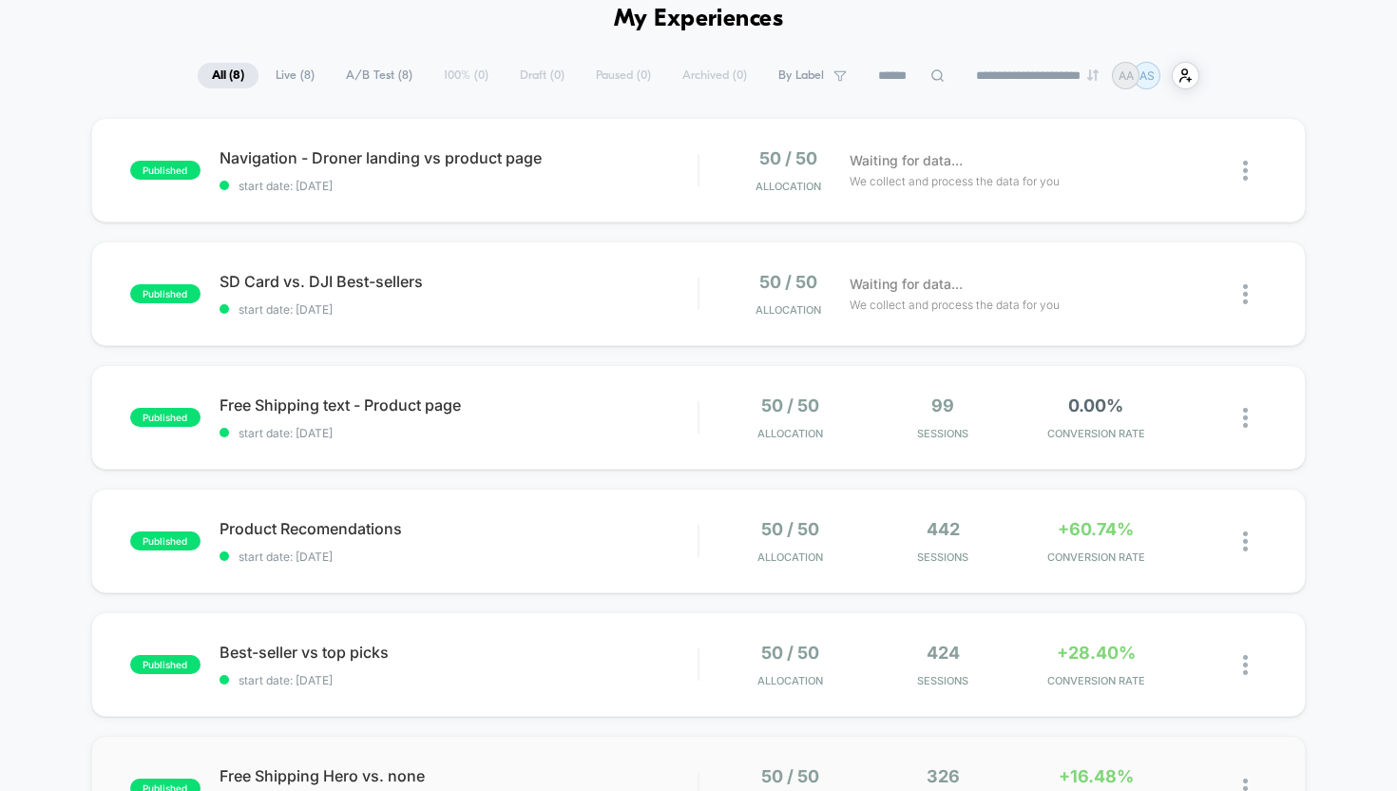
scroll to position [48, 0]
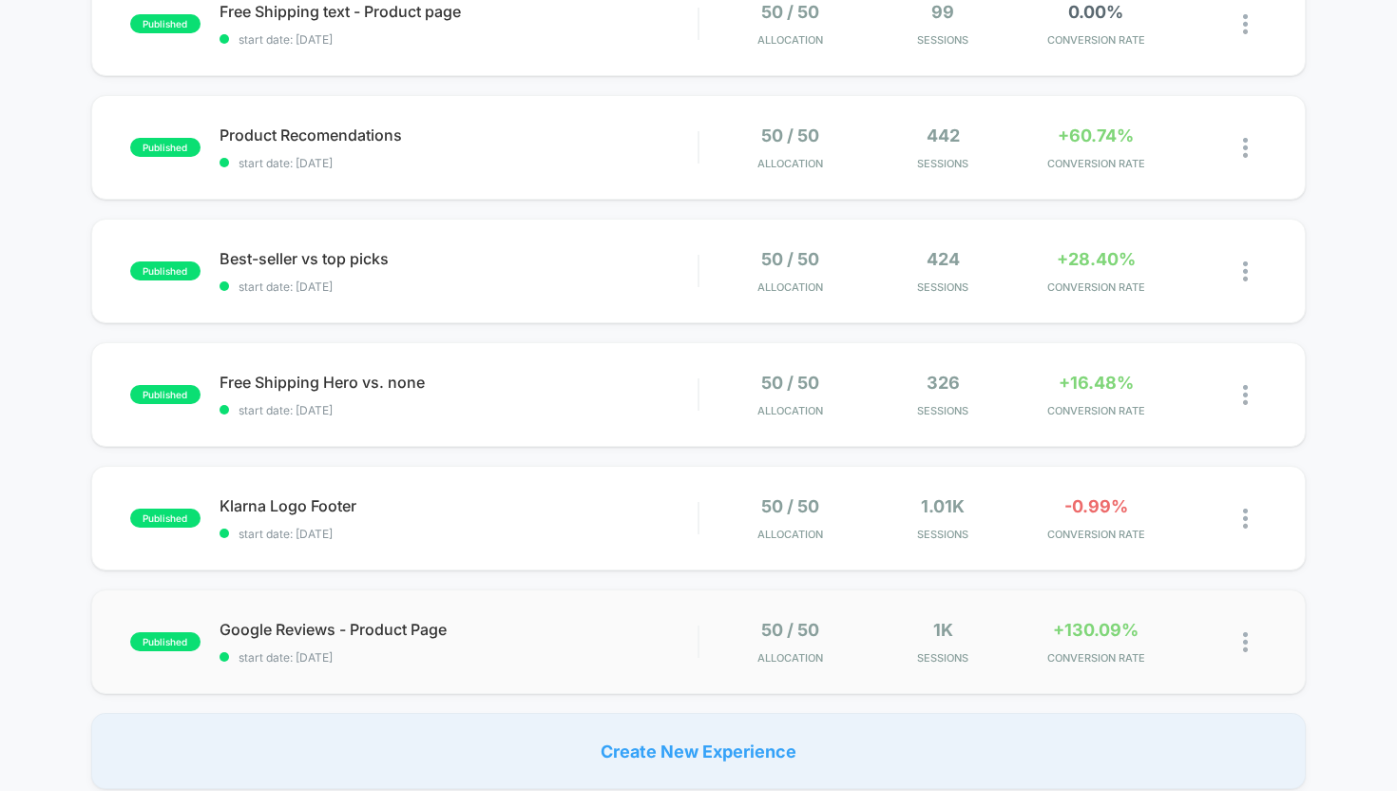
scroll to position [485, 0]
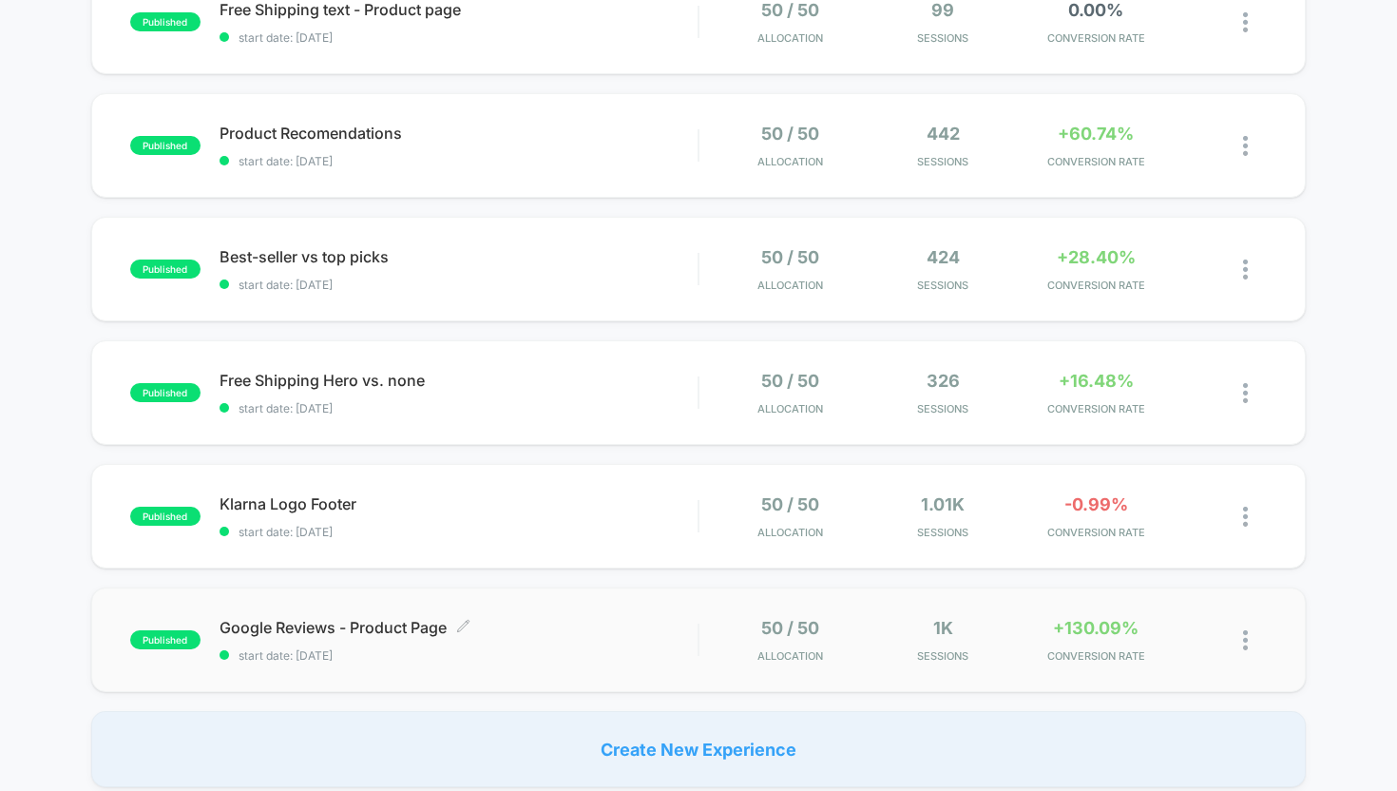
click at [603, 622] on span "Google Reviews - Product Page Click to edit experience details" at bounding box center [459, 627] width 479 height 19
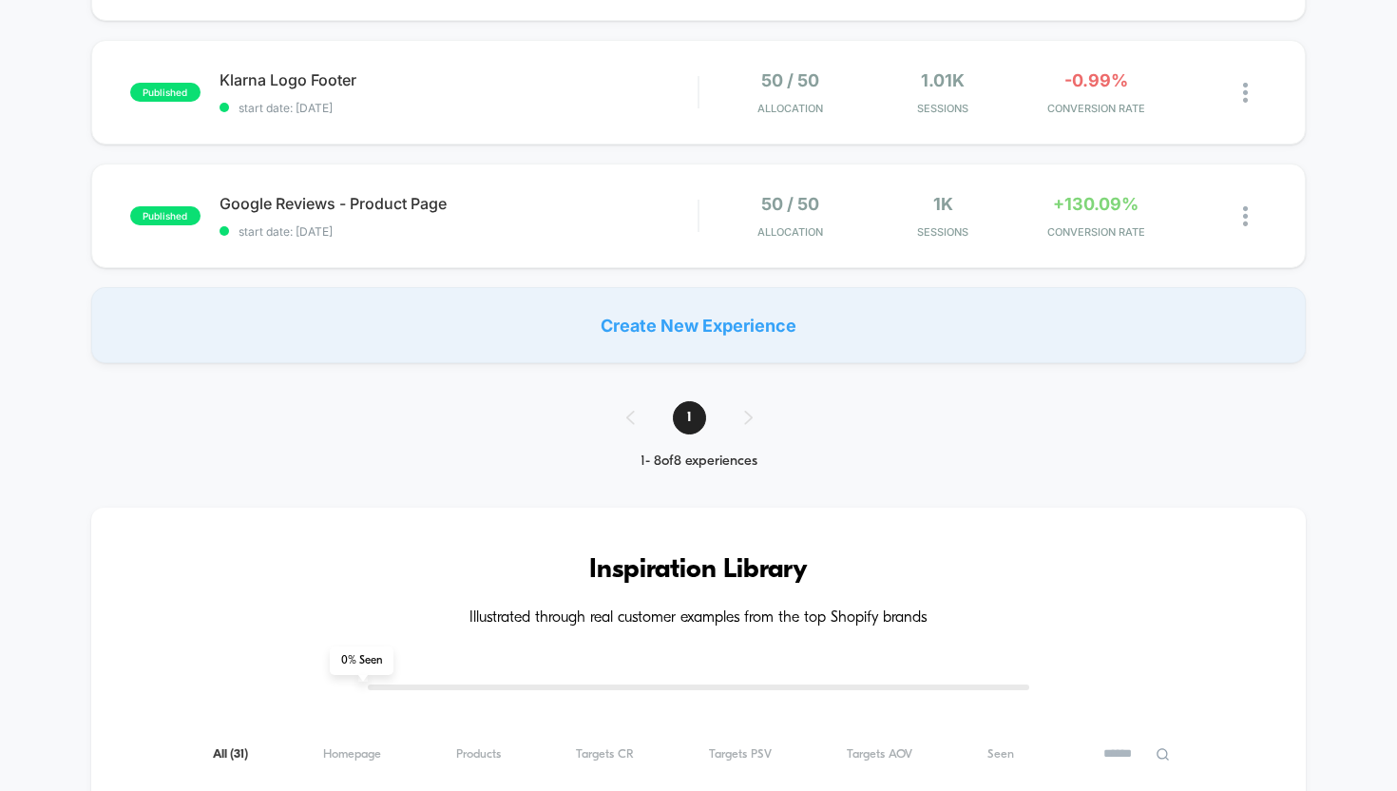
scroll to position [786, 0]
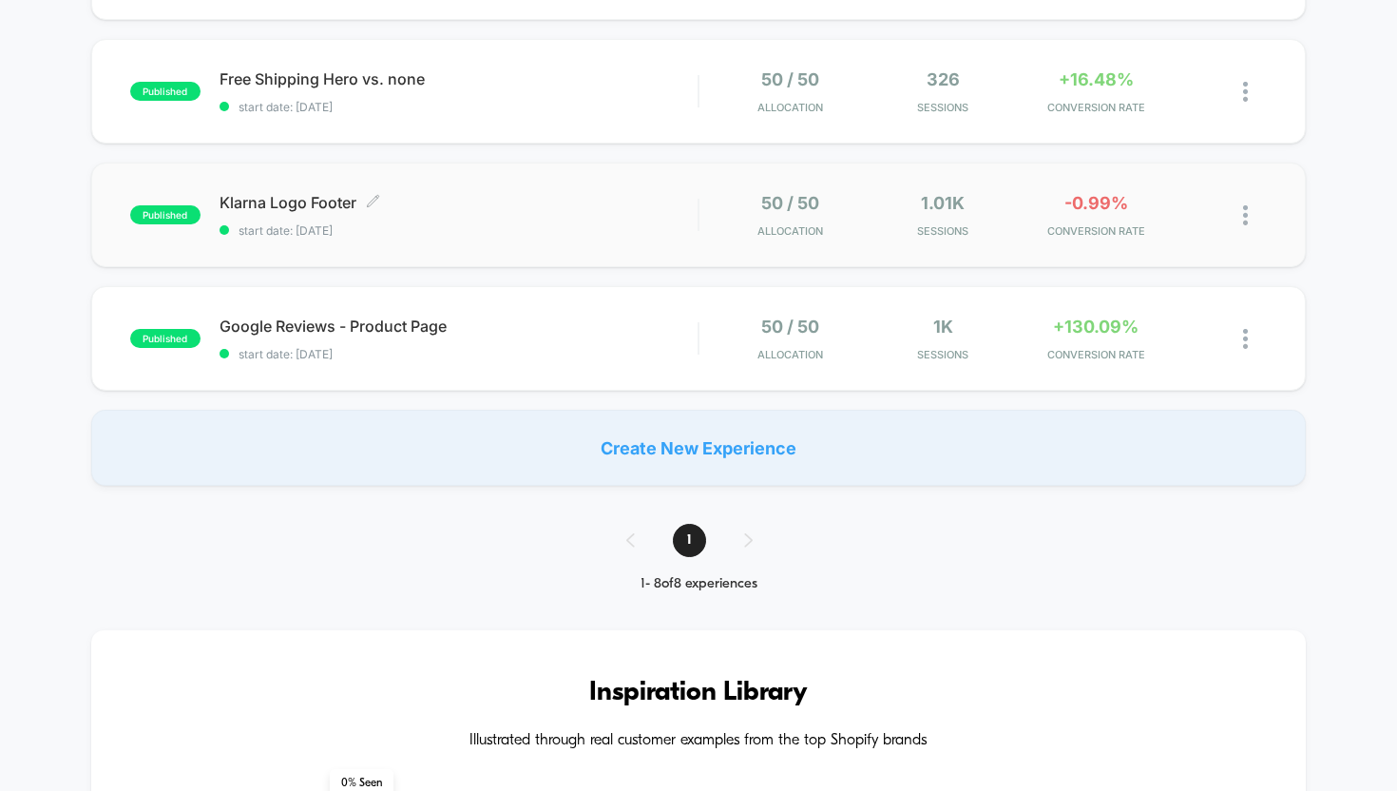
click at [556, 220] on div "Klarna Logo Footer Click to edit experience details Click to edit experience de…" at bounding box center [459, 215] width 479 height 45
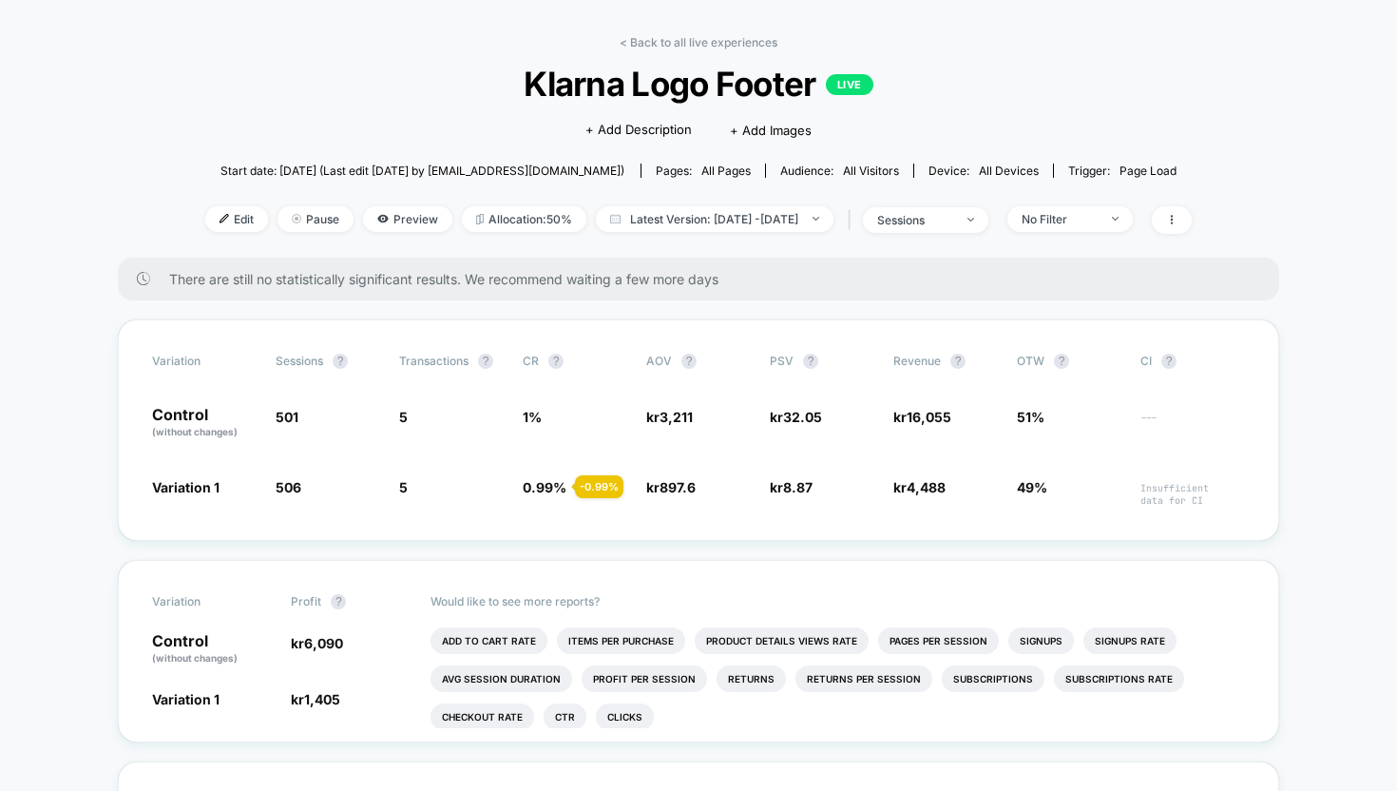
scroll to position [65, 0]
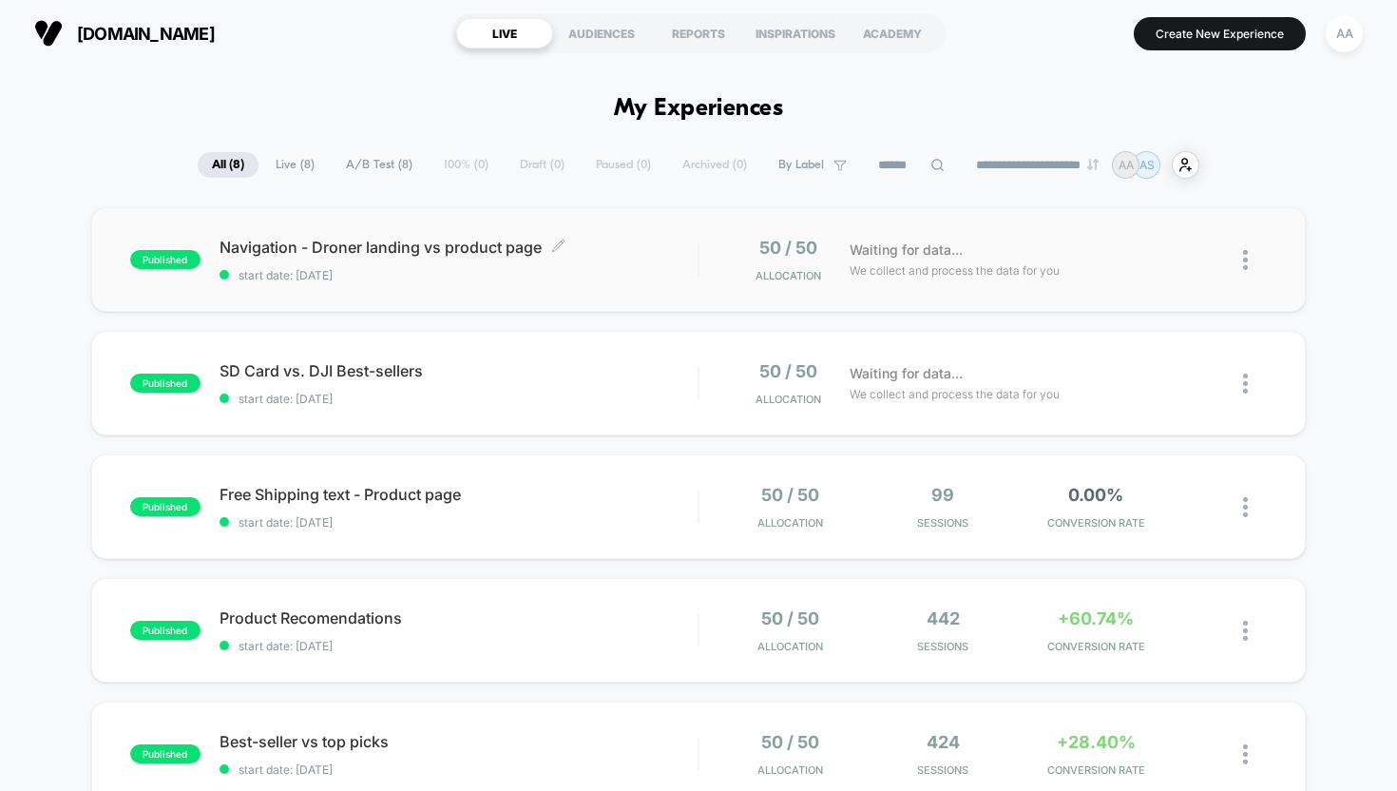
click at [594, 252] on span "Navigation - Droner landing vs product page Click to edit experience details" at bounding box center [459, 247] width 479 height 19
click at [632, 373] on span "SD Card vs. DJI Best-sellers" at bounding box center [459, 370] width 479 height 19
click at [566, 577] on div "published Navigation - Droner landing vs product page start date: [DATE] 50 / 5…" at bounding box center [698, 739] width 1397 height 1064
click at [564, 615] on span "Product Recomendations" at bounding box center [459, 617] width 479 height 19
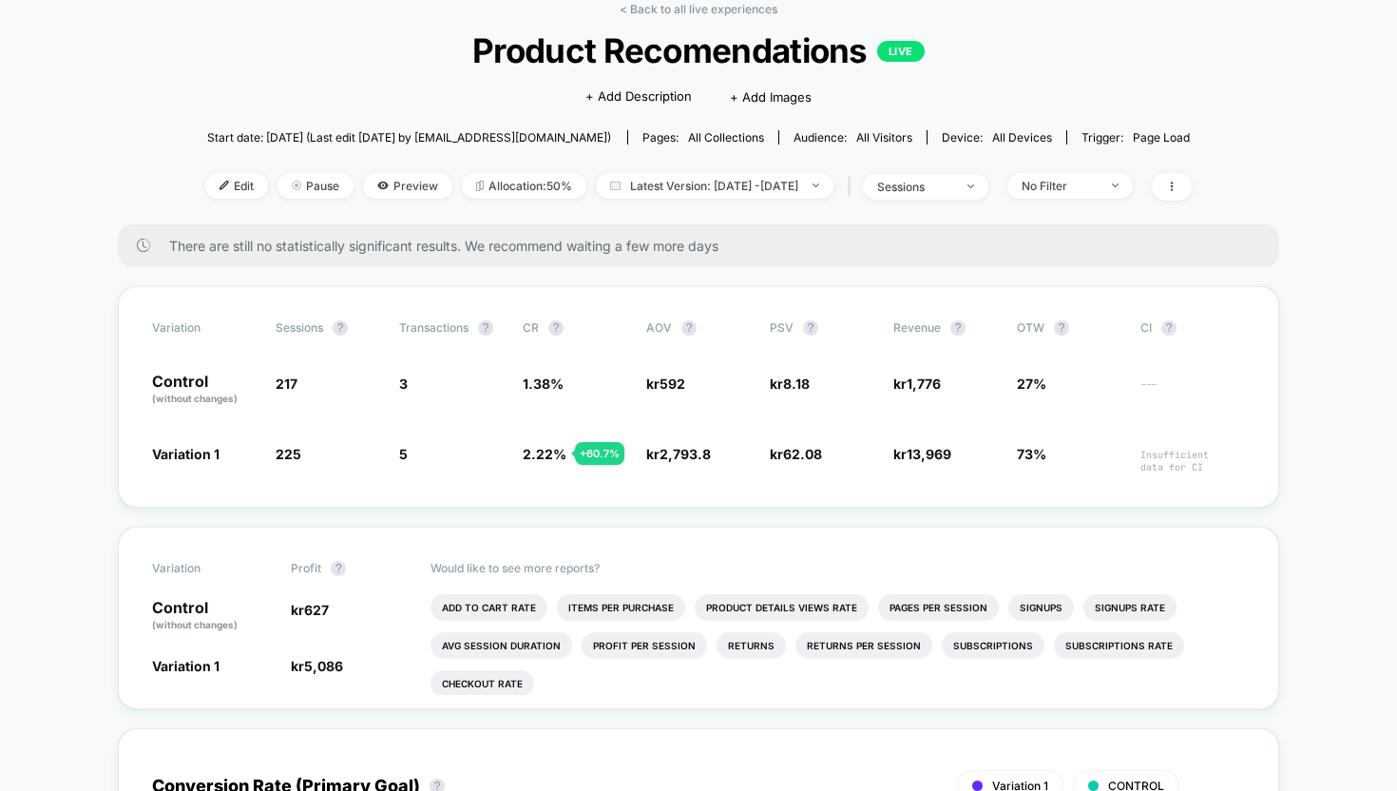
scroll to position [99, 0]
